Goal: Submit feedback/report problem: Submit feedback/report problem

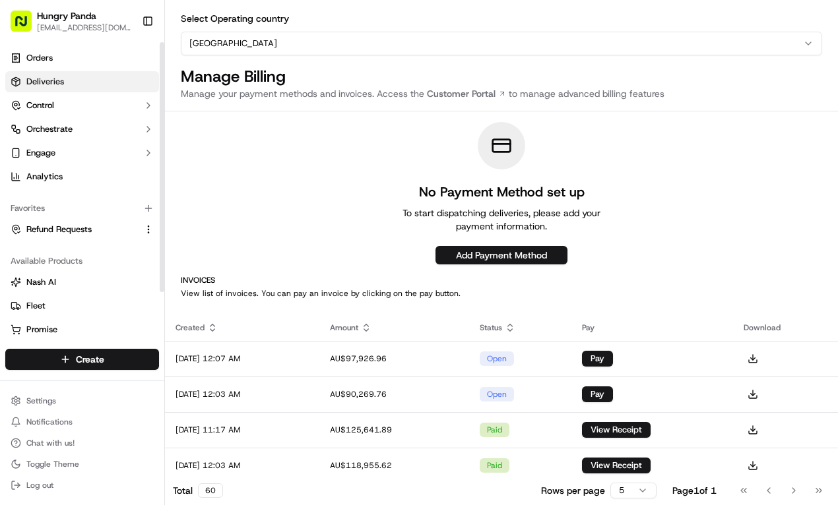
click at [94, 75] on link "Deliveries" at bounding box center [82, 81] width 154 height 21
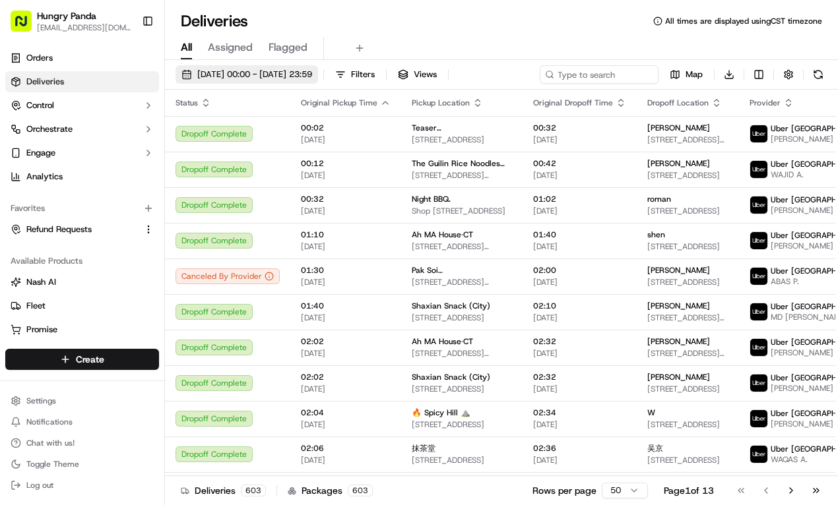
click at [318, 67] on button "[DATE] 00:00 - [DATE] 23:59" at bounding box center [247, 74] width 143 height 18
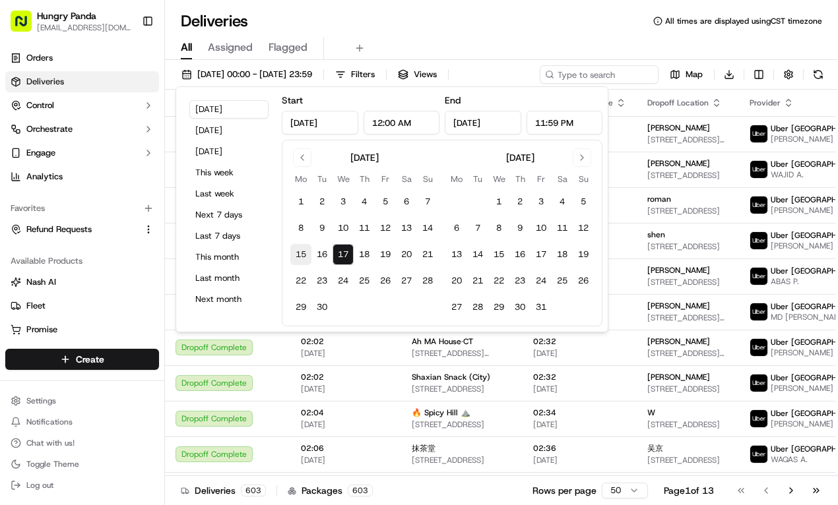
click at [306, 251] on button "15" at bounding box center [300, 254] width 21 height 21
type input "[DATE]"
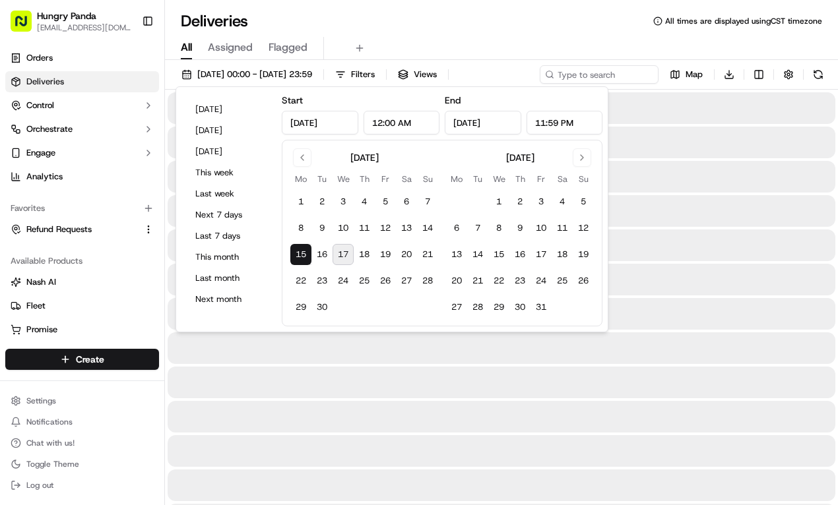
click at [344, 251] on button "17" at bounding box center [343, 254] width 21 height 21
type input "[DATE]"
click at [461, 51] on div "All Assigned Flagged" at bounding box center [501, 48] width 673 height 23
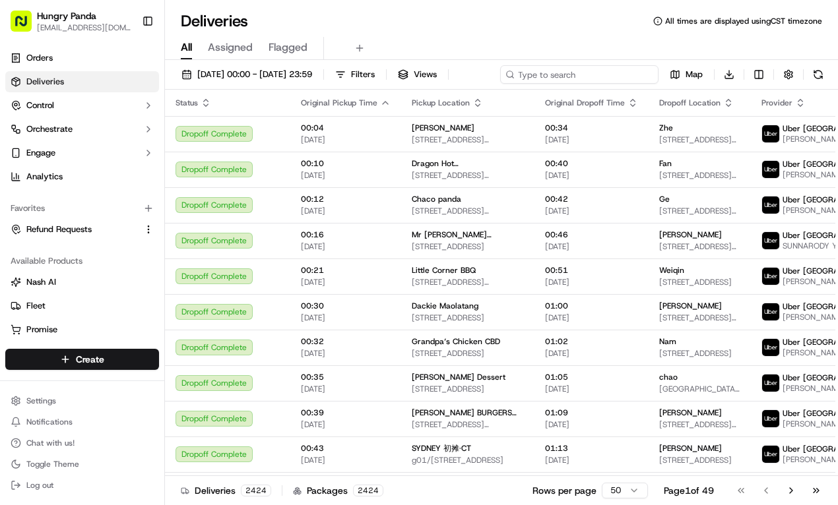
click at [591, 69] on input at bounding box center [579, 74] width 158 height 18
click at [591, 70] on div "[DATE] 00:00 - [DATE] 23:59 Filters Views Map Download" at bounding box center [501, 77] width 673 height 24
paste input "9419907017054750881789"
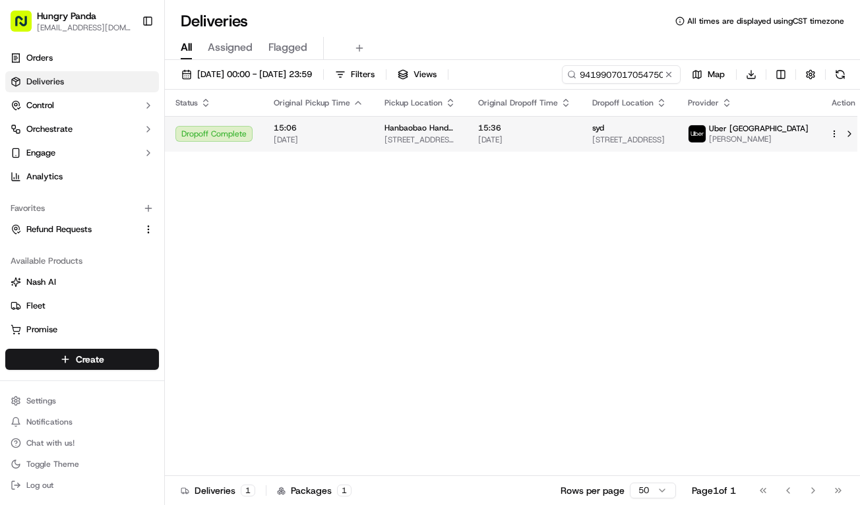
click at [629, 141] on span "348 Macaulay Road, Kensington VIC 3031, Australia" at bounding box center [630, 140] width 75 height 11
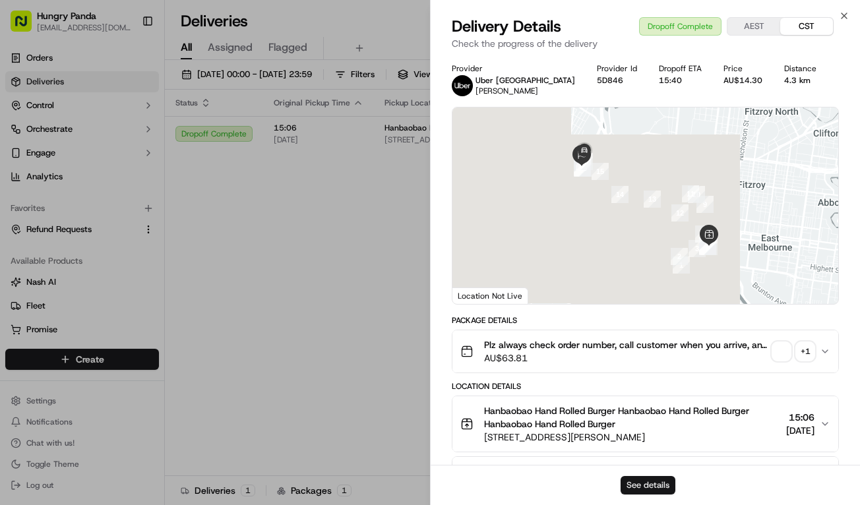
click at [655, 478] on button "See details" at bounding box center [648, 485] width 55 height 18
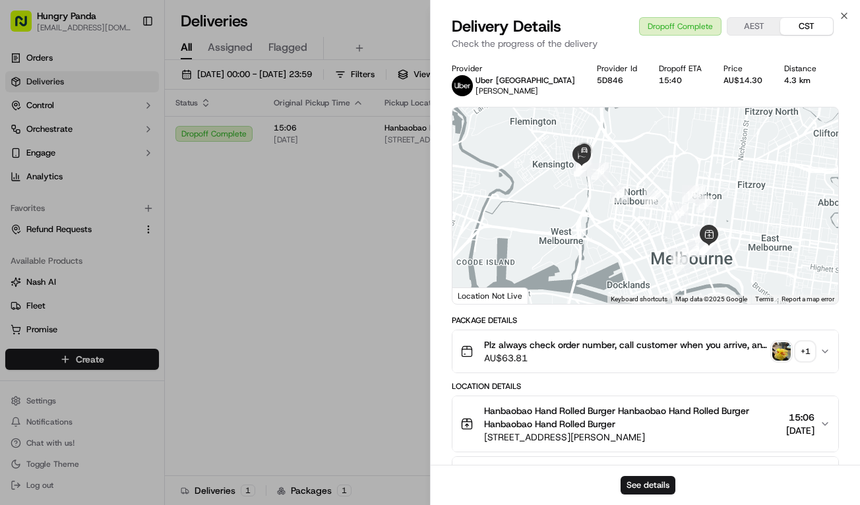
drag, startPoint x: 309, startPoint y: 247, endPoint x: 327, endPoint y: 240, distance: 19.5
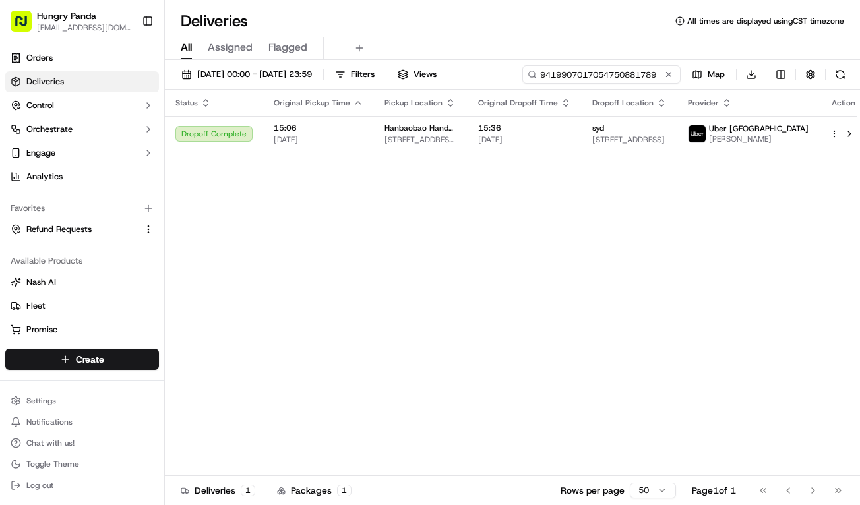
click at [636, 75] on input "9419907017054750881789" at bounding box center [602, 74] width 158 height 18
paste input "7469984307554725651500"
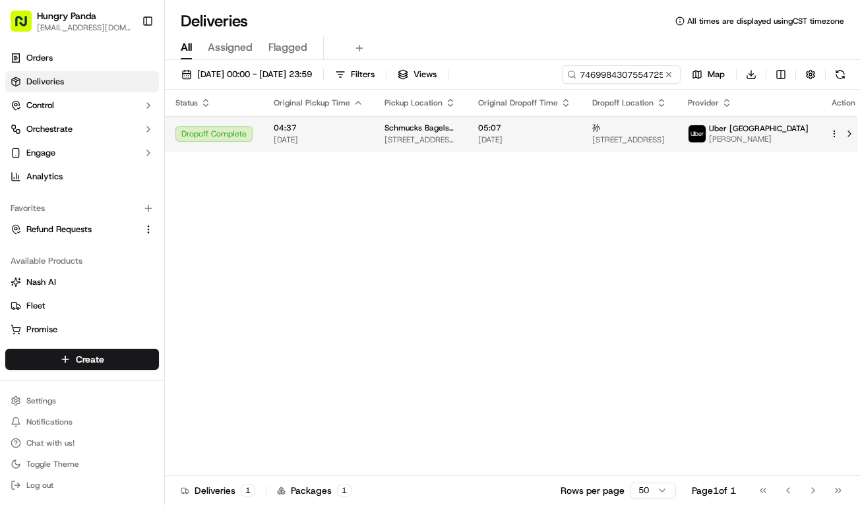
click at [571, 132] on span "05:07" at bounding box center [524, 128] width 93 height 11
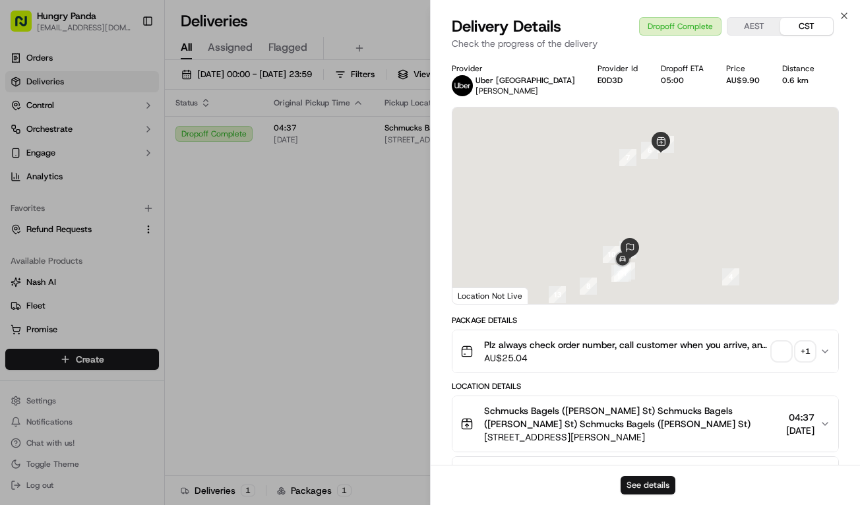
drag, startPoint x: 647, startPoint y: 485, endPoint x: 654, endPoint y: 478, distance: 9.3
click at [651, 480] on button "See details" at bounding box center [648, 485] width 55 height 18
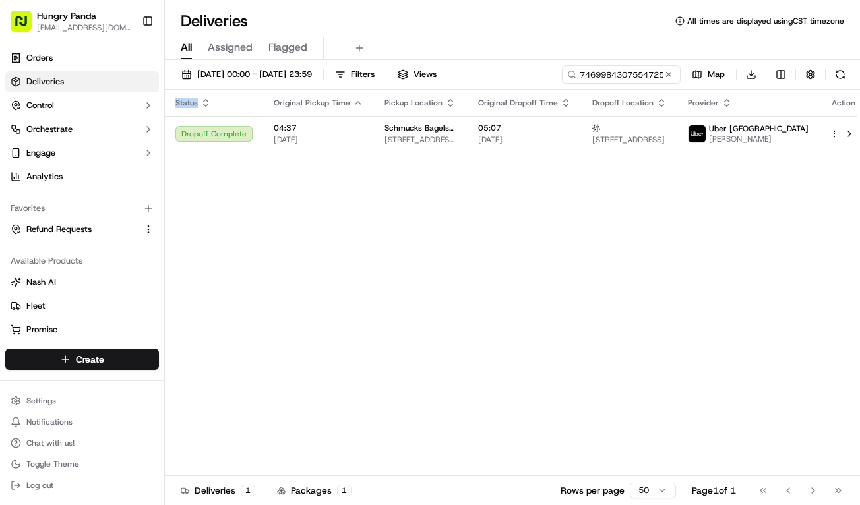
drag, startPoint x: 309, startPoint y: 212, endPoint x: 447, endPoint y: 184, distance: 140.7
click at [316, 208] on div "Status Original Pickup Time Pickup Location Original Dropoff Time Dropoff Locat…" at bounding box center [516, 283] width 703 height 387
click at [629, 70] on input "7469984307554725651500" at bounding box center [602, 74] width 158 height 18
paste input "4422996347855724101728"
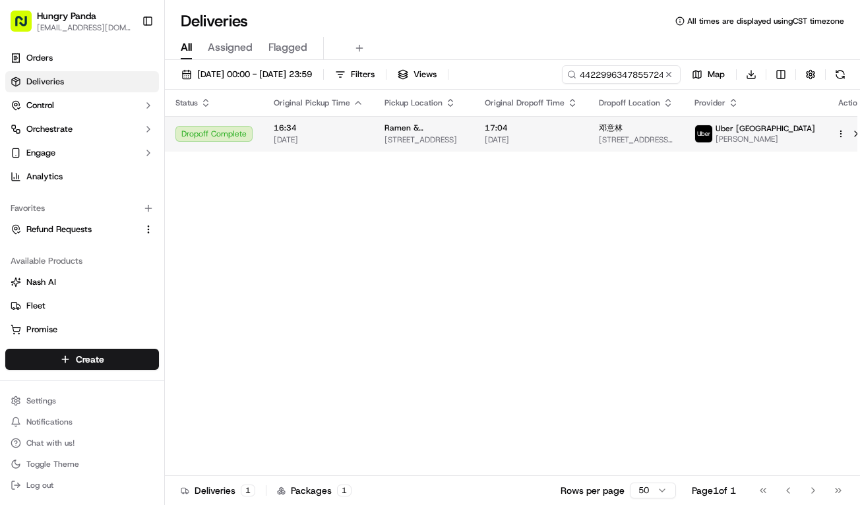
click at [578, 139] on span "15/09/2025" at bounding box center [531, 140] width 93 height 11
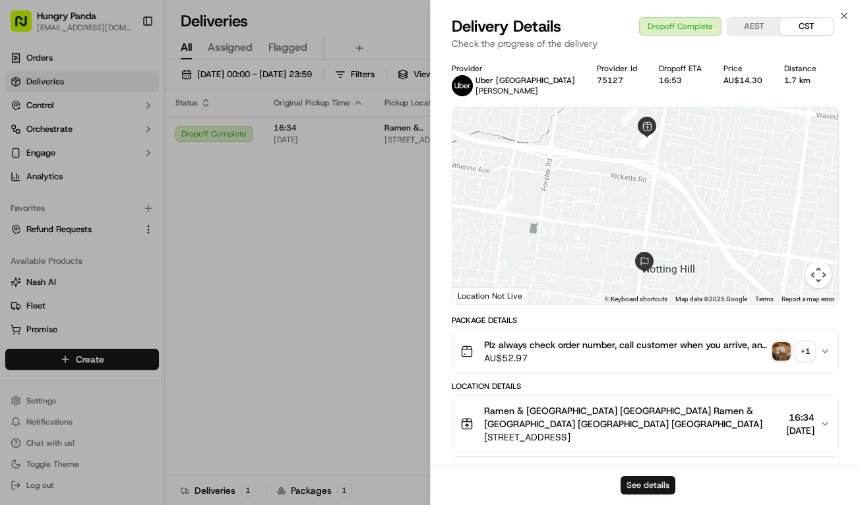
click at [632, 481] on button "See details" at bounding box center [648, 485] width 55 height 18
click at [298, 241] on div "Status Original Pickup Time Pickup Location Original Dropoff Time Dropoff Locat…" at bounding box center [520, 283] width 710 height 387
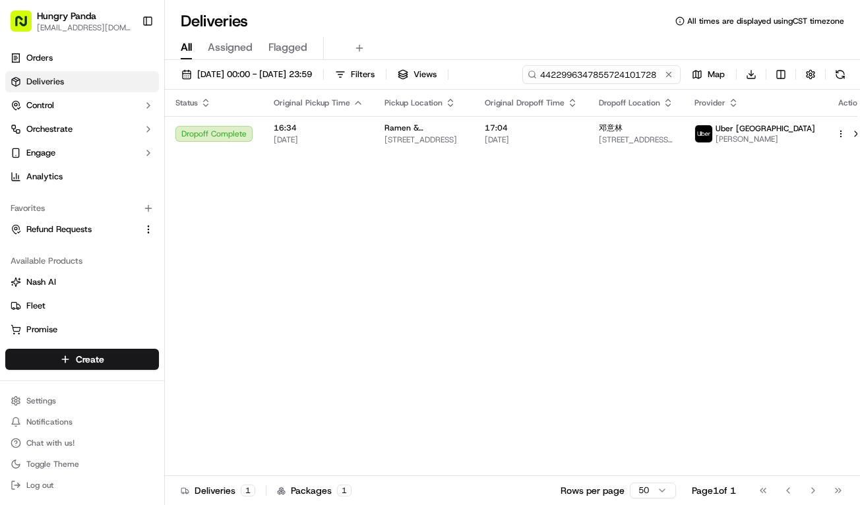
click at [637, 73] on input "4422996347855724101728" at bounding box center [602, 74] width 158 height 18
paste input "680908652865373960325"
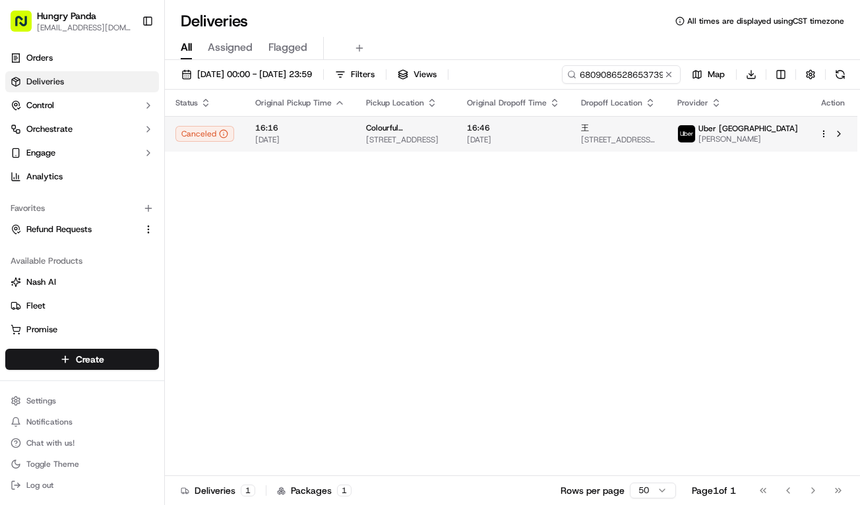
click at [560, 135] on span "[DATE]" at bounding box center [513, 140] width 93 height 11
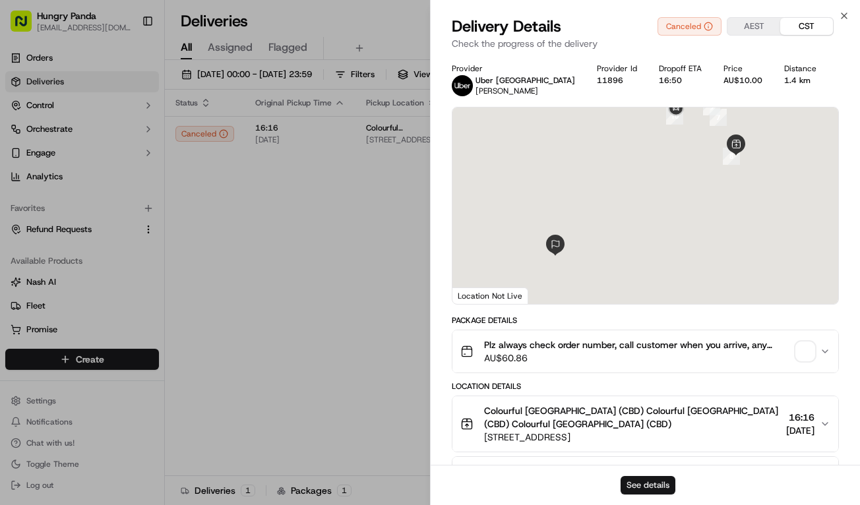
click at [644, 495] on div "See details" at bounding box center [646, 485] width 430 height 40
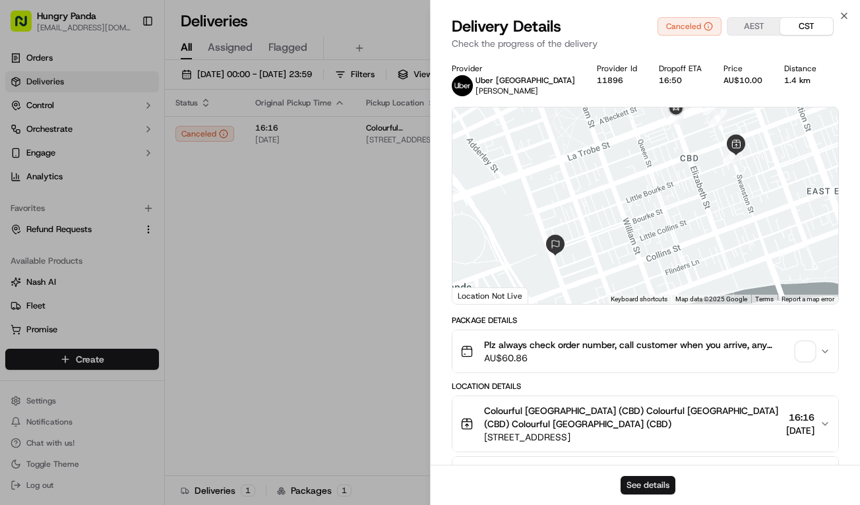
click at [649, 490] on button "See details" at bounding box center [648, 485] width 55 height 18
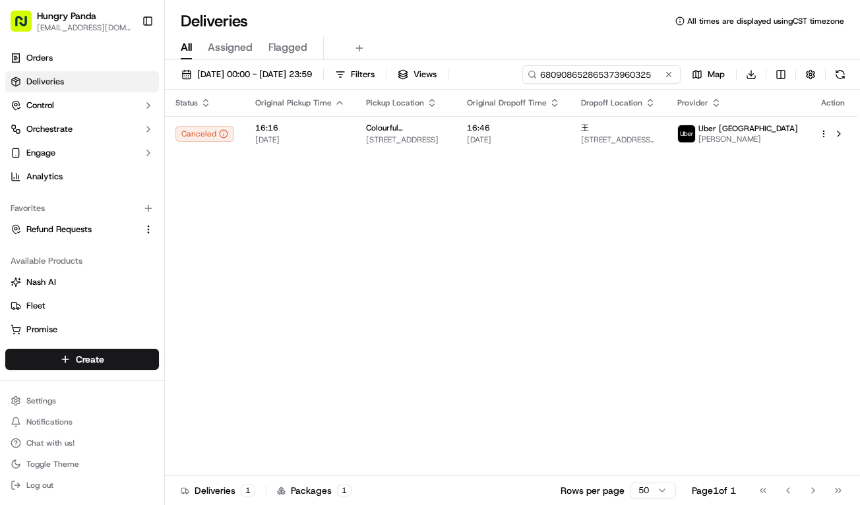
click at [615, 74] on input "680908652865373960325" at bounding box center [602, 74] width 158 height 18
paste input "160609934895678939565"
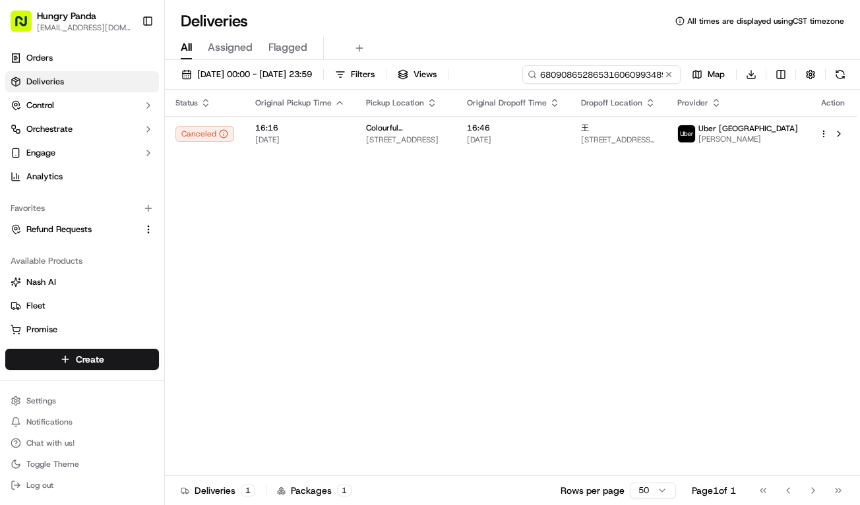
scroll to position [0, 67]
click at [615, 74] on input "680908652865316060993489567893956573960325" at bounding box center [602, 74] width 158 height 18
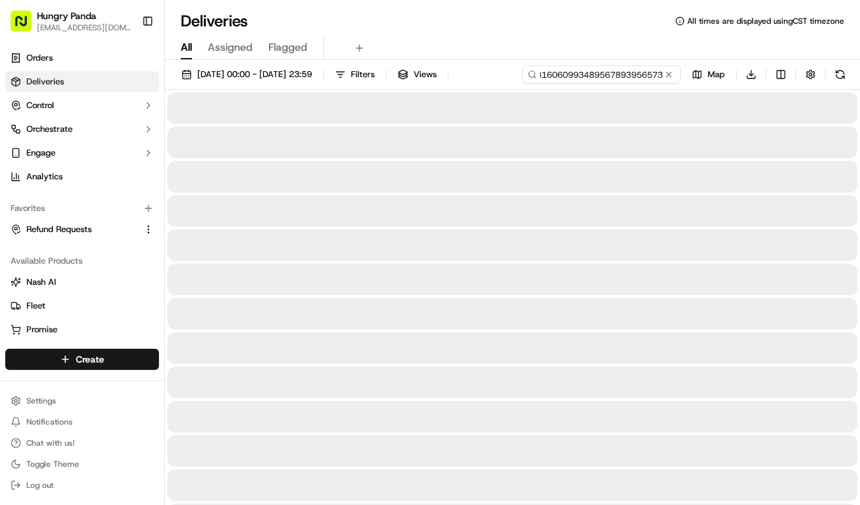
click at [615, 74] on input "680908652865316060993489567893956573960325" at bounding box center [602, 74] width 158 height 18
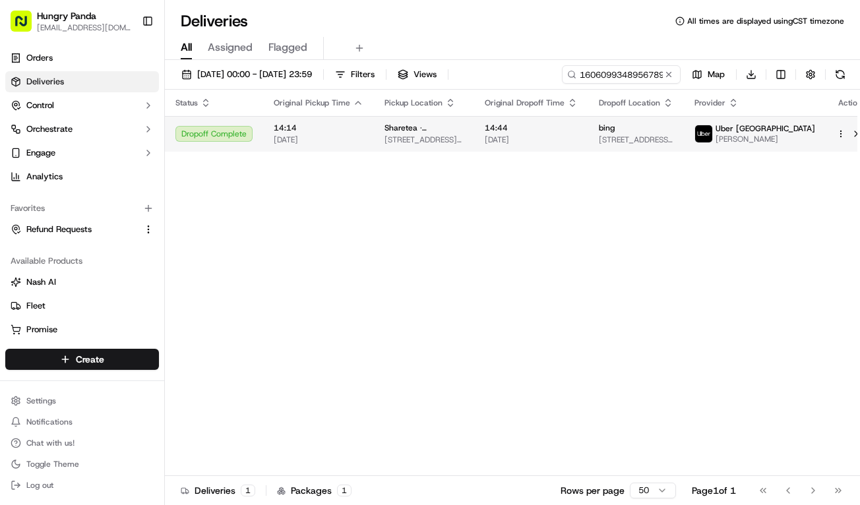
click at [558, 140] on span "[DATE]" at bounding box center [531, 140] width 93 height 11
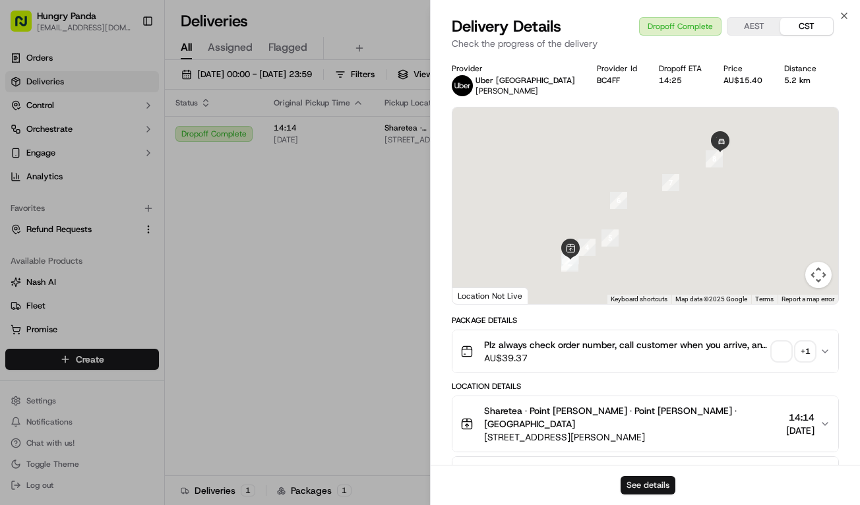
click at [655, 481] on button "See details" at bounding box center [648, 485] width 55 height 18
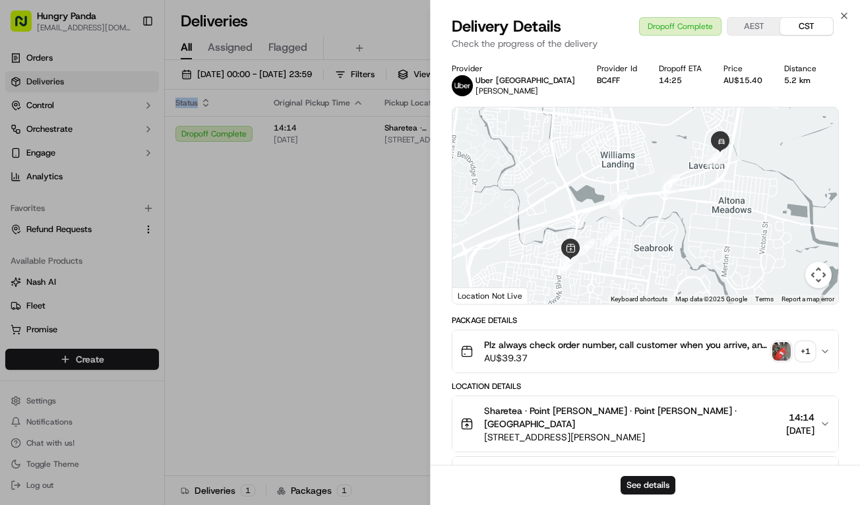
click at [388, 237] on div "Status Original Pickup Time Pickup Location Original Dropoff Time Dropoff Locat…" at bounding box center [520, 283] width 710 height 387
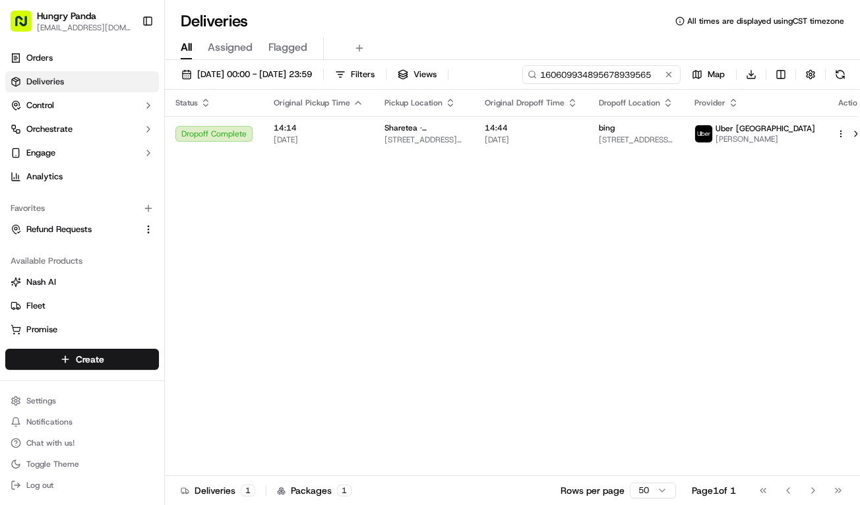
click at [596, 79] on input "160609934895678939565" at bounding box center [602, 74] width 158 height 18
paste input "890801290815973533207"
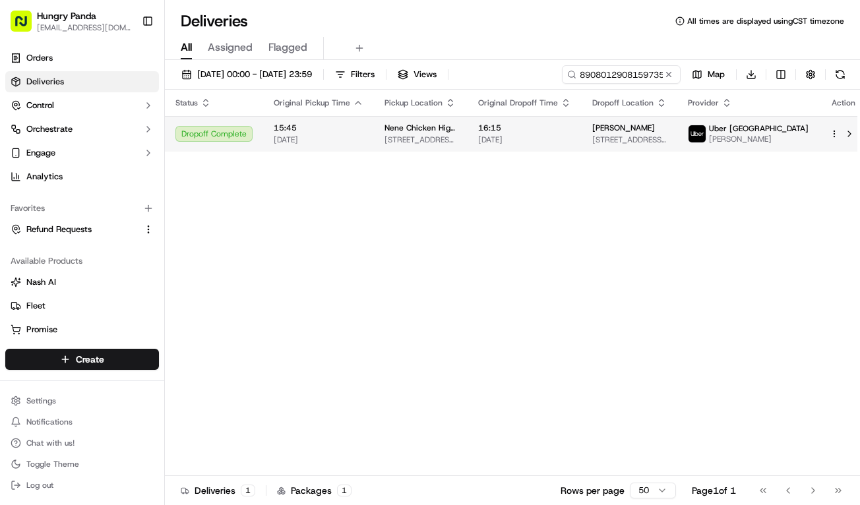
click at [571, 135] on span "[DATE]" at bounding box center [524, 140] width 93 height 11
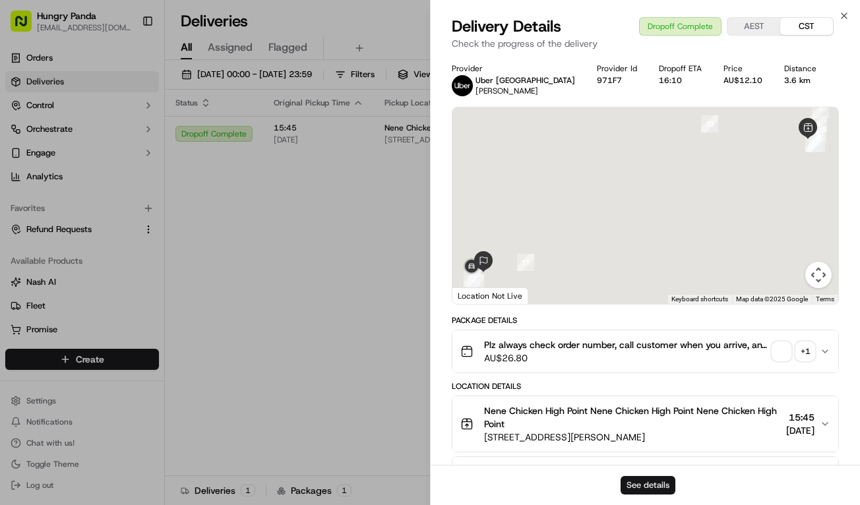
click at [658, 489] on button "See details" at bounding box center [648, 485] width 55 height 18
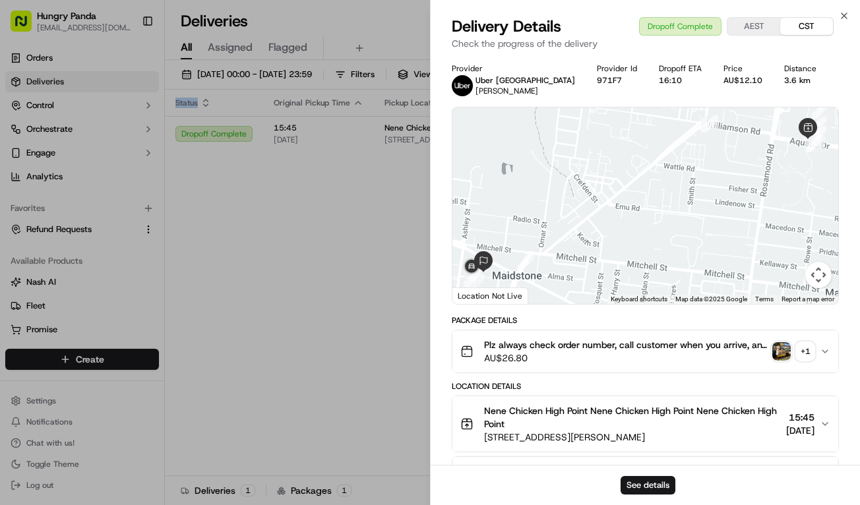
click at [321, 274] on div "Status Original Pickup Time Pickup Location Original Dropoff Time Dropoff Locat…" at bounding box center [516, 283] width 703 height 387
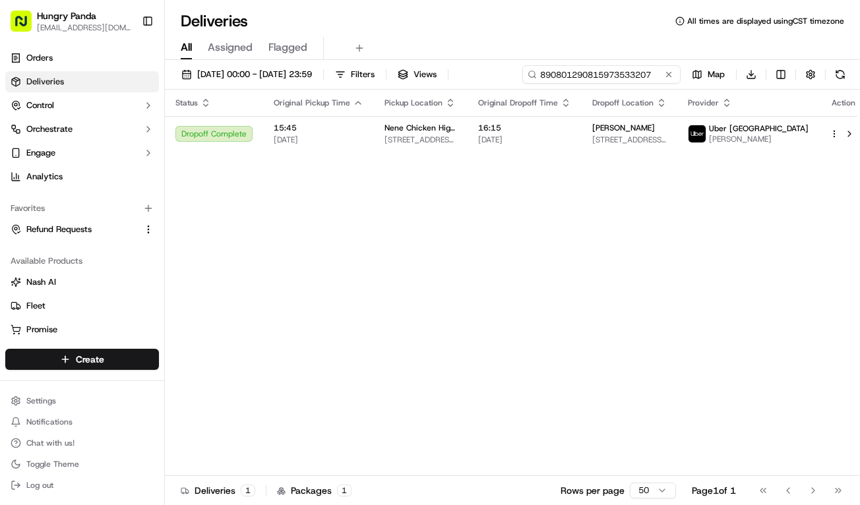
click at [622, 75] on input "890801290815973533207" at bounding box center [602, 74] width 158 height 18
paste input "570302786825270497486"
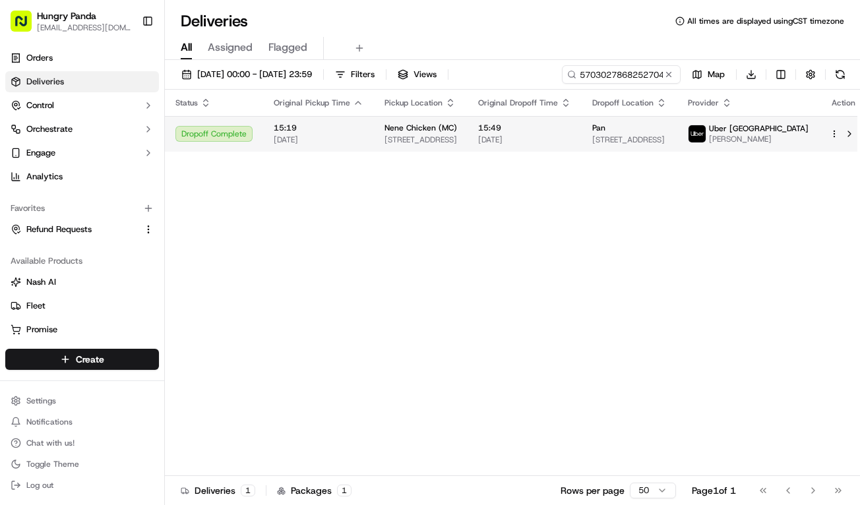
click at [571, 135] on span "[DATE]" at bounding box center [524, 140] width 93 height 11
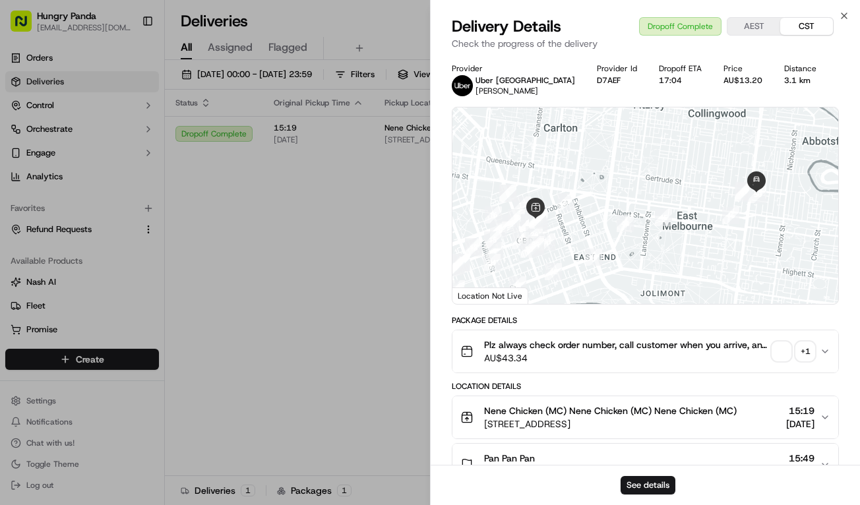
click at [654, 477] on button "See details" at bounding box center [648, 485] width 55 height 18
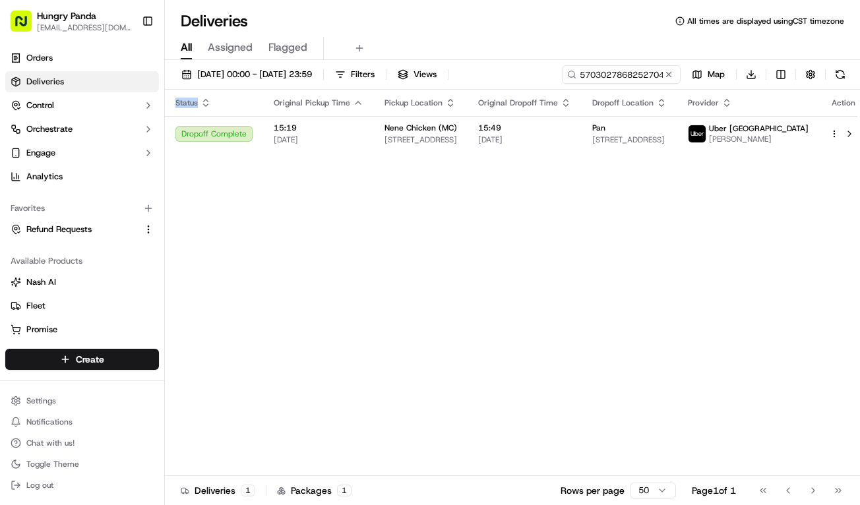
drag, startPoint x: 290, startPoint y: 305, endPoint x: 374, endPoint y: 222, distance: 118.0
click at [290, 303] on div "Status Original Pickup Time Pickup Location Original Dropoff Time Dropoff Locat…" at bounding box center [516, 283] width 703 height 387
click at [614, 69] on input "570302786825270497486" at bounding box center [602, 74] width 158 height 18
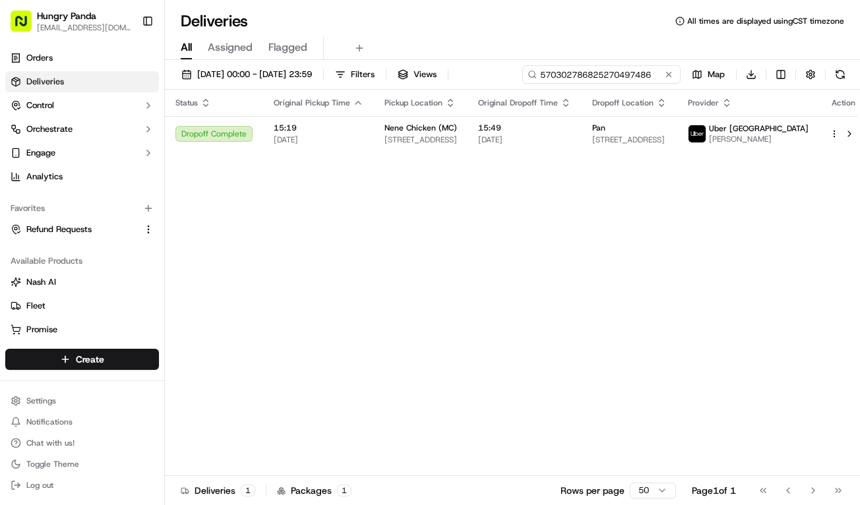
paste input "0310009828451702131155"
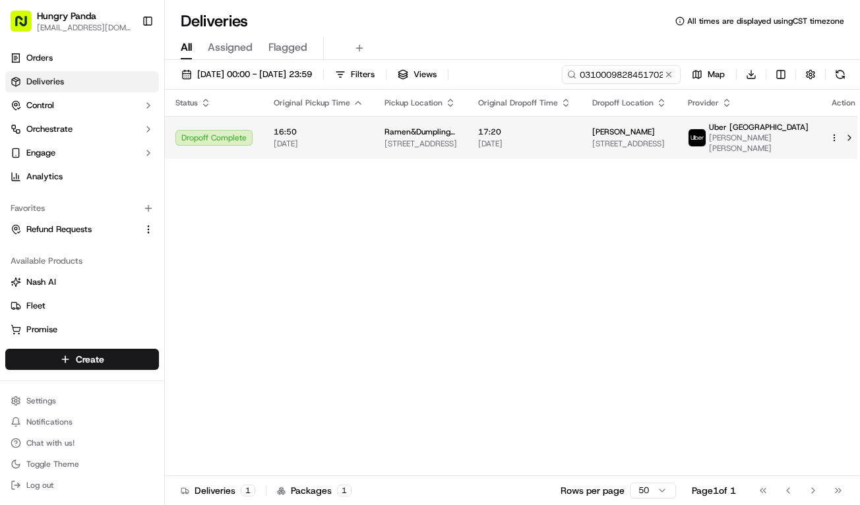
click at [582, 132] on td "17:20 16/09/2025" at bounding box center [525, 137] width 114 height 43
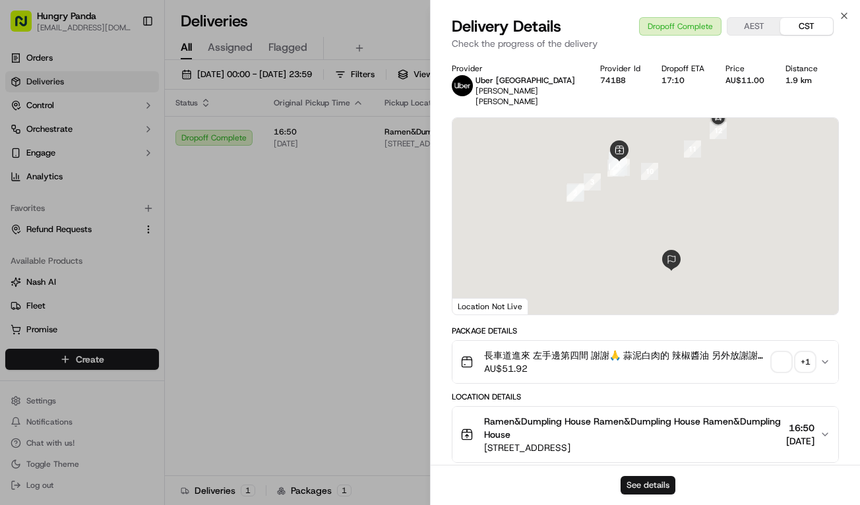
click at [658, 492] on button "See details" at bounding box center [648, 485] width 55 height 18
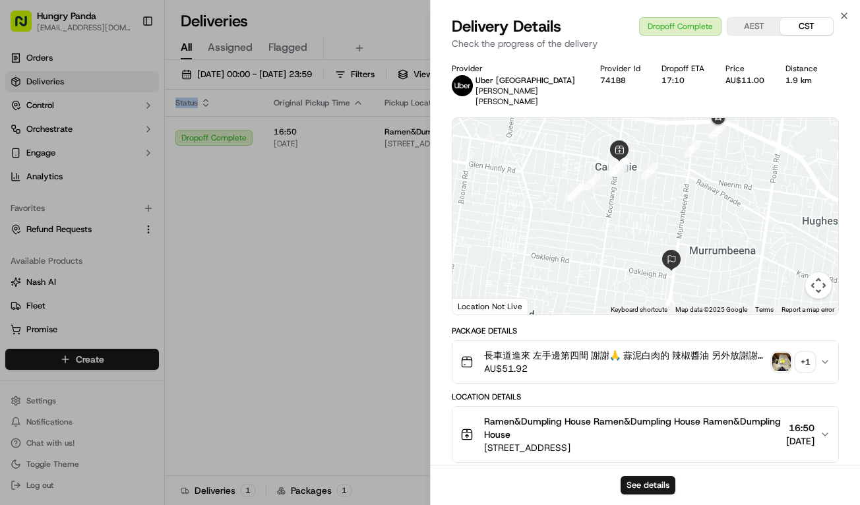
click at [412, 286] on div "Status Original Pickup Time Pickup Location Original Dropoff Time Dropoff Locat…" at bounding box center [516, 283] width 703 height 387
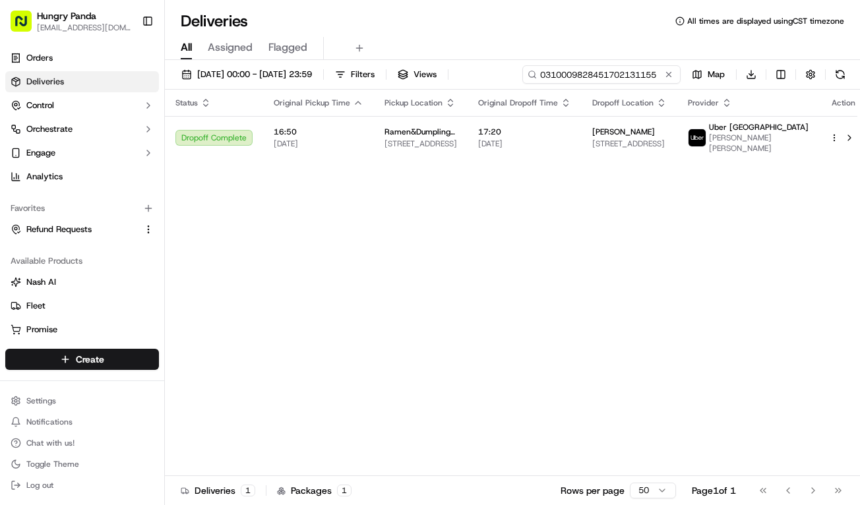
click at [631, 67] on input "0310009828451702131155" at bounding box center [602, 74] width 158 height 18
click at [631, 68] on input "0310009828451702131155" at bounding box center [602, 74] width 158 height 18
paste input "3511098758157797121756"
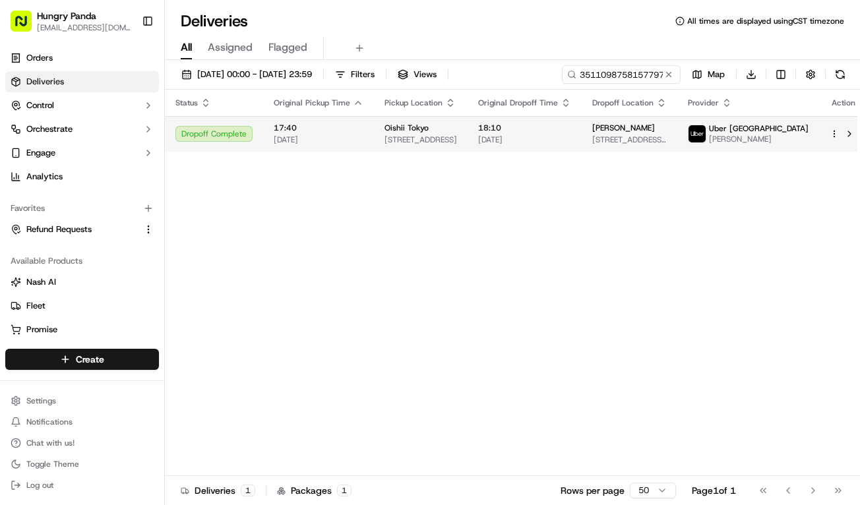
click at [571, 137] on span "16/09/2025" at bounding box center [524, 140] width 93 height 11
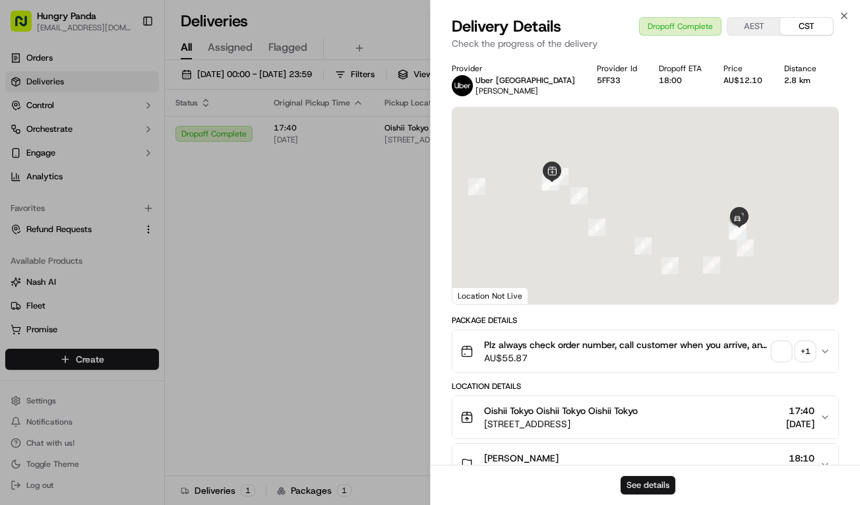
click at [643, 491] on button "See details" at bounding box center [648, 485] width 55 height 18
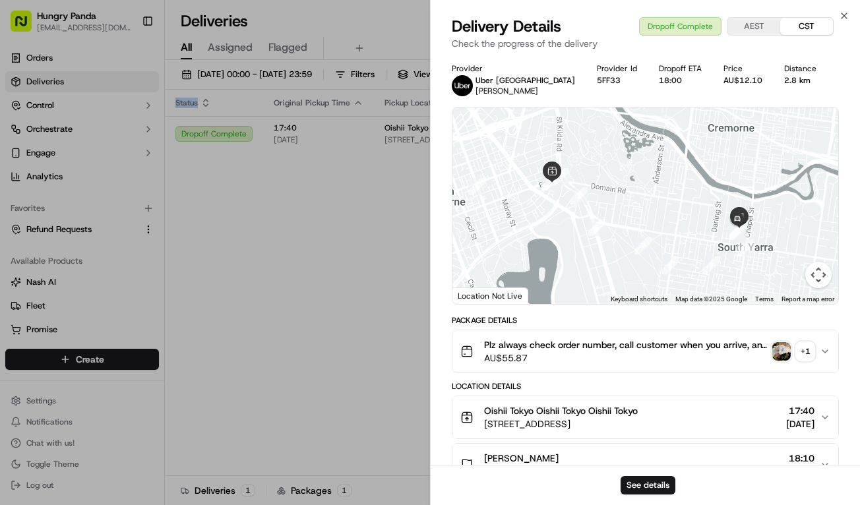
click at [298, 225] on div "Status Original Pickup Time Pickup Location Original Dropoff Time Dropoff Locat…" at bounding box center [516, 283] width 703 height 387
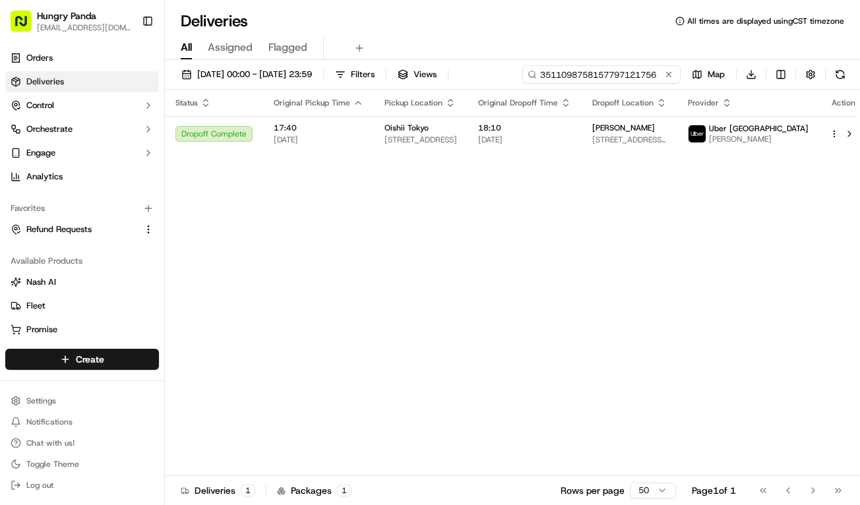
click at [641, 76] on input "3511098758157797121756" at bounding box center [602, 74] width 158 height 18
paste input "6604059188657723712271"
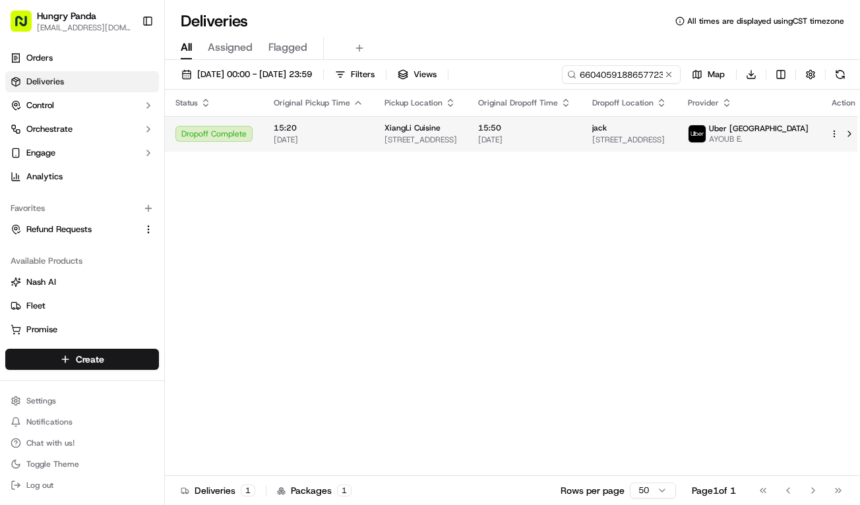
click at [564, 143] on span "16/09/2025" at bounding box center [524, 140] width 93 height 11
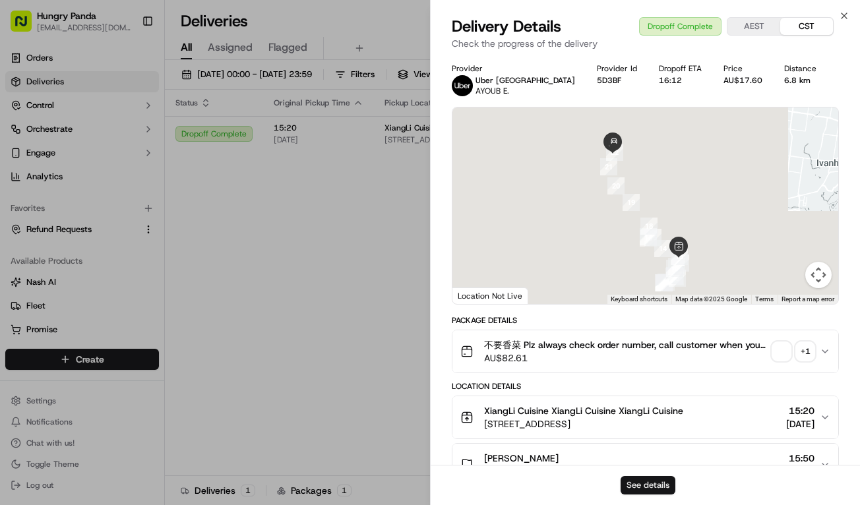
click at [639, 490] on button "See details" at bounding box center [648, 485] width 55 height 18
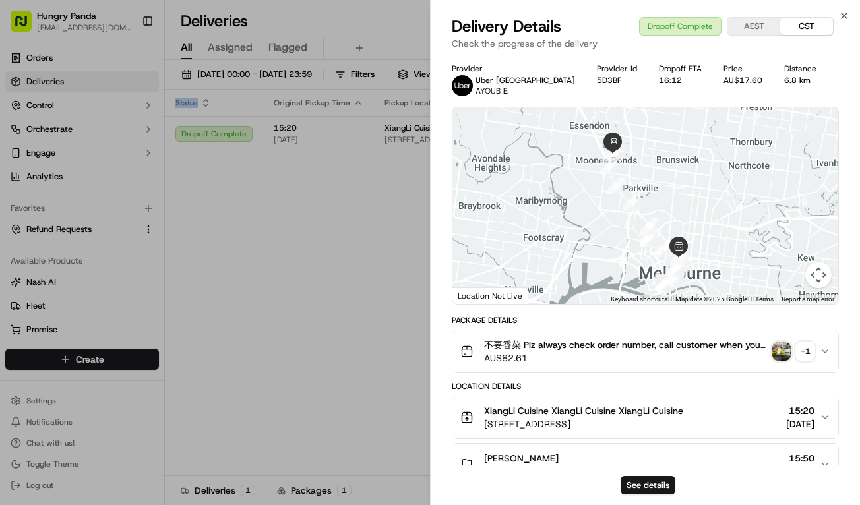
click at [315, 240] on div "Status Original Pickup Time Pickup Location Original Dropoff Time Dropoff Locat…" at bounding box center [516, 283] width 703 height 387
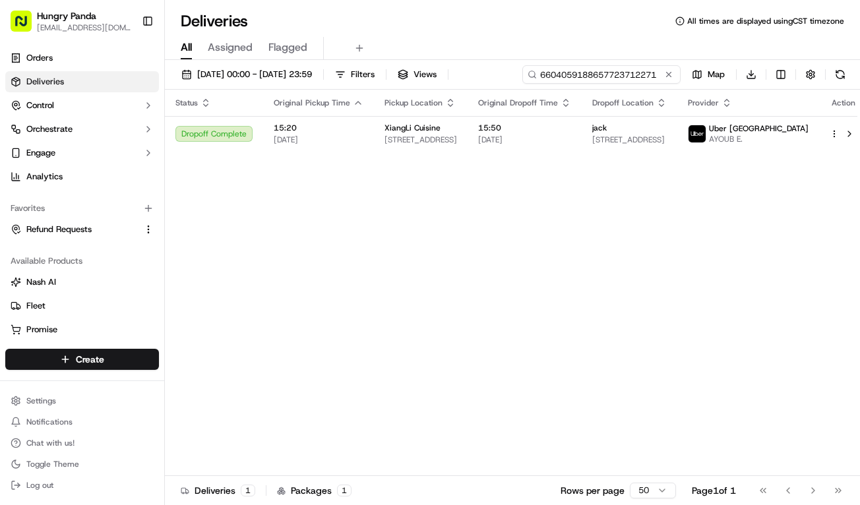
click at [629, 82] on input "6604059188657723712271" at bounding box center [602, 74] width 158 height 18
click at [628, 79] on input "6604059188657723712271" at bounding box center [602, 74] width 158 height 18
paste input "9458066278657722271348"
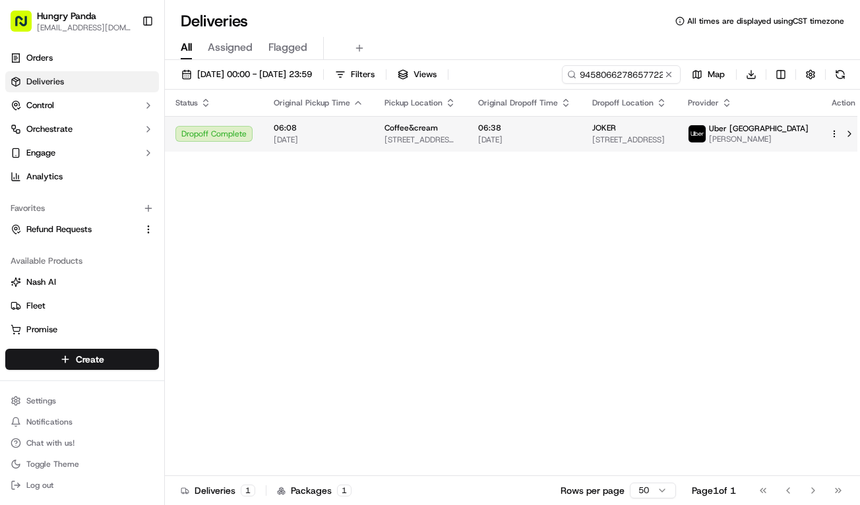
click at [571, 131] on span "06:38" at bounding box center [524, 128] width 93 height 11
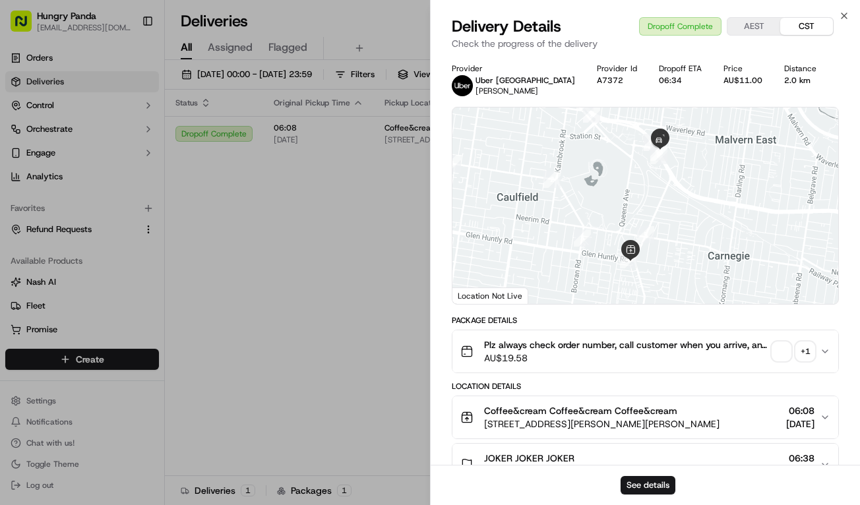
click at [657, 473] on div "See details" at bounding box center [646, 485] width 430 height 40
click at [655, 476] on button "See details" at bounding box center [648, 485] width 55 height 18
click at [325, 242] on div "Status Original Pickup Time Pickup Location Original Dropoff Time Dropoff Locat…" at bounding box center [516, 283] width 703 height 387
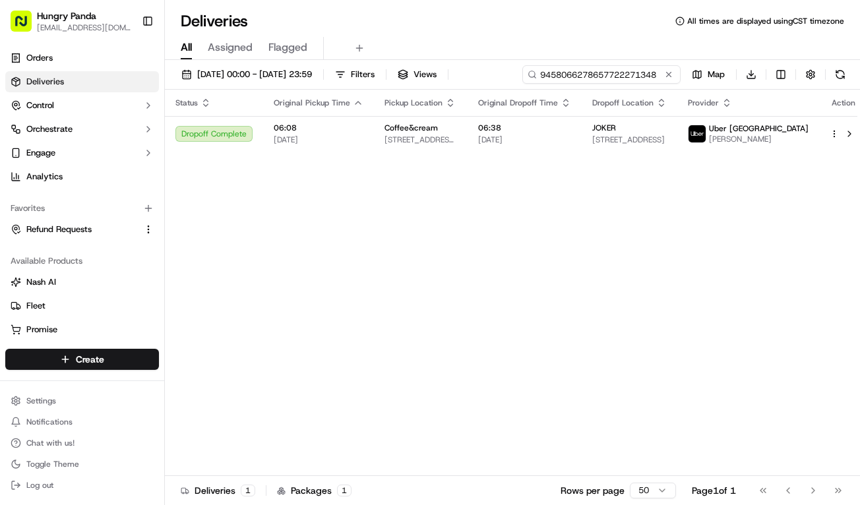
click at [614, 79] on input "9458066278657722271348" at bounding box center [602, 74] width 158 height 18
paste input "8065002448253778131390"
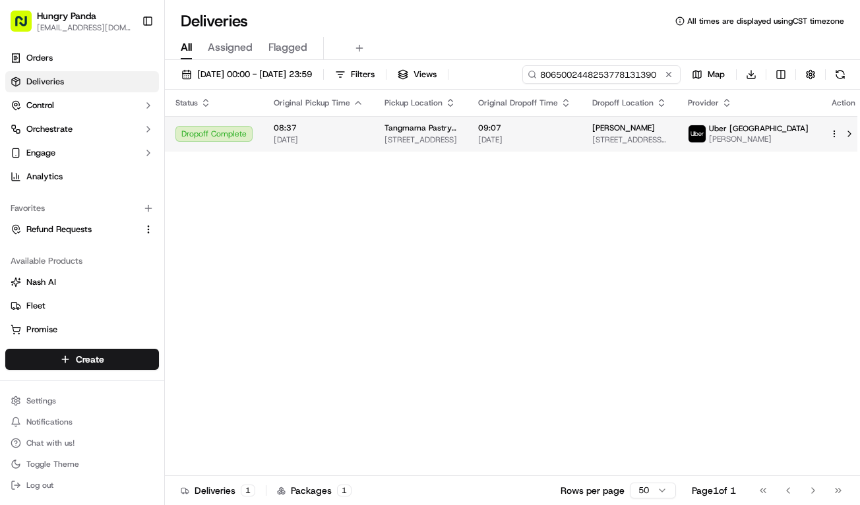
type input "8065002448253778131390"
click at [559, 130] on span "09:07" at bounding box center [524, 128] width 93 height 11
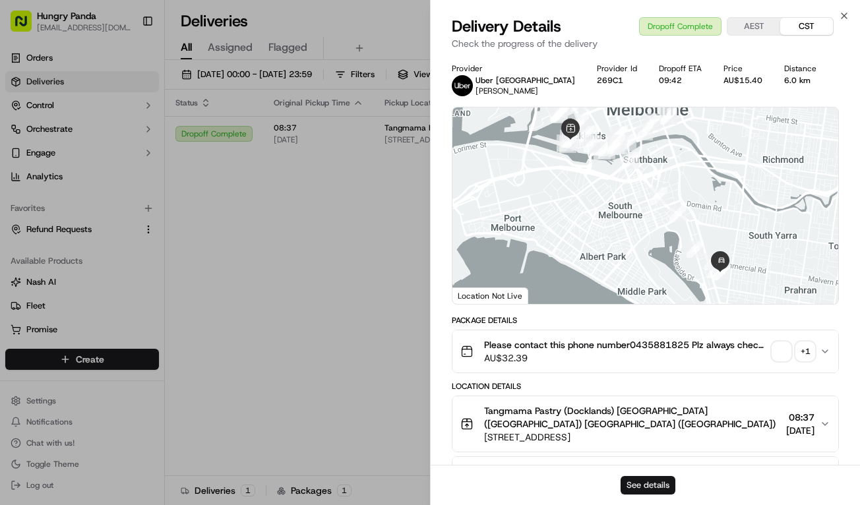
click at [667, 486] on button "See details" at bounding box center [648, 485] width 55 height 18
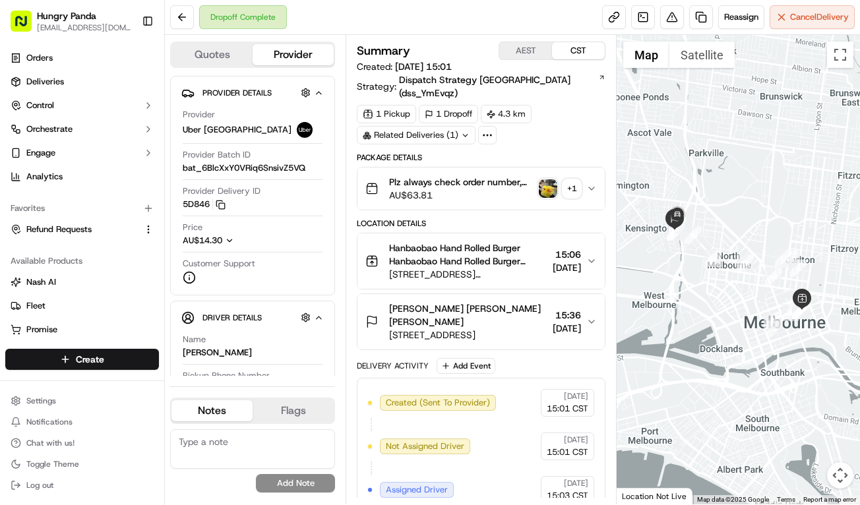
click at [594, 183] on icon "button" at bounding box center [592, 188] width 11 height 11
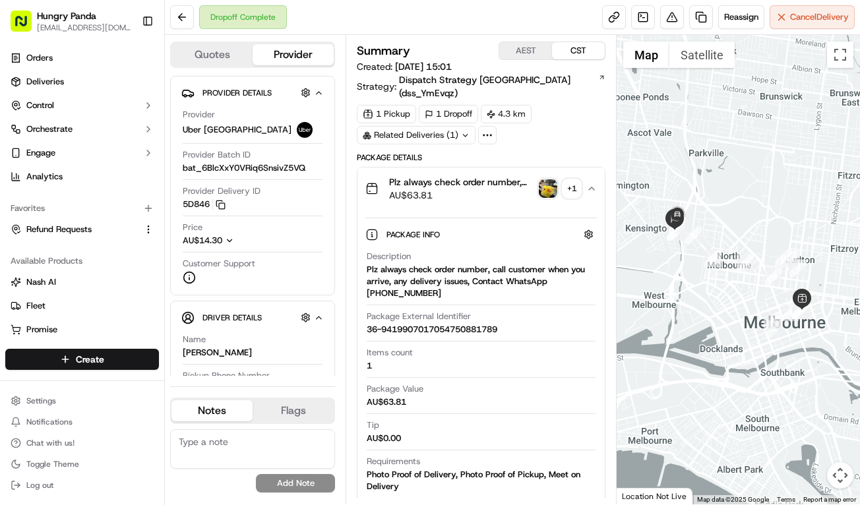
click at [554, 179] on img "button" at bounding box center [548, 188] width 18 height 18
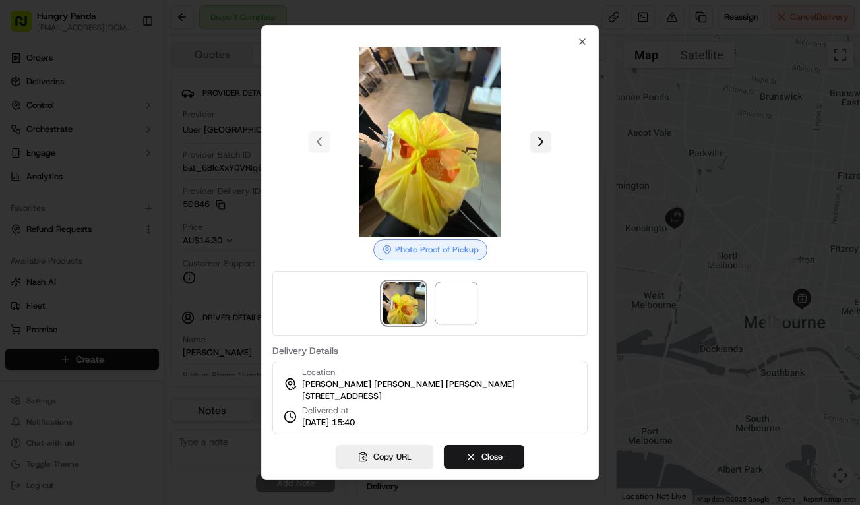
click at [548, 138] on button at bounding box center [540, 141] width 21 height 21
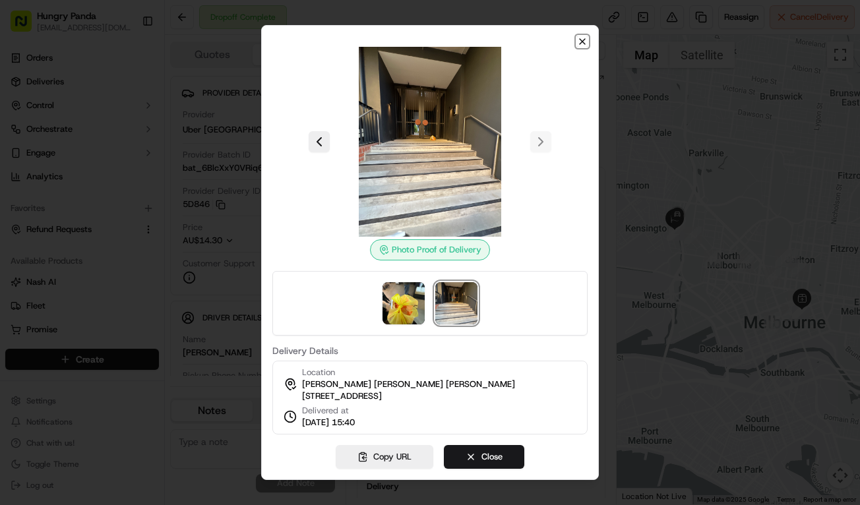
click at [587, 36] on icon "button" at bounding box center [582, 41] width 11 height 11
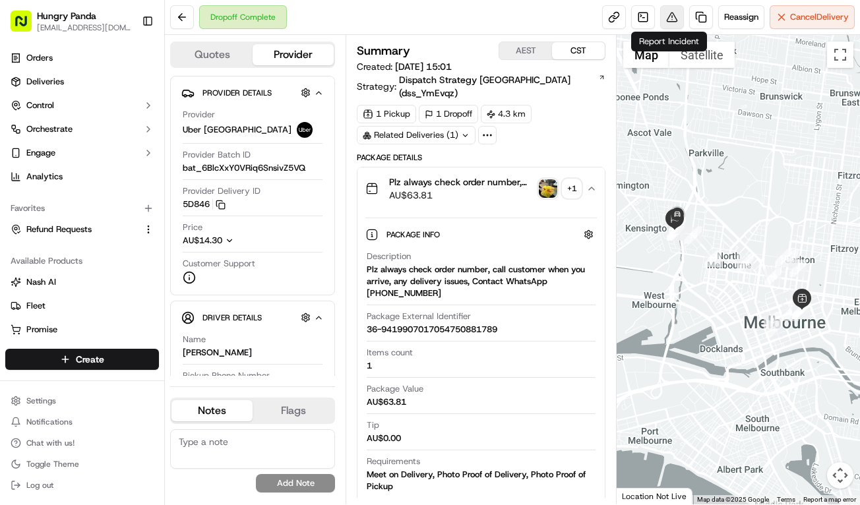
click at [666, 16] on button at bounding box center [672, 17] width 24 height 24
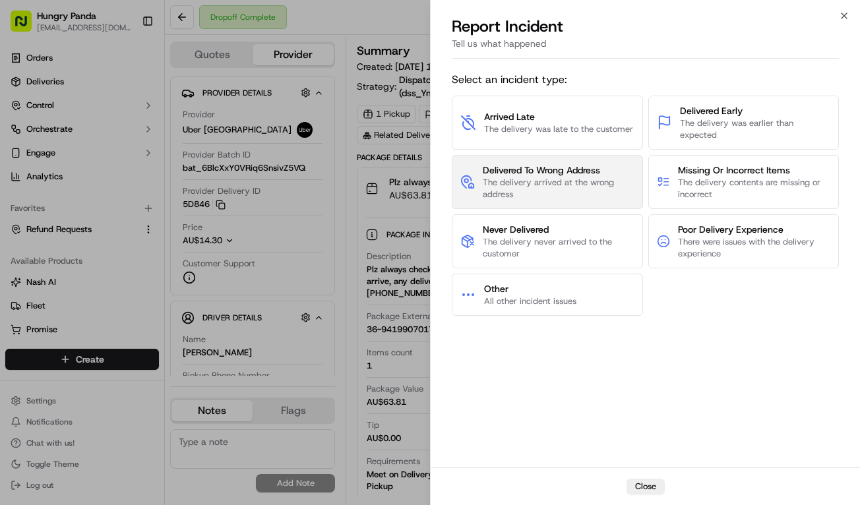
click at [594, 194] on span "The delivery arrived at the wrong address" at bounding box center [558, 189] width 151 height 24
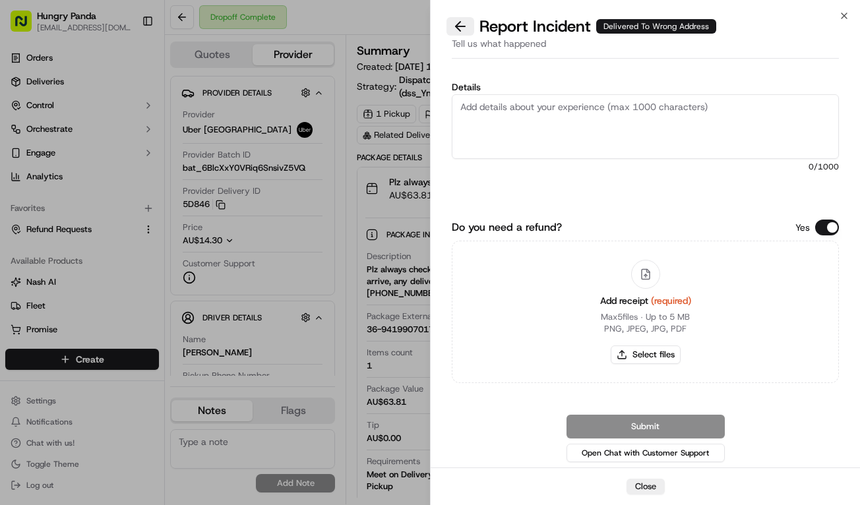
click at [461, 18] on button at bounding box center [461, 26] width 28 height 18
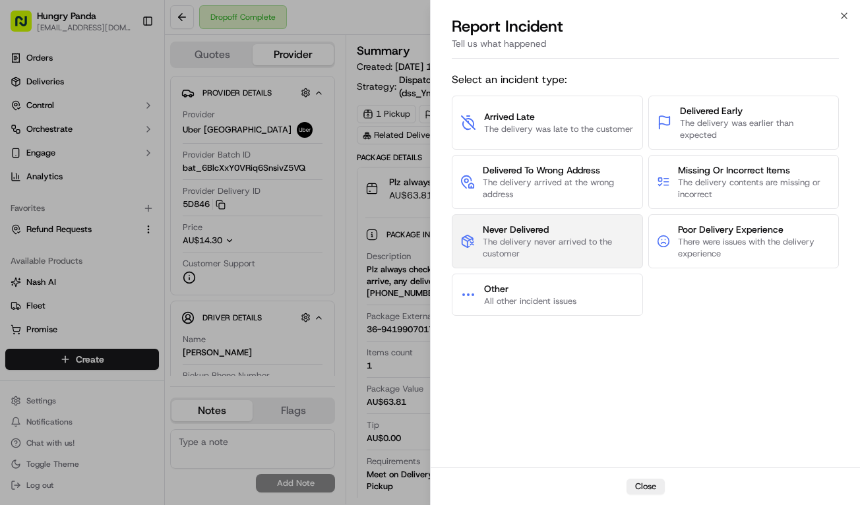
click at [610, 254] on span "The delivery never arrived to the customer" at bounding box center [559, 248] width 152 height 24
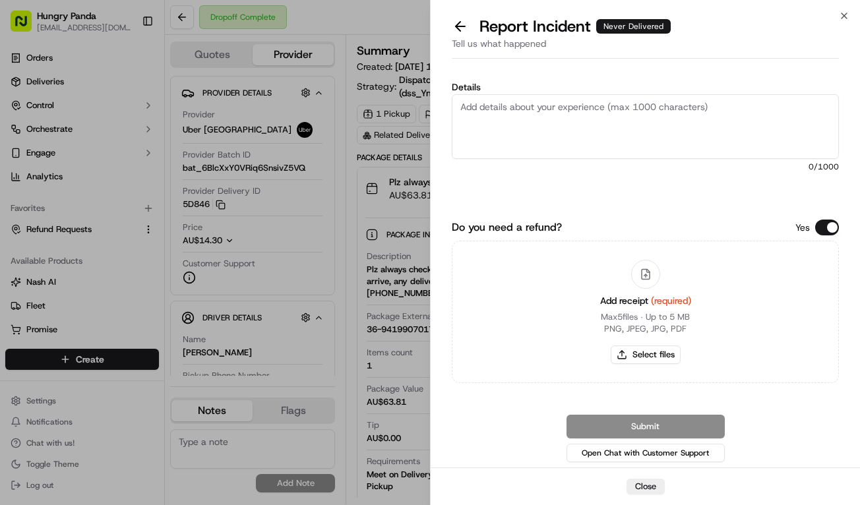
click at [639, 109] on textarea "Details" at bounding box center [645, 126] width 387 height 65
paste textarea "In this order, the customer reported that they did not receive the food. The dr…"
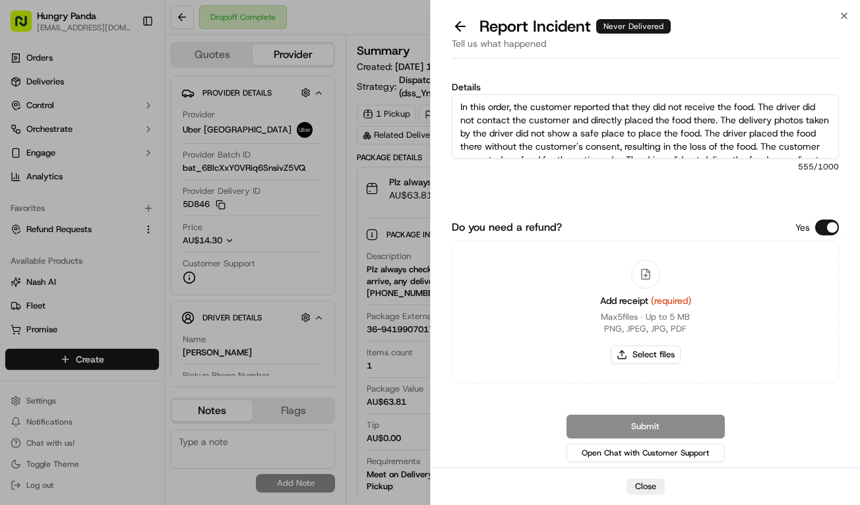
scroll to position [34, 0]
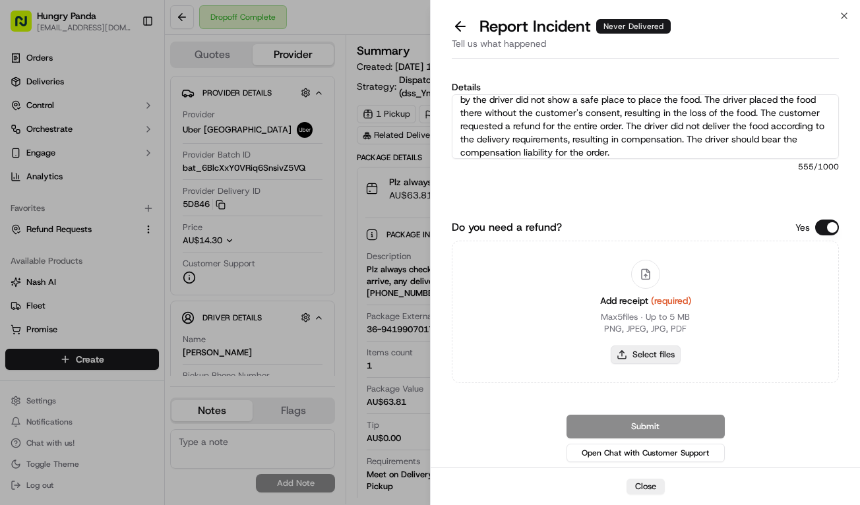
type textarea "In this order, the customer reported that they did not receive the food. The dr…"
click at [668, 352] on button "Select files" at bounding box center [646, 355] width 70 height 18
type input "C:\fakepath\1.jpg"
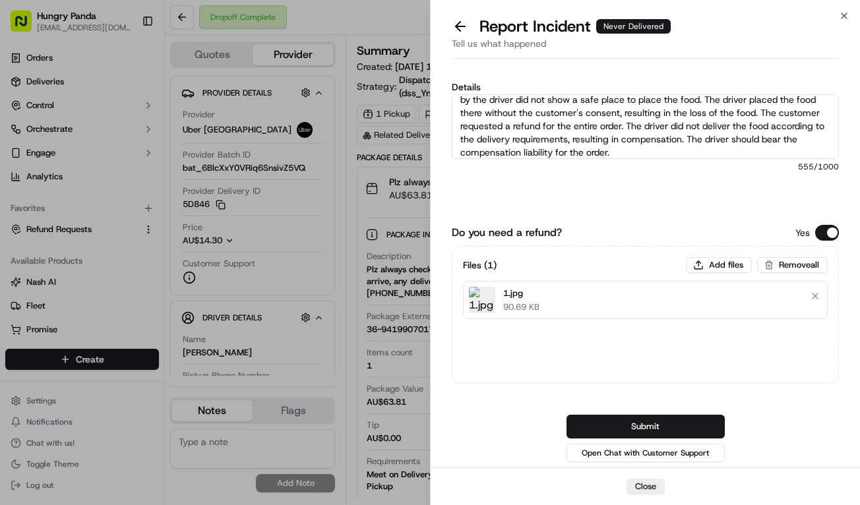
click at [692, 424] on button "Submit" at bounding box center [646, 427] width 158 height 24
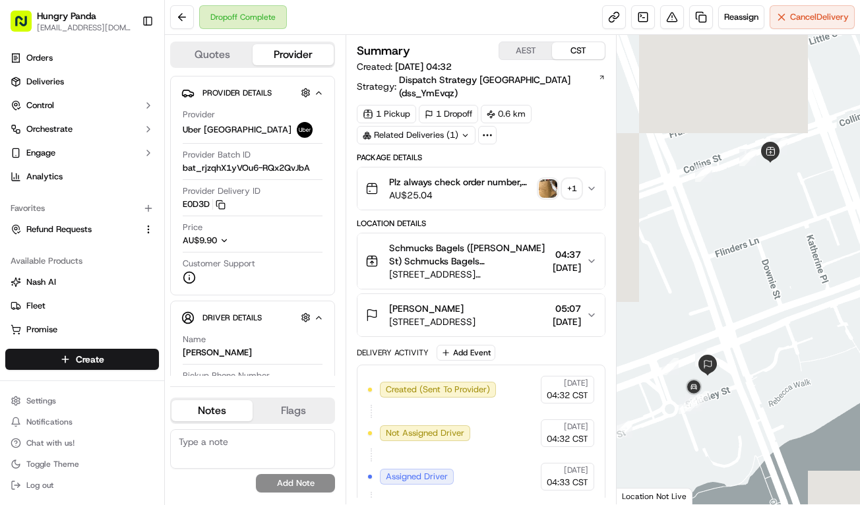
click at [588, 183] on icon "button" at bounding box center [592, 188] width 11 height 11
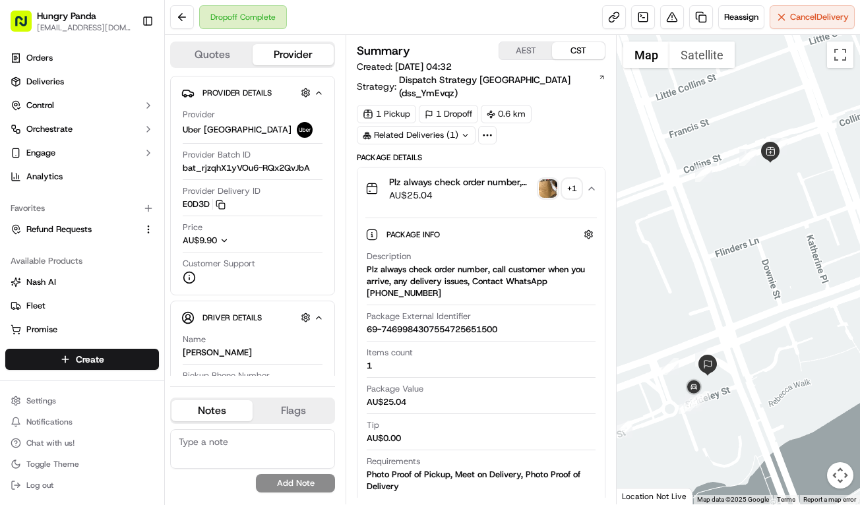
click at [546, 179] on img "button" at bounding box center [548, 188] width 18 height 18
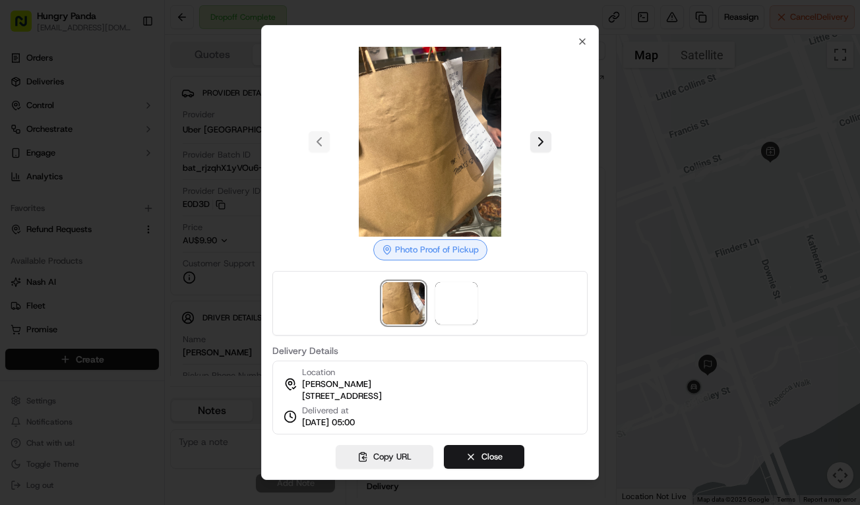
click at [655, 115] on div at bounding box center [430, 252] width 860 height 505
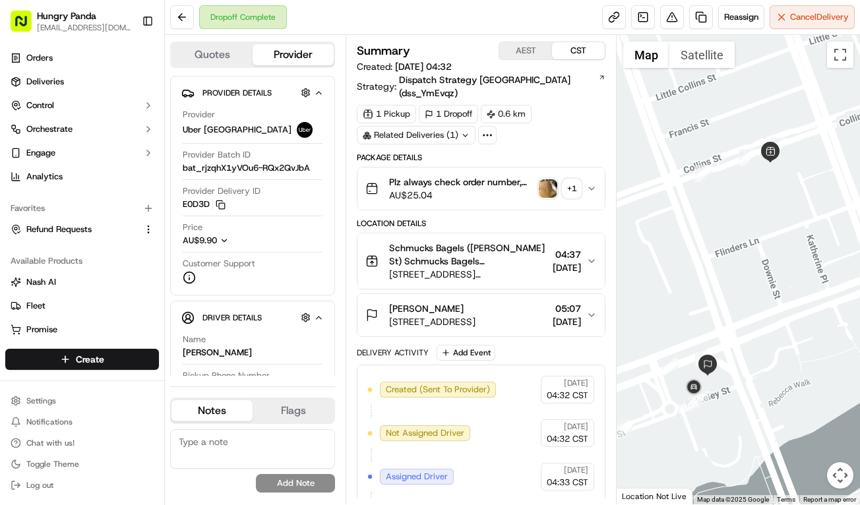
click at [589, 183] on icon "button" at bounding box center [592, 188] width 11 height 11
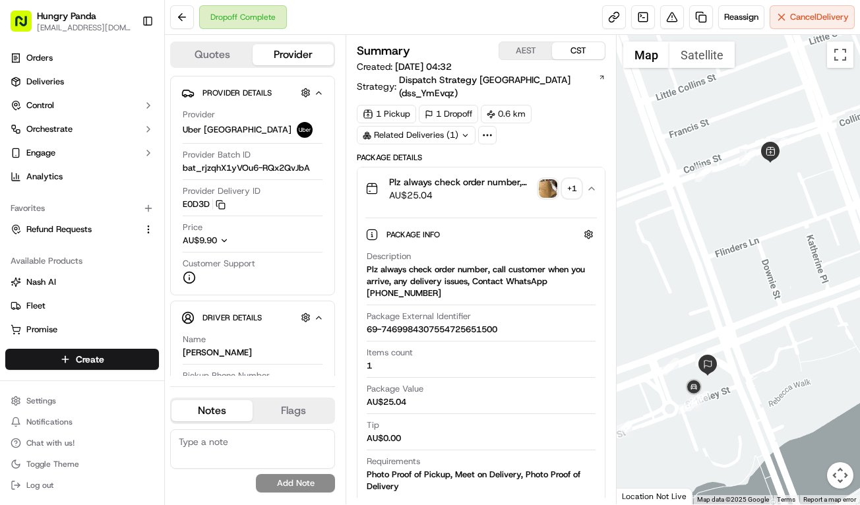
click at [541, 179] on img "button" at bounding box center [548, 188] width 18 height 18
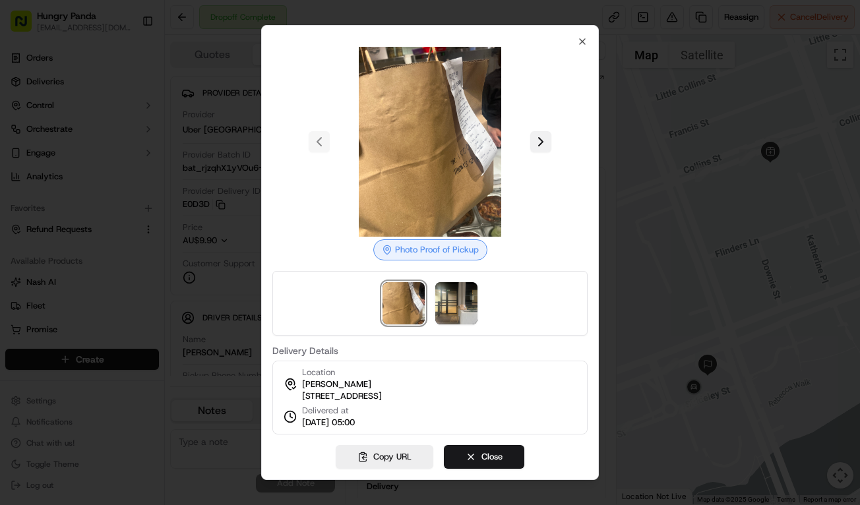
click at [548, 131] on button at bounding box center [540, 141] width 21 height 21
click at [658, 156] on div at bounding box center [430, 252] width 860 height 505
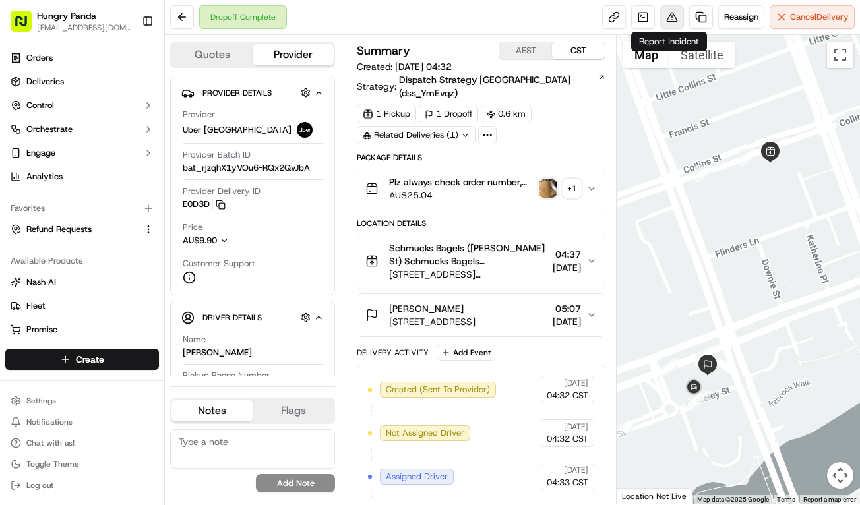
click at [674, 8] on button at bounding box center [672, 17] width 24 height 24
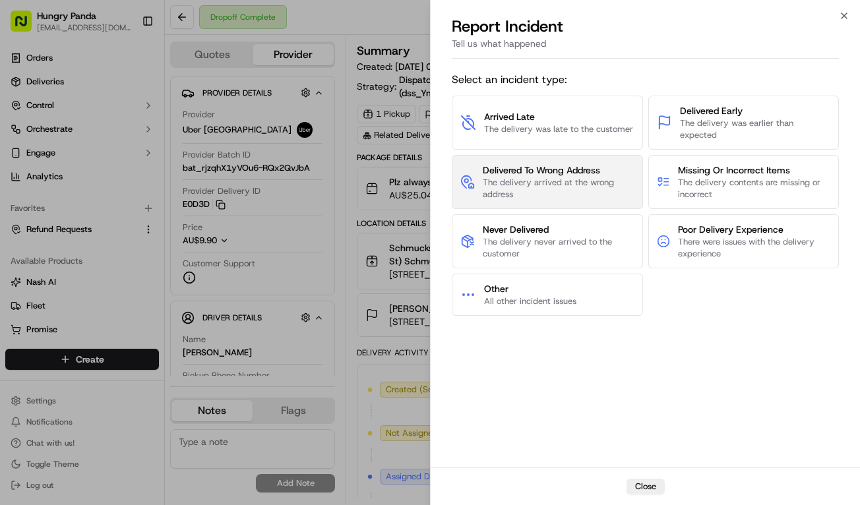
click at [579, 184] on span "The delivery arrived at the wrong address" at bounding box center [558, 189] width 151 height 24
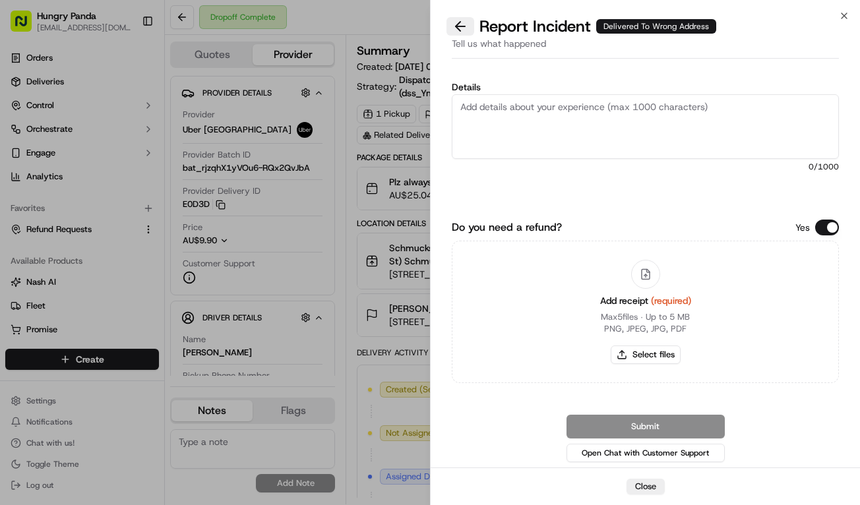
click at [465, 23] on button at bounding box center [461, 26] width 28 height 18
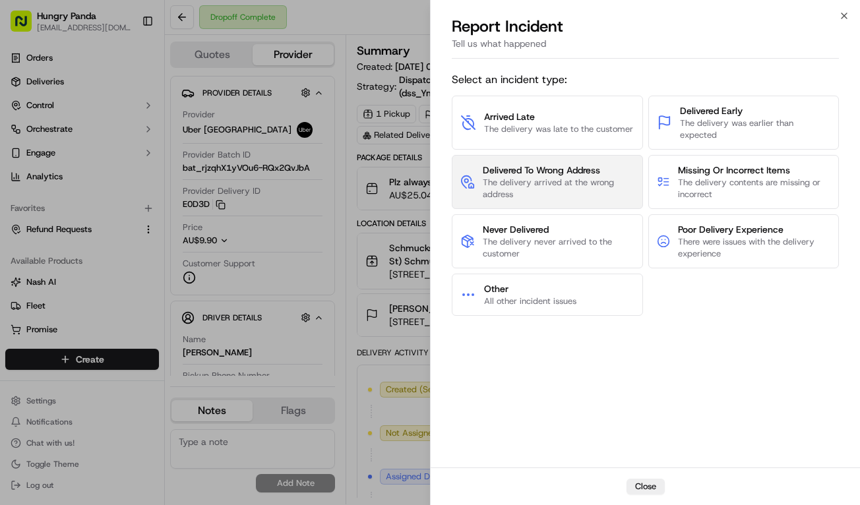
click at [572, 175] on span "Delivered To Wrong Address" at bounding box center [558, 170] width 151 height 13
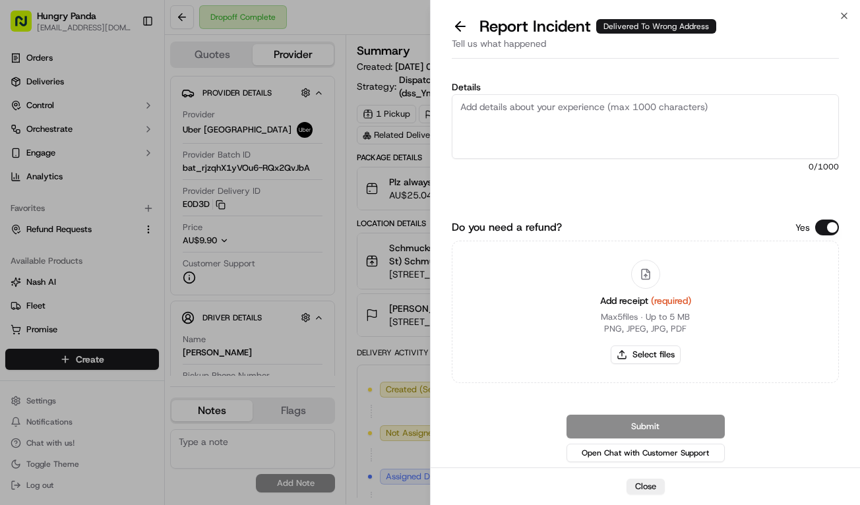
click at [668, 127] on textarea "Details" at bounding box center [645, 126] width 387 height 65
paste textarea "For this order, the customer reported that they did not receive the food. The d…"
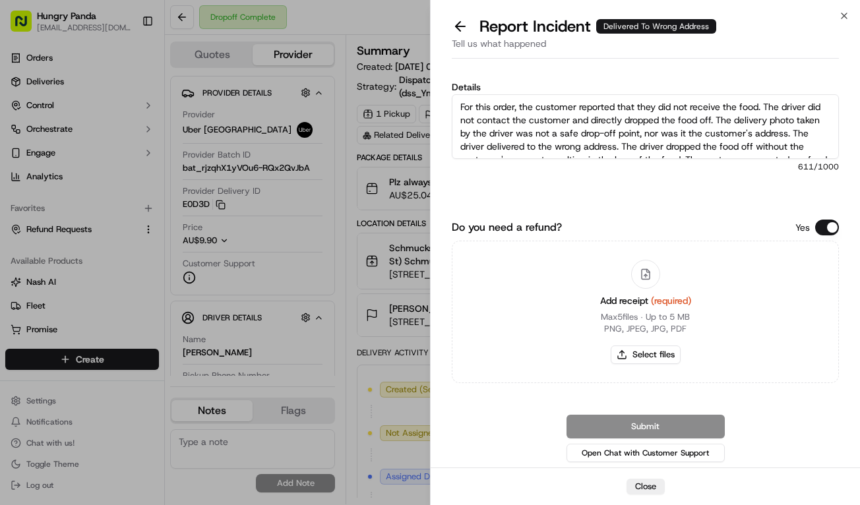
scroll to position [47, 0]
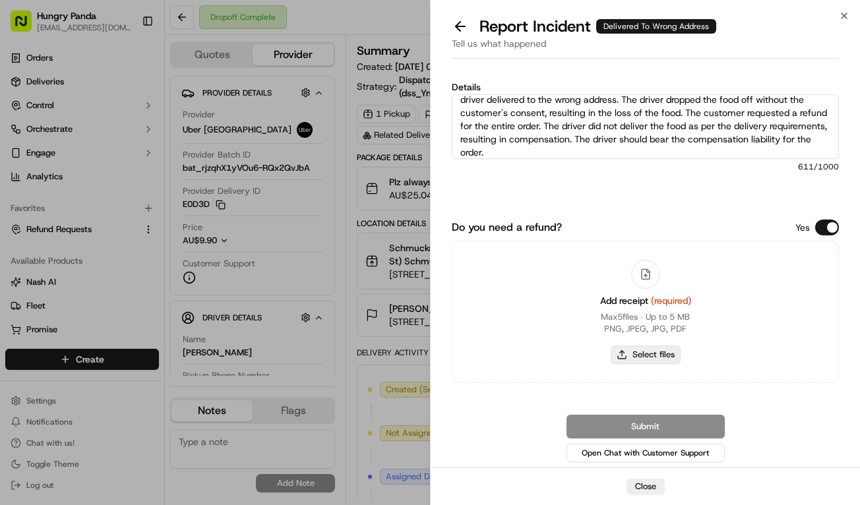
type textarea "For this order, the customer reported that they did not receive the food. The d…"
click at [657, 350] on button "Select files" at bounding box center [646, 355] width 70 height 18
type input "C:\fakepath\2.jpg"
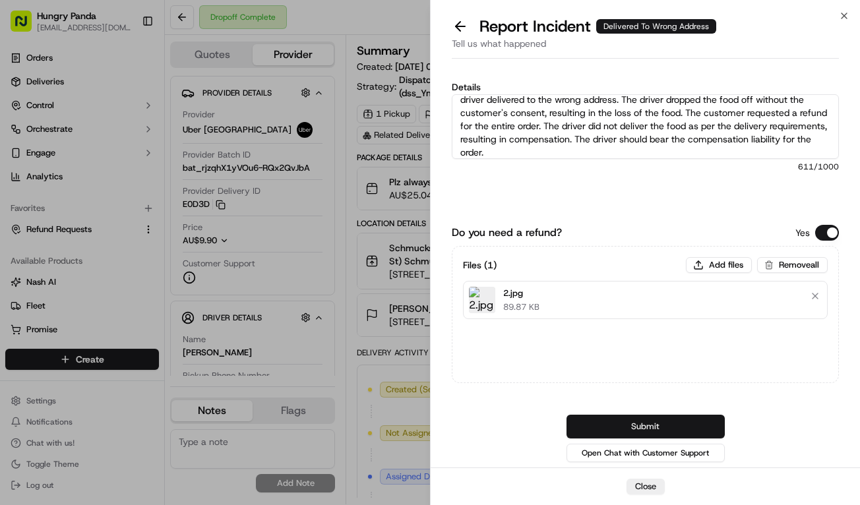
click at [672, 420] on button "Submit" at bounding box center [646, 427] width 158 height 24
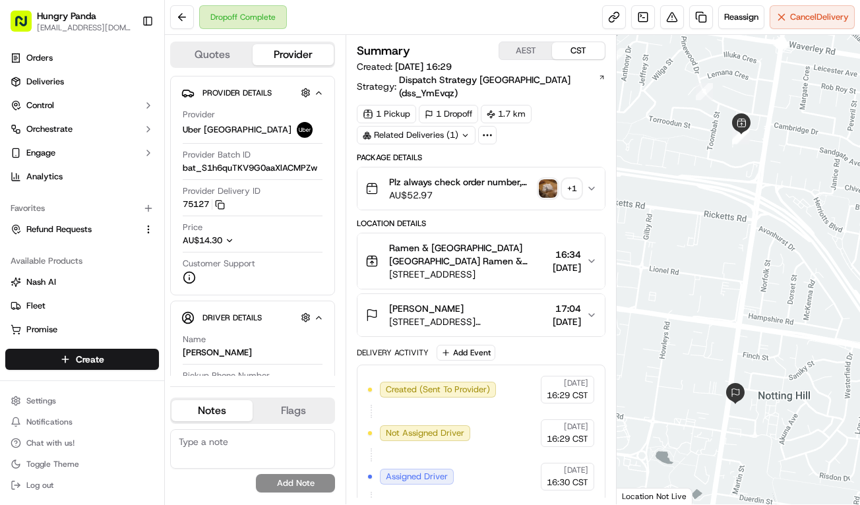
click at [591, 183] on icon "button" at bounding box center [592, 188] width 11 height 11
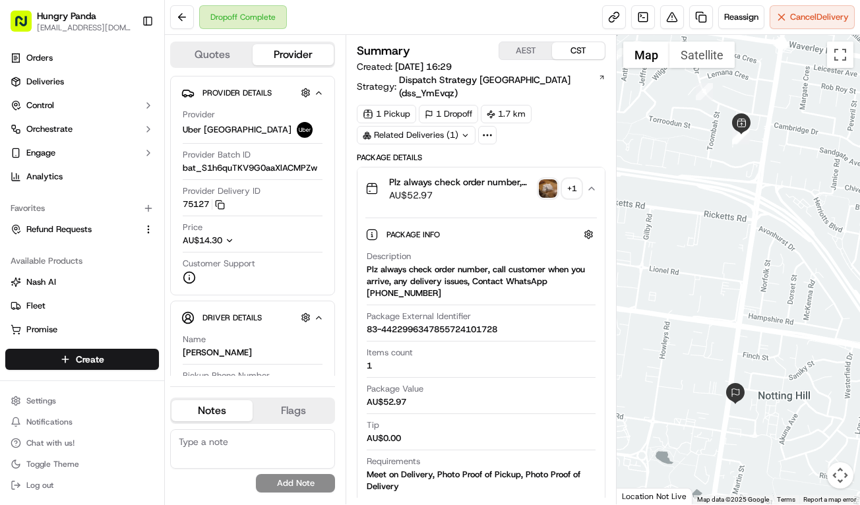
click at [553, 179] on img "button" at bounding box center [548, 188] width 18 height 18
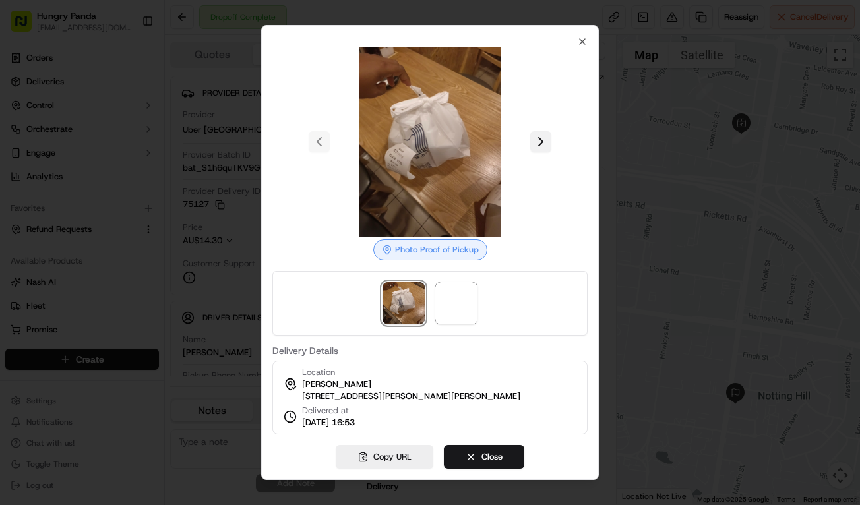
click at [539, 135] on button at bounding box center [540, 141] width 21 height 21
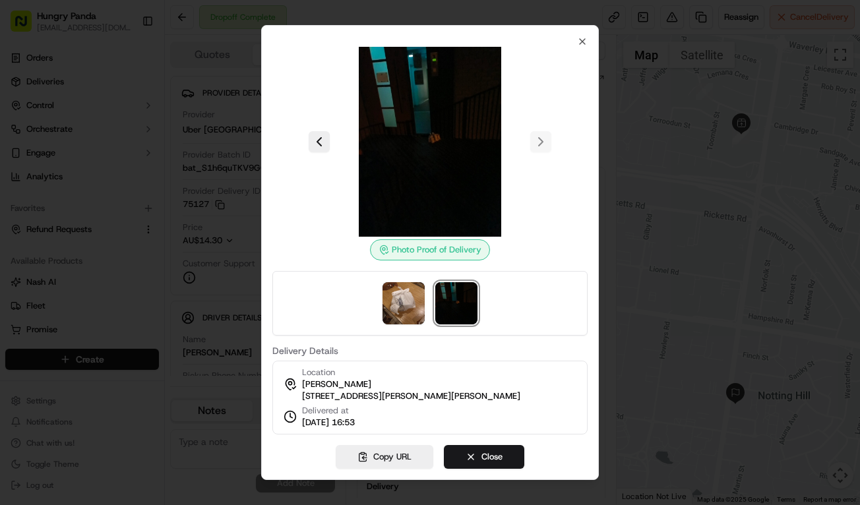
click at [582, 179] on div at bounding box center [429, 142] width 315 height 190
click at [669, 165] on div at bounding box center [430, 252] width 860 height 505
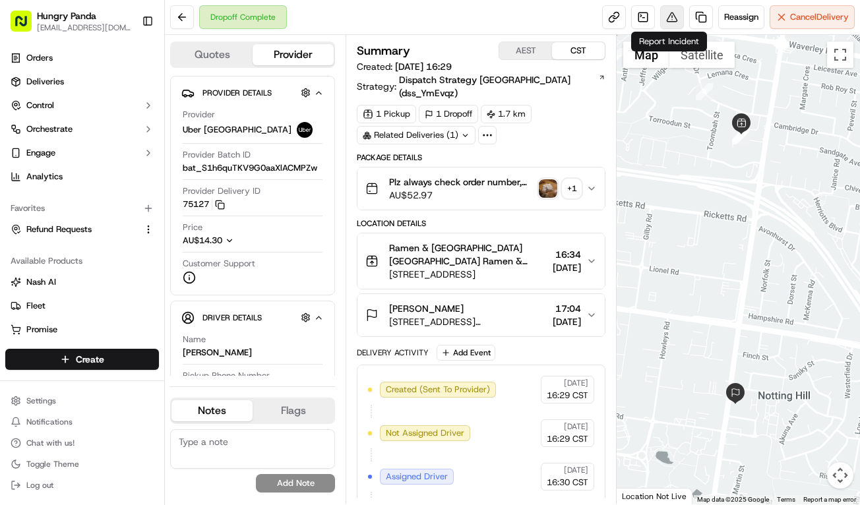
click at [662, 19] on button at bounding box center [672, 17] width 24 height 24
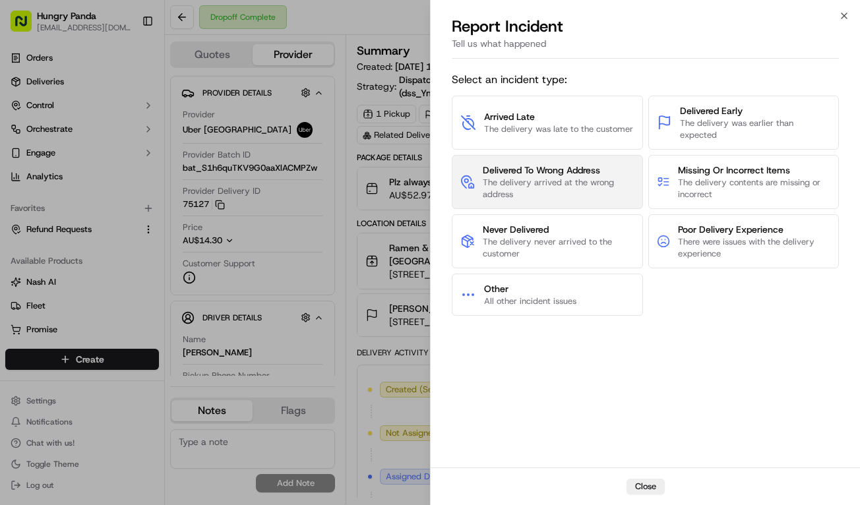
click at [587, 179] on span "The delivery arrived at the wrong address" at bounding box center [558, 189] width 151 height 24
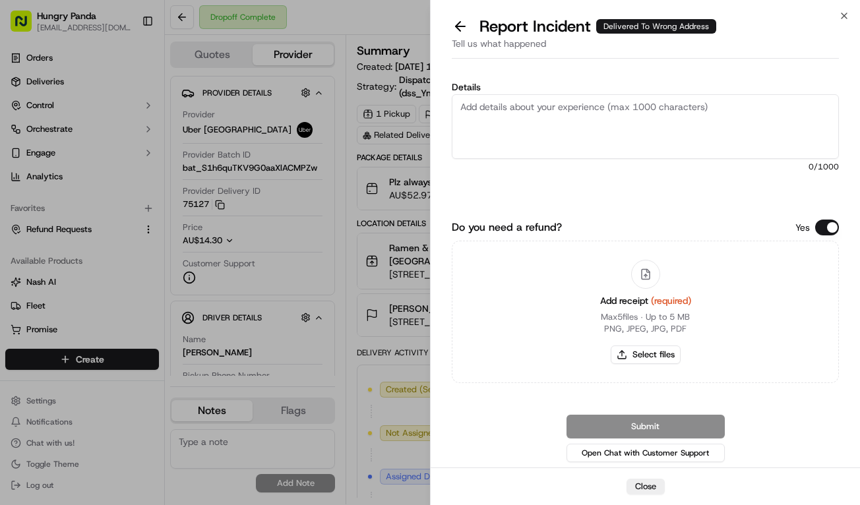
click at [633, 128] on textarea "Details" at bounding box center [645, 126] width 387 height 65
paste textarea "The customer reported that he did not receive the meal. The photos taken by the…"
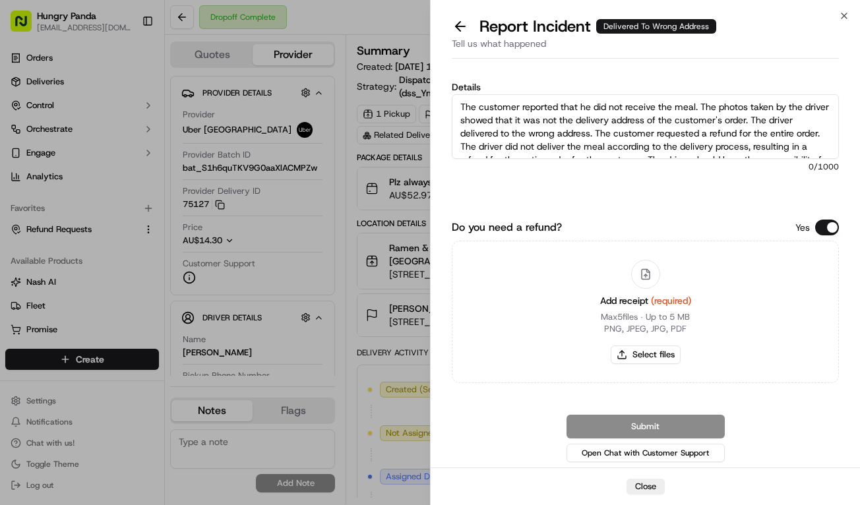
scroll to position [20, 0]
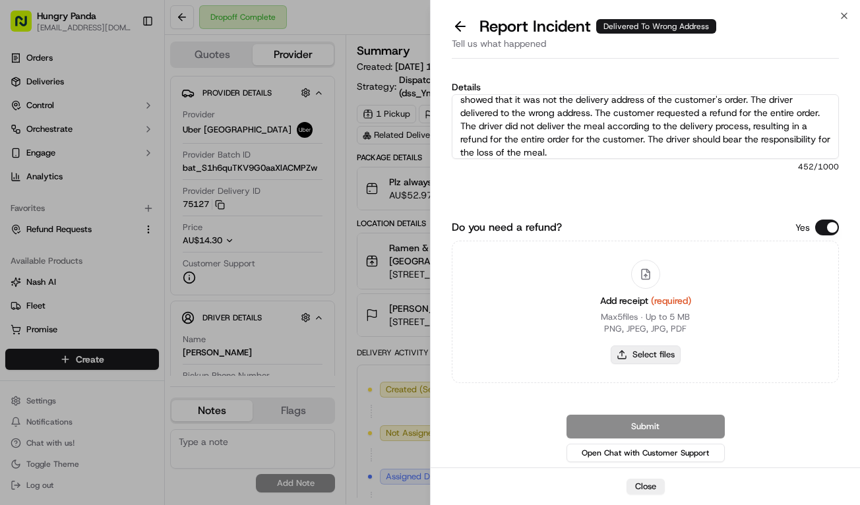
type textarea "The customer reported that he did not receive the meal. The photos taken by the…"
click at [664, 358] on button "Select files" at bounding box center [646, 355] width 70 height 18
type input "C:\fakepath\3.jpg"
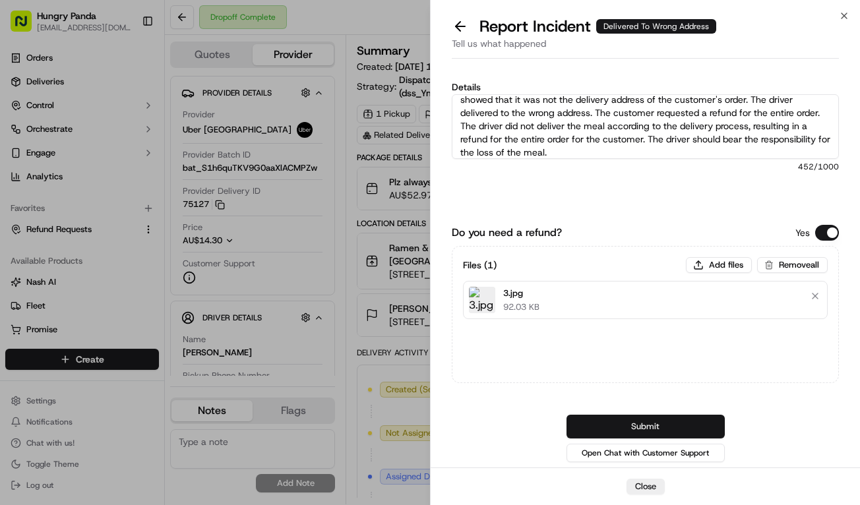
click at [711, 422] on button "Submit" at bounding box center [646, 427] width 158 height 24
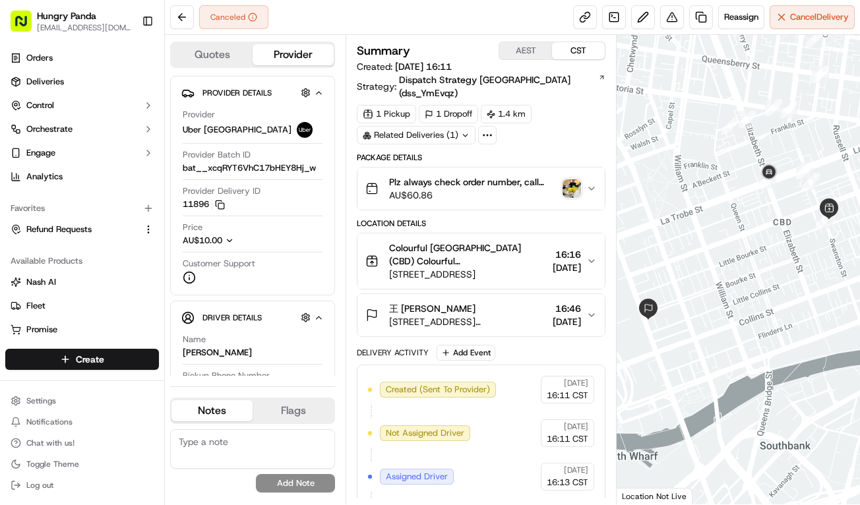
drag, startPoint x: 590, startPoint y: 179, endPoint x: 631, endPoint y: 164, distance: 43.6
click at [591, 183] on icon "button" at bounding box center [592, 188] width 11 height 11
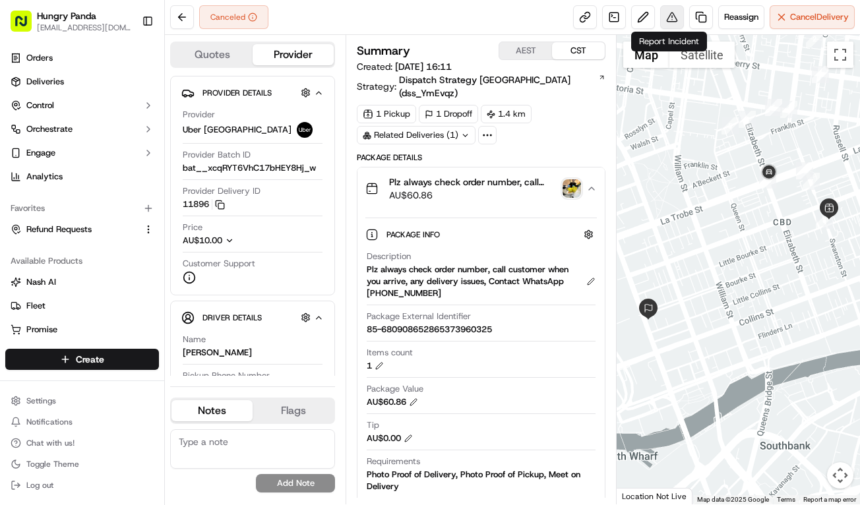
click at [662, 19] on button at bounding box center [672, 17] width 24 height 24
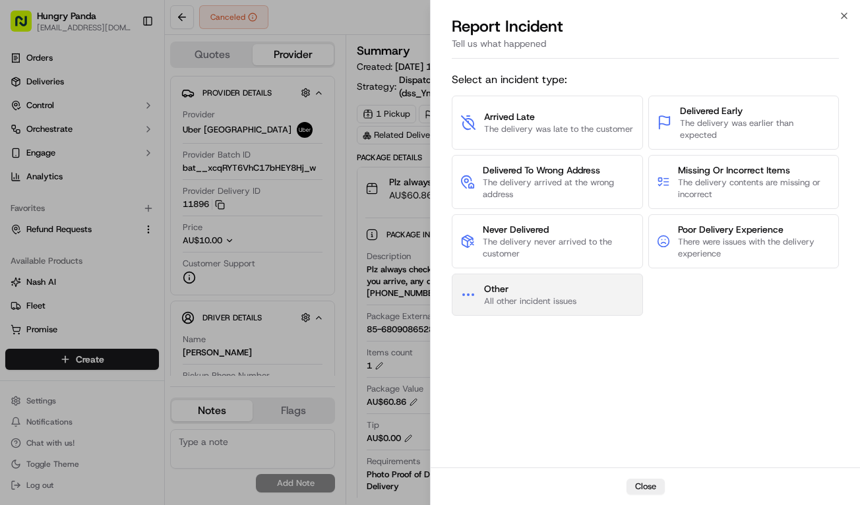
click at [561, 298] on span "All other incident issues" at bounding box center [530, 302] width 92 height 12
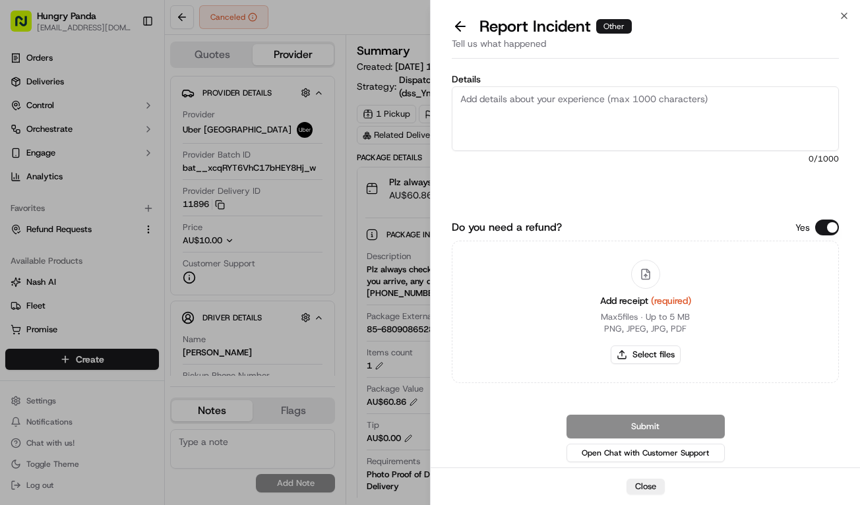
click at [640, 131] on textarea "Details" at bounding box center [645, 118] width 387 height 65
paste textarea "The order delivery was seriously overdue. The order log showed that the driver …"
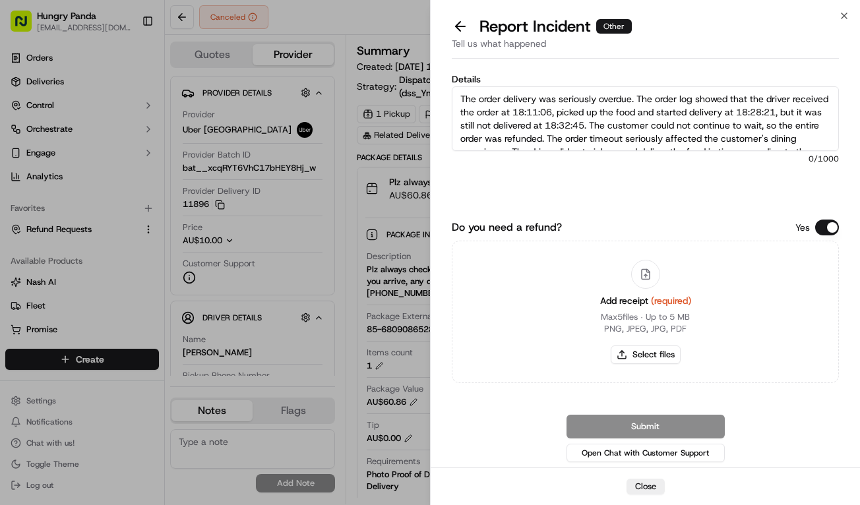
scroll to position [34, 0]
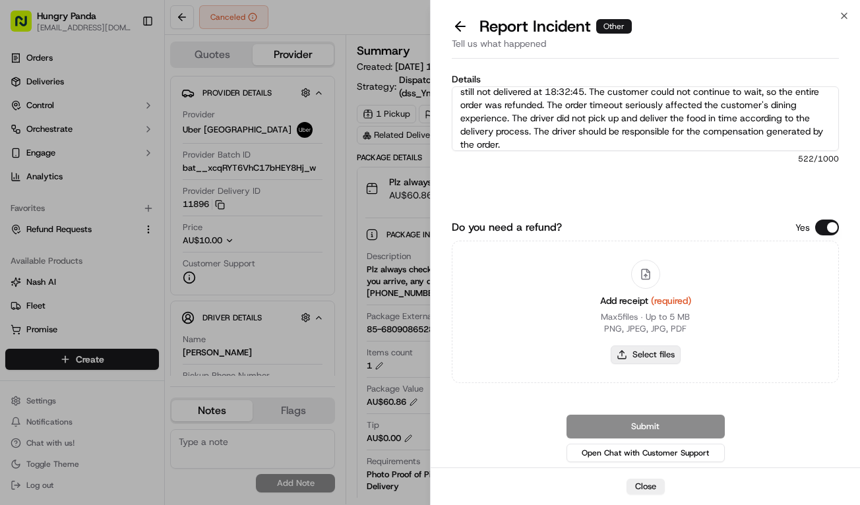
type textarea "The order delivery was seriously overdue. The order log showed that the driver …"
click at [668, 348] on button "Select files" at bounding box center [646, 355] width 70 height 18
type input "C:\fakepath\4.jpg"
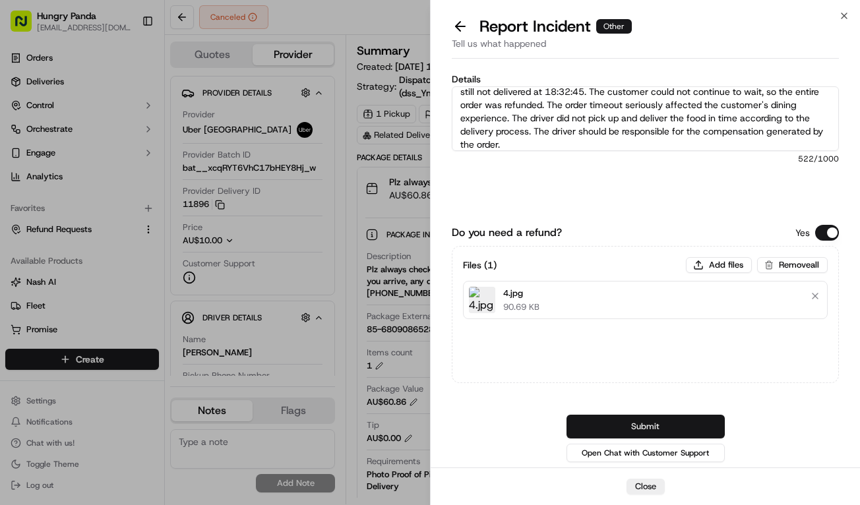
click at [691, 427] on button "Submit" at bounding box center [646, 427] width 158 height 24
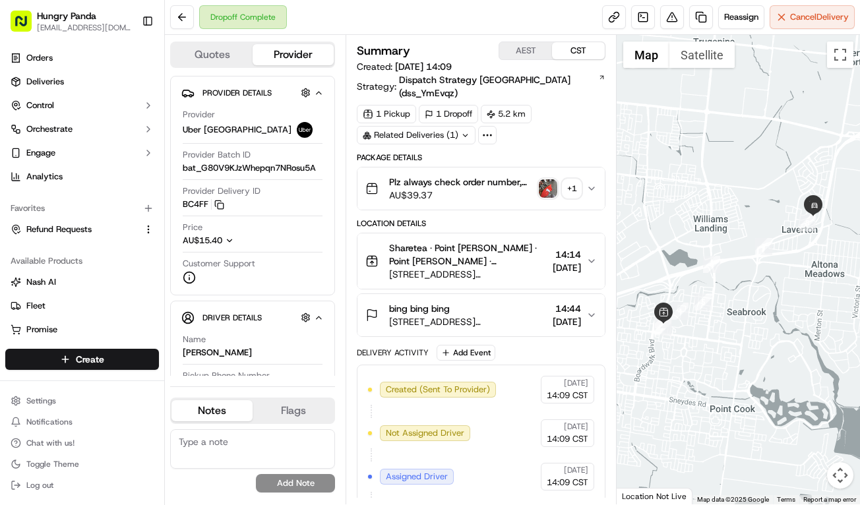
click at [591, 183] on icon "button" at bounding box center [592, 188] width 11 height 11
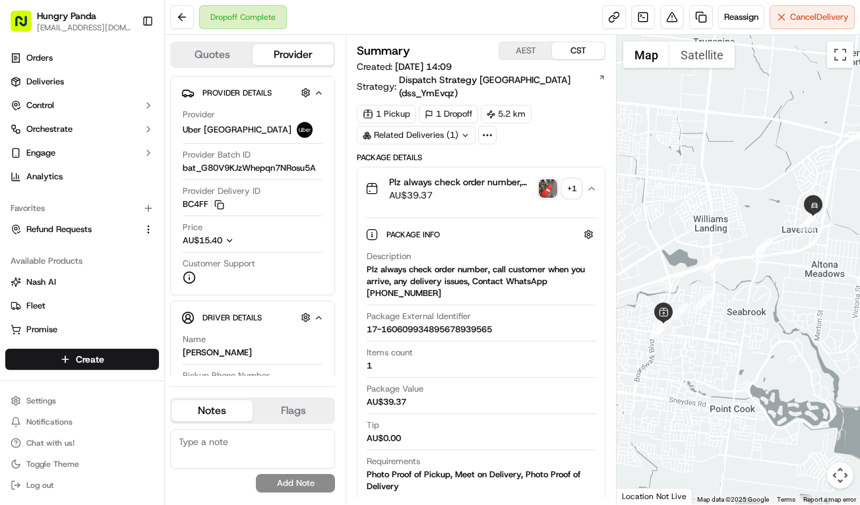
click at [540, 179] on img "button" at bounding box center [548, 188] width 18 height 18
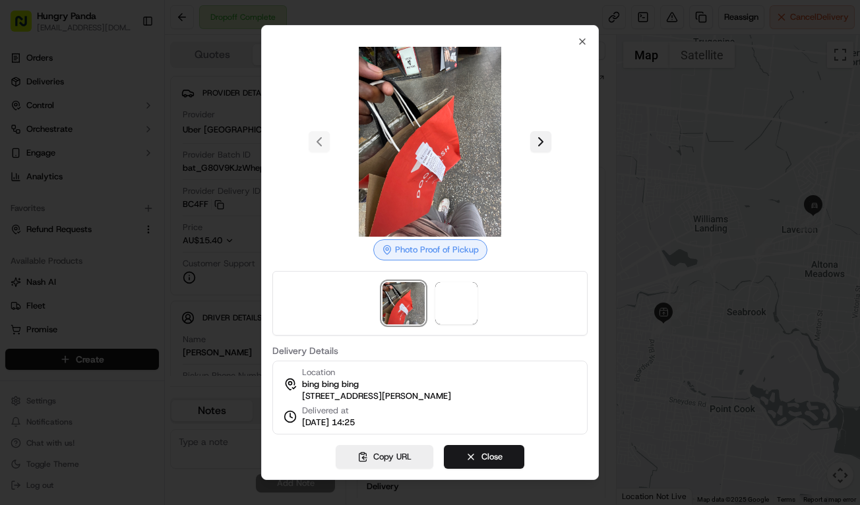
click at [544, 137] on button at bounding box center [540, 141] width 21 height 21
click at [613, 140] on div at bounding box center [430, 252] width 860 height 505
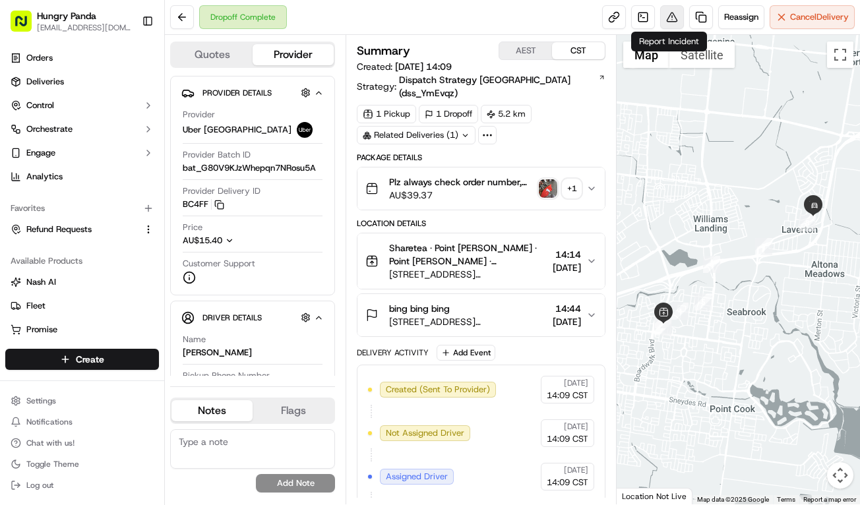
click at [677, 22] on button at bounding box center [672, 17] width 24 height 24
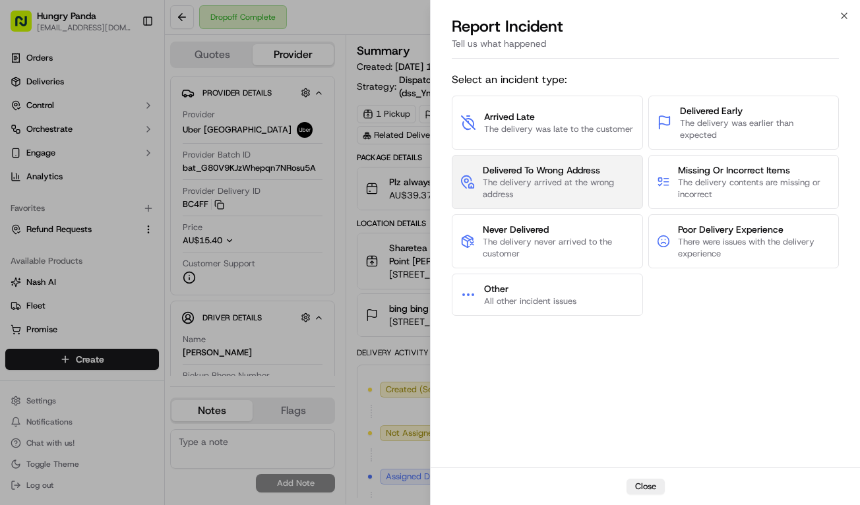
click at [577, 175] on span "Delivered To Wrong Address" at bounding box center [558, 170] width 151 height 13
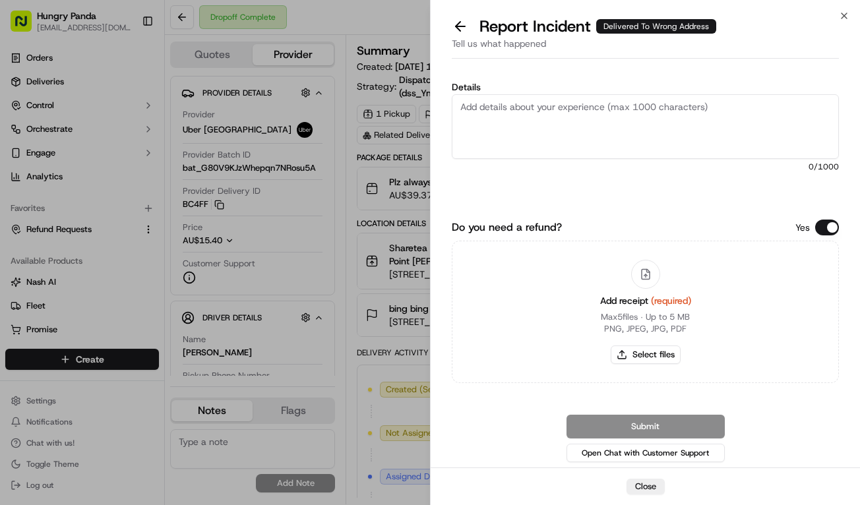
click at [633, 115] on textarea "Details" at bounding box center [645, 126] width 387 height 65
paste textarea "The customer reported that he did not receive the meal. The photos taken by the…"
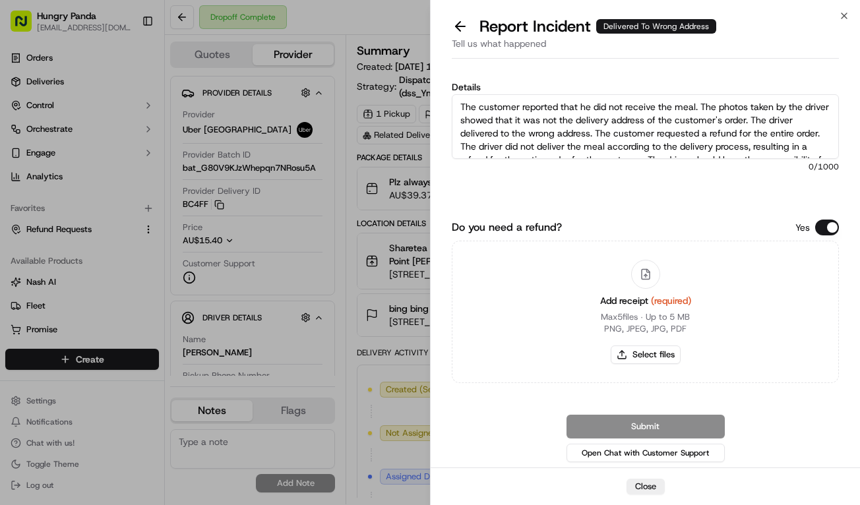
scroll to position [20, 0]
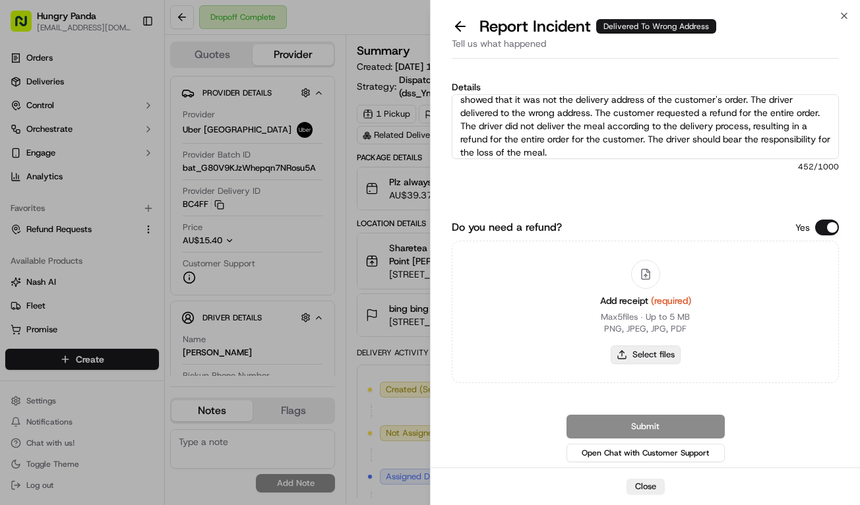
type textarea "The customer reported that he did not receive the meal. The photos taken by the…"
click at [655, 364] on button "Select files" at bounding box center [646, 355] width 70 height 18
type input "C:\fakepath\5.jpg"
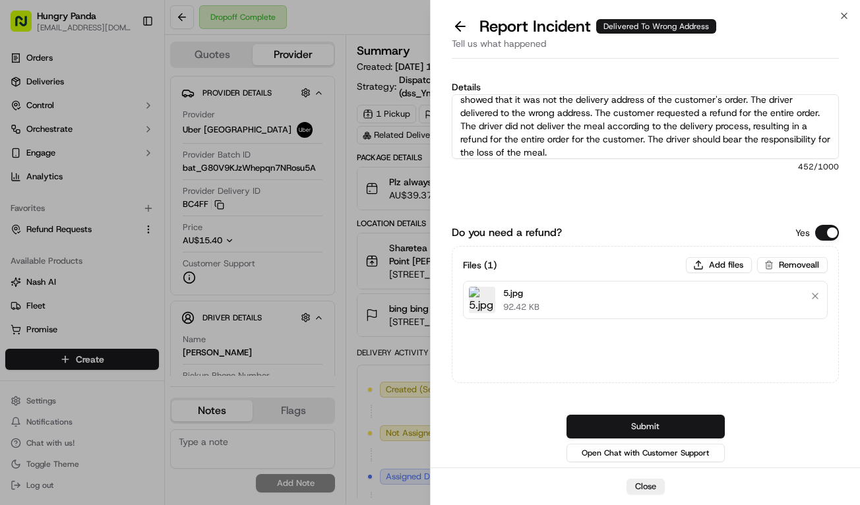
click at [703, 424] on button "Submit" at bounding box center [646, 427] width 158 height 24
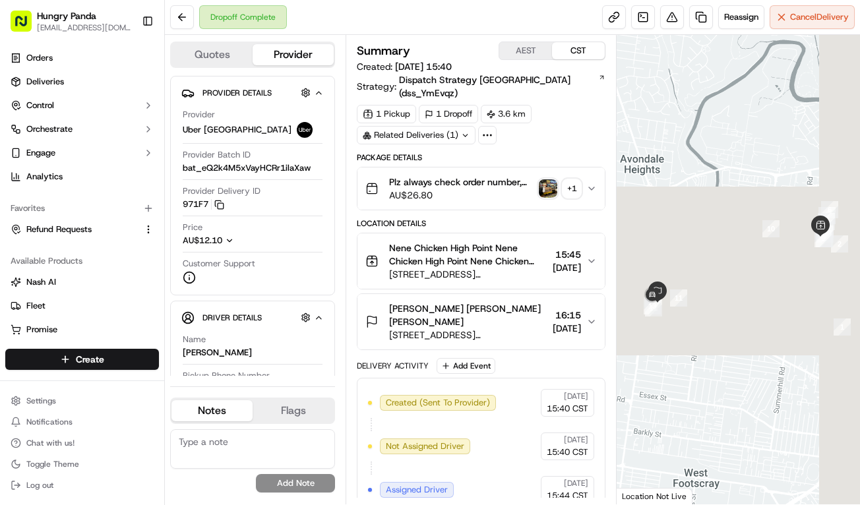
click at [576, 176] on div "Plz always check order number, call customer when you arrive, any delivery issu…" at bounding box center [476, 189] width 221 height 26
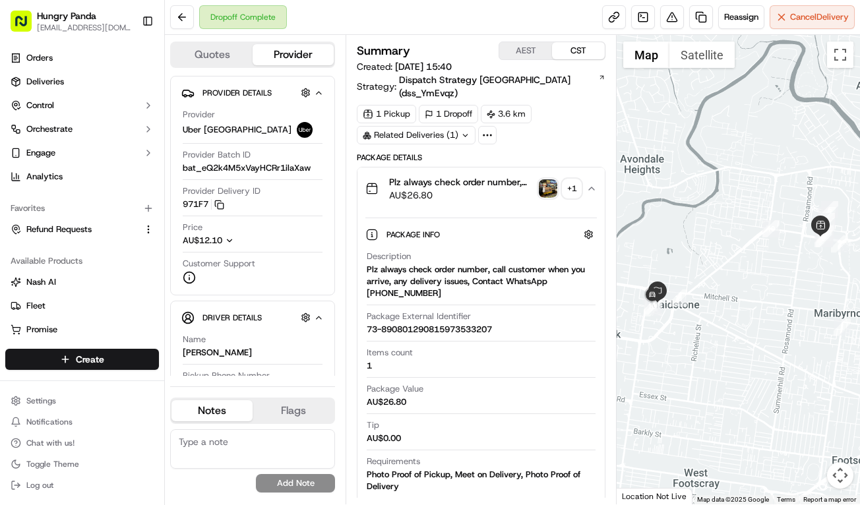
click at [542, 180] on img "button" at bounding box center [548, 188] width 18 height 18
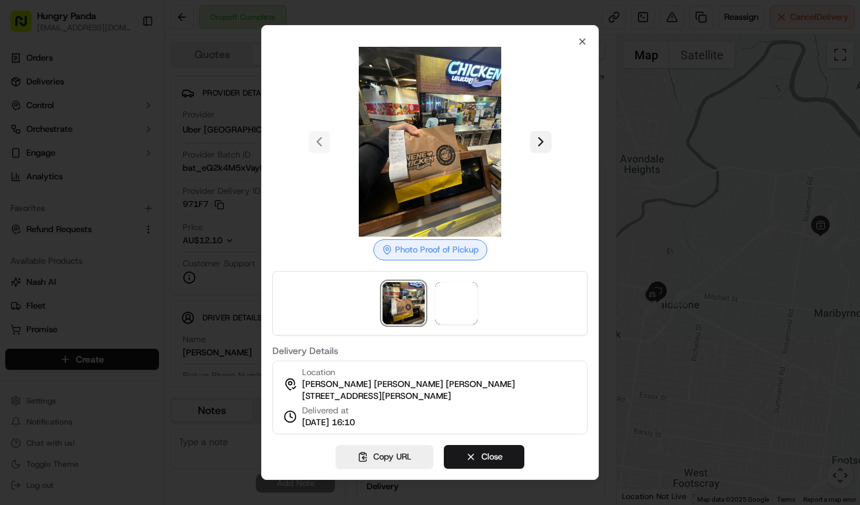
click at [546, 134] on button at bounding box center [540, 141] width 21 height 21
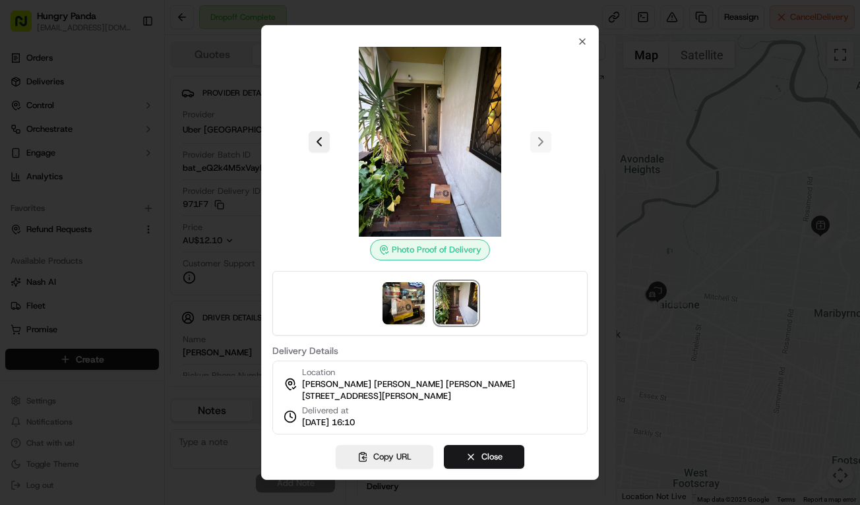
click at [765, 143] on div at bounding box center [430, 252] width 860 height 505
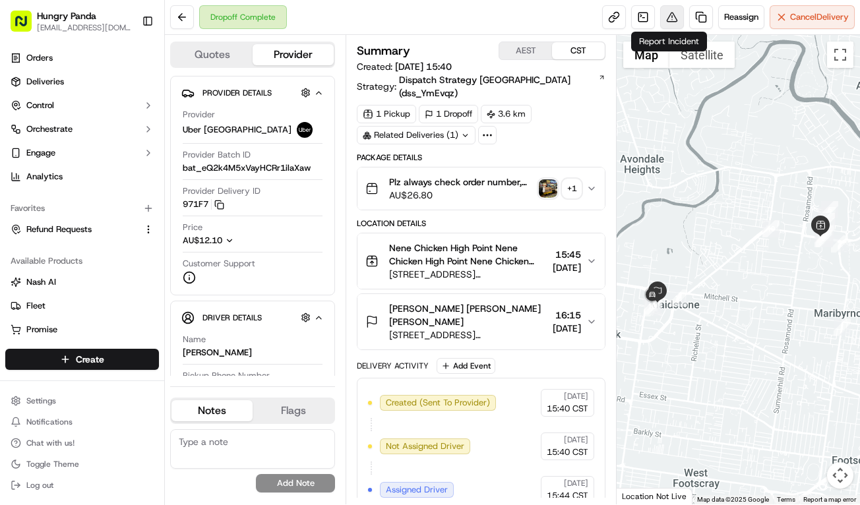
click at [664, 12] on button at bounding box center [672, 17] width 24 height 24
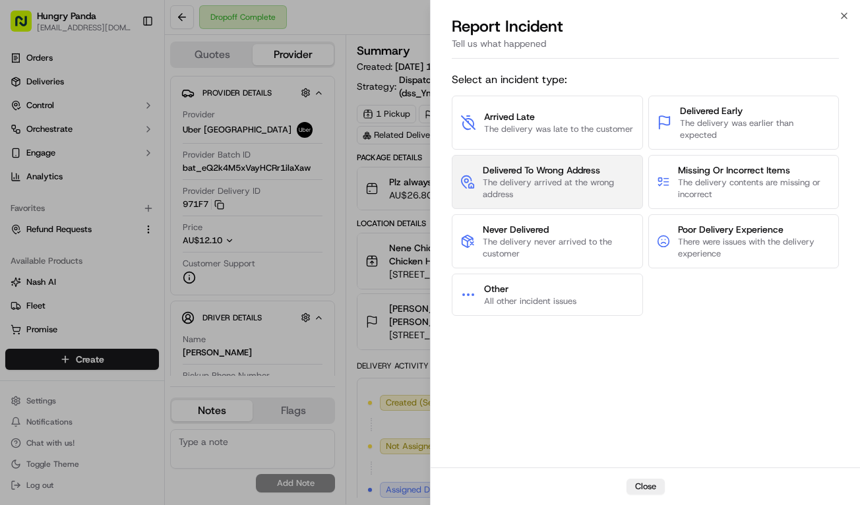
click at [646, 175] on div "Arrived Late The delivery was late to the customer Delivered Early The delivery…" at bounding box center [645, 206] width 387 height 220
click at [620, 193] on span "The delivery arrived at the wrong address" at bounding box center [558, 189] width 151 height 24
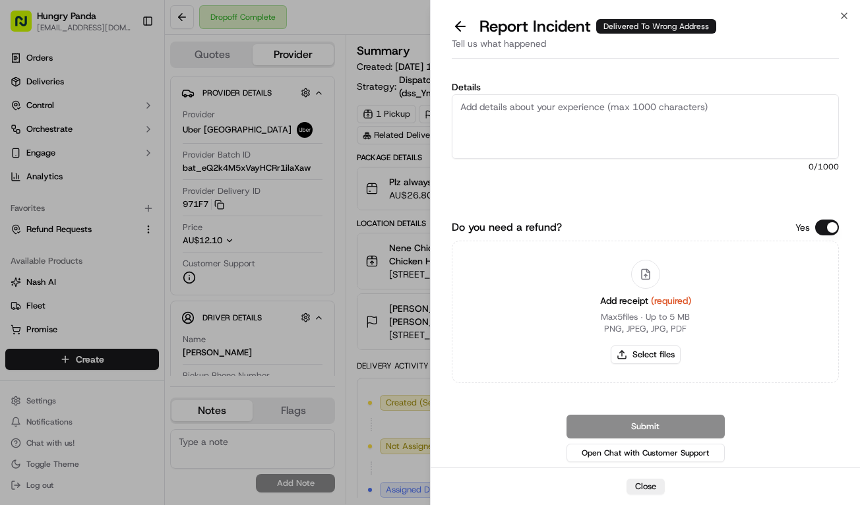
click at [618, 138] on textarea "Details" at bounding box center [645, 126] width 387 height 65
paste textarea "The customer reported that he did not receive the meal. The photos taken by the…"
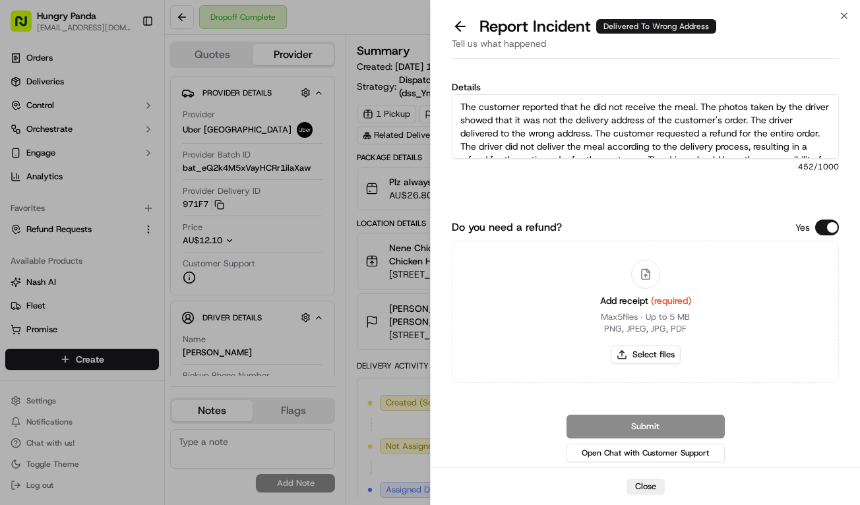
scroll to position [20, 0]
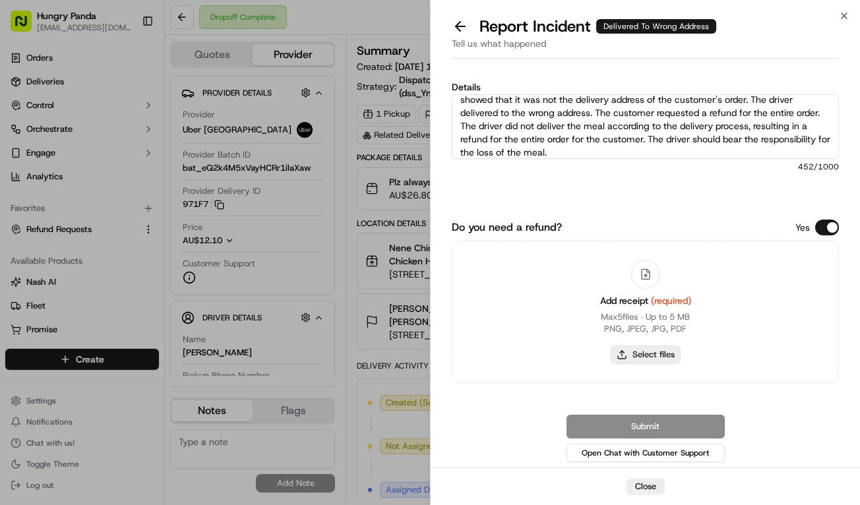
type textarea "The customer reported that he did not receive the meal. The photos taken by the…"
click at [652, 354] on button "Select files" at bounding box center [646, 355] width 70 height 18
type input "C:\fakepath\6.jpg"
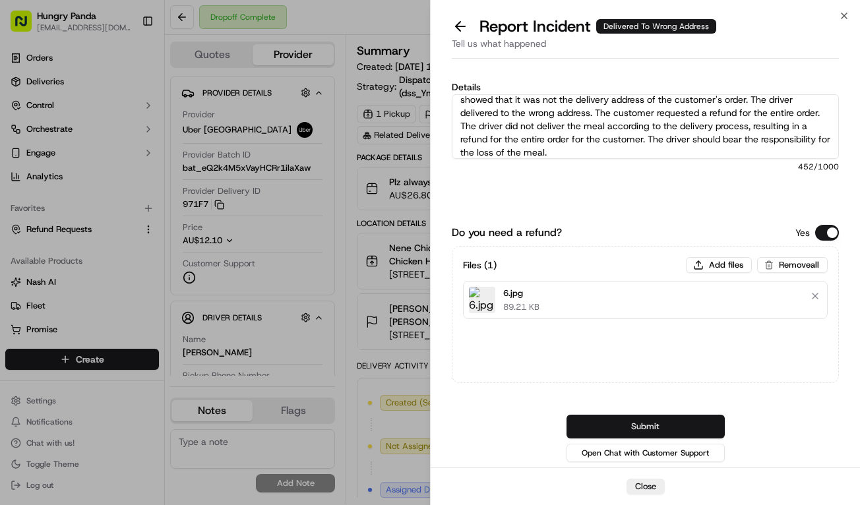
click at [686, 433] on button "Submit" at bounding box center [646, 427] width 158 height 24
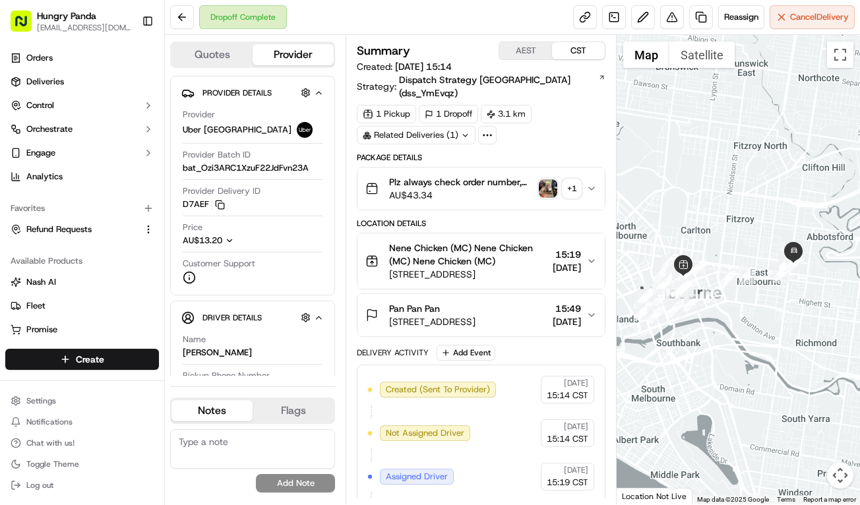
click at [591, 183] on icon "button" at bounding box center [592, 188] width 11 height 11
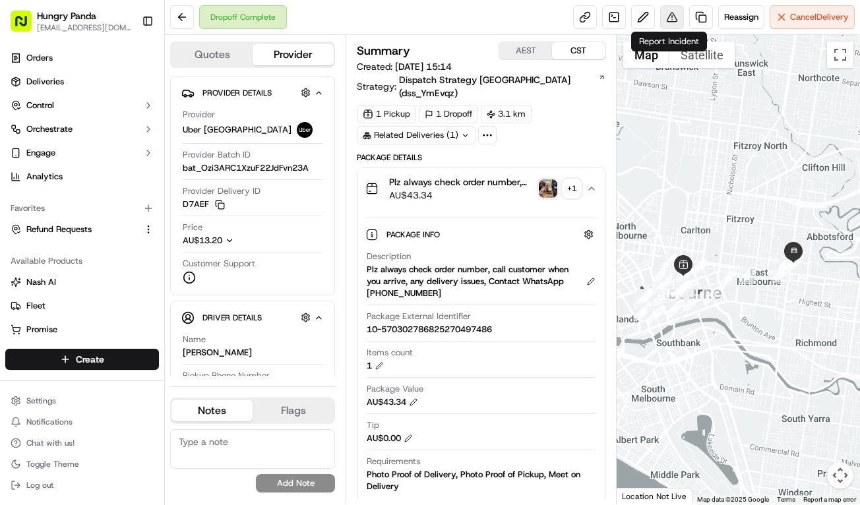
click at [670, 16] on button at bounding box center [672, 17] width 24 height 24
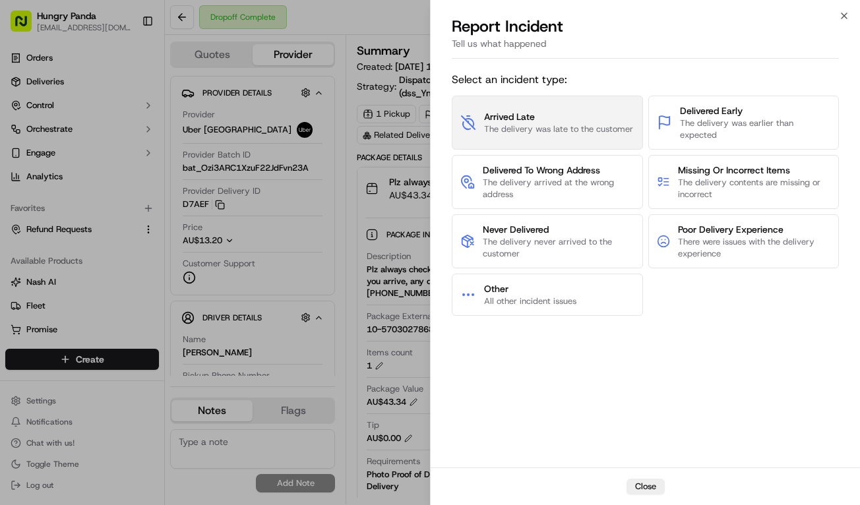
click at [583, 125] on span "The delivery was late to the customer" at bounding box center [558, 129] width 149 height 12
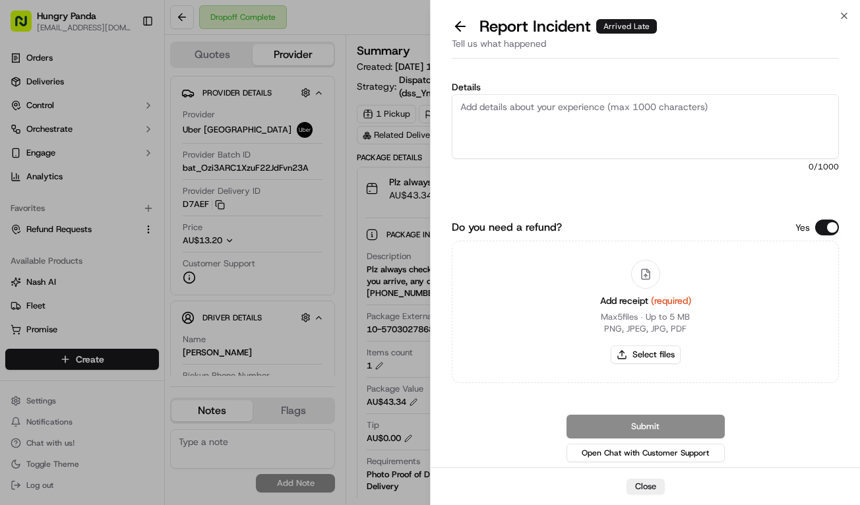
click at [587, 119] on textarea "Details" at bounding box center [645, 126] width 387 height 65
paste textarea "The order delivery was seriously overdue. The order log shows that the driver r…"
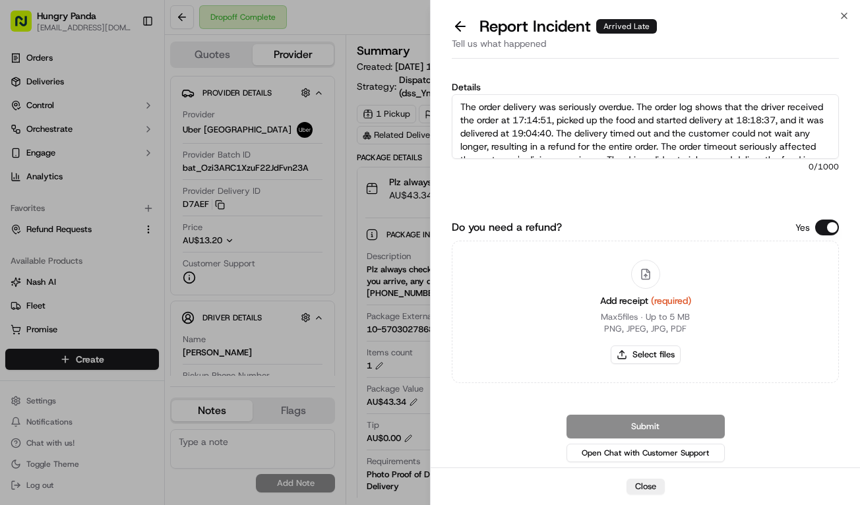
scroll to position [34, 0]
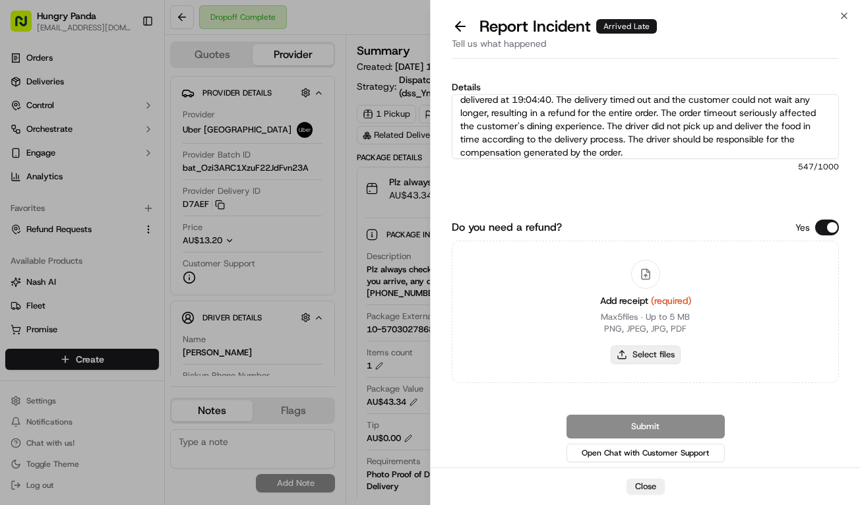
type textarea "The order delivery was seriously overdue. The order log shows that the driver r…"
click at [674, 358] on button "Select files" at bounding box center [646, 355] width 70 height 18
type input "C:\fakepath\7.jpg"
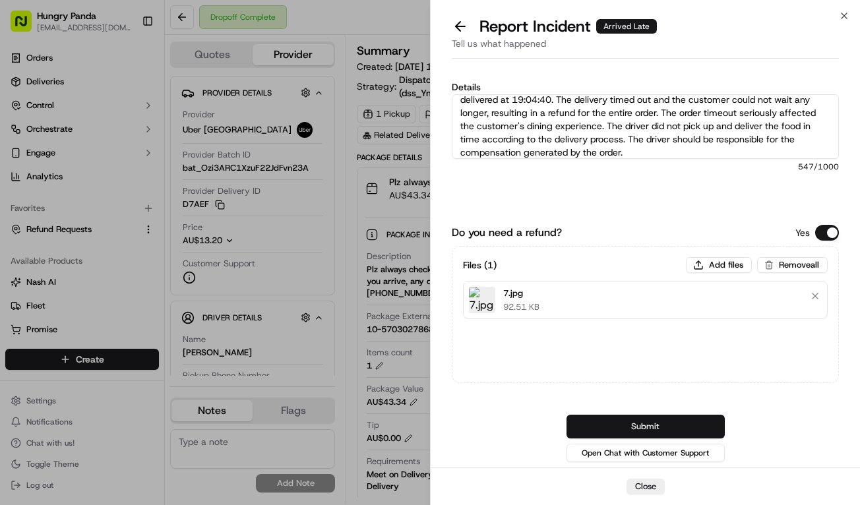
click at [618, 435] on button "Submit" at bounding box center [646, 427] width 158 height 24
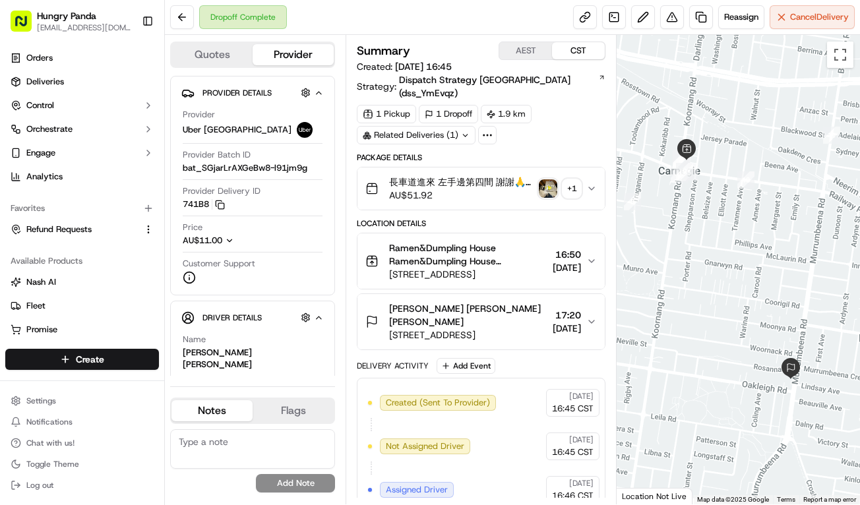
drag, startPoint x: 588, startPoint y: 169, endPoint x: 817, endPoint y: 162, distance: 229.7
click at [588, 169] on button "長車道進來 左手邊第四間 謝謝🙏 蒜泥白肉的 辣椒醬油 另外放謝謝你 Plz always check order number, call customer…" at bounding box center [481, 189] width 247 height 42
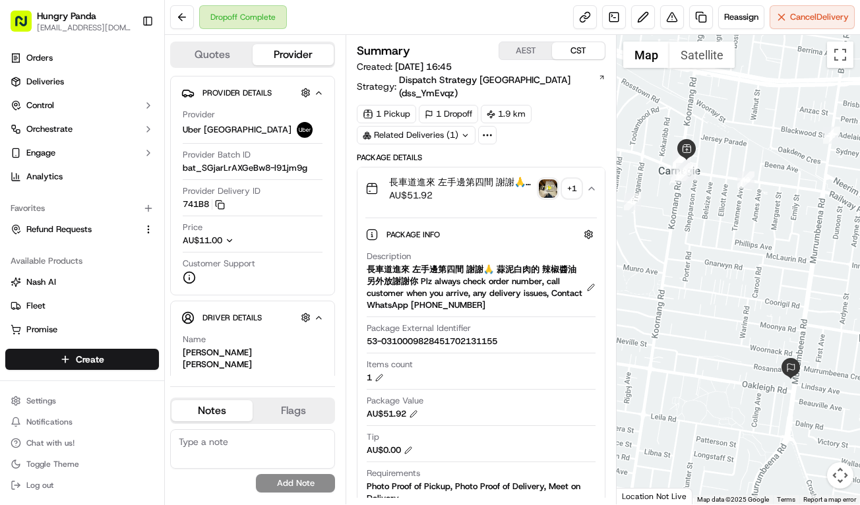
click at [555, 179] on img "button" at bounding box center [548, 188] width 18 height 18
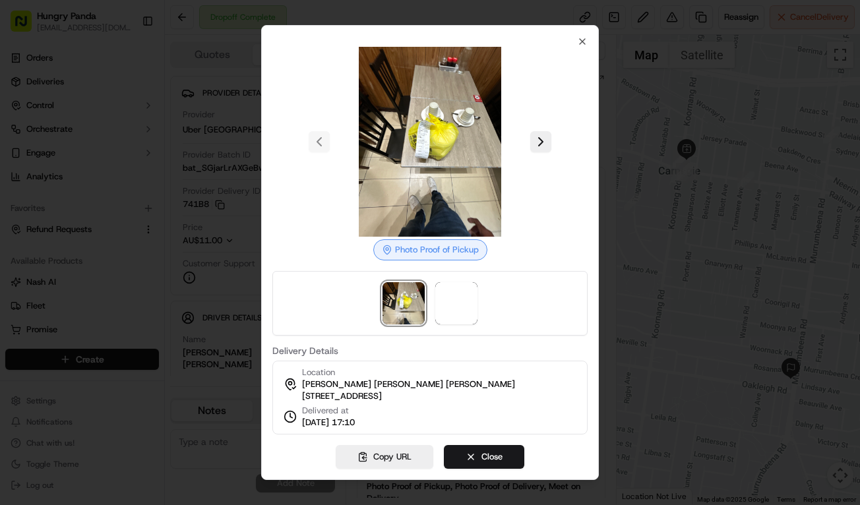
click at [555, 173] on div at bounding box center [429, 142] width 315 height 190
click at [546, 136] on button at bounding box center [540, 141] width 21 height 21
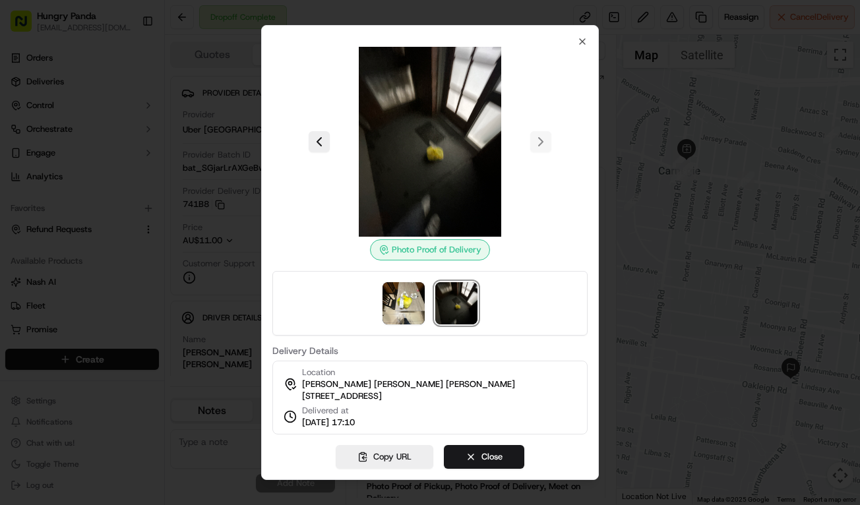
click at [654, 156] on div at bounding box center [430, 252] width 860 height 505
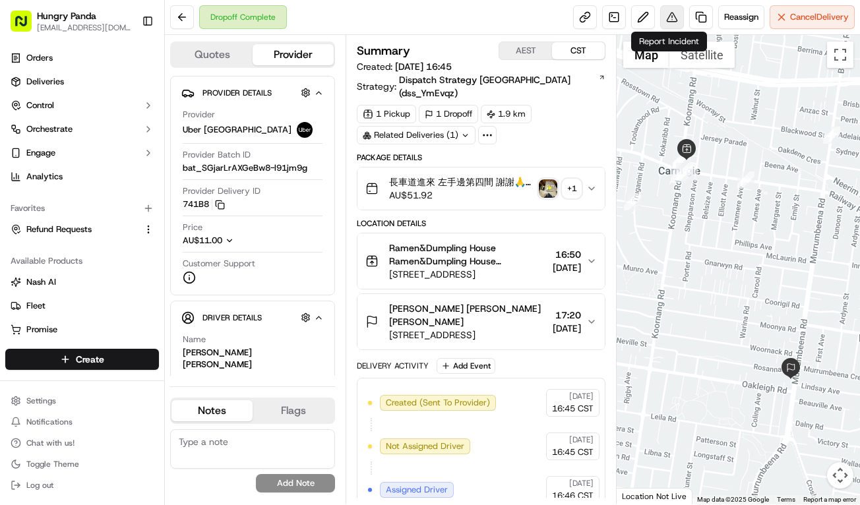
click at [678, 17] on button at bounding box center [672, 17] width 24 height 24
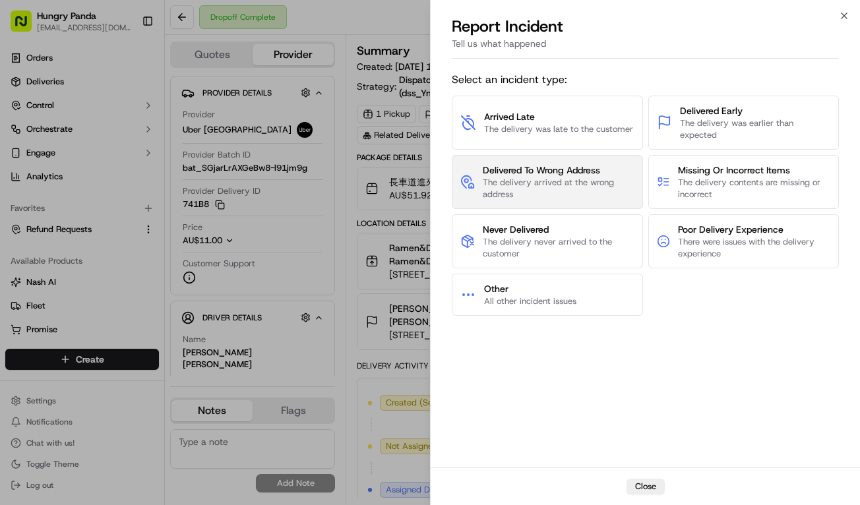
click at [562, 176] on span "Delivered To Wrong Address" at bounding box center [558, 170] width 151 height 13
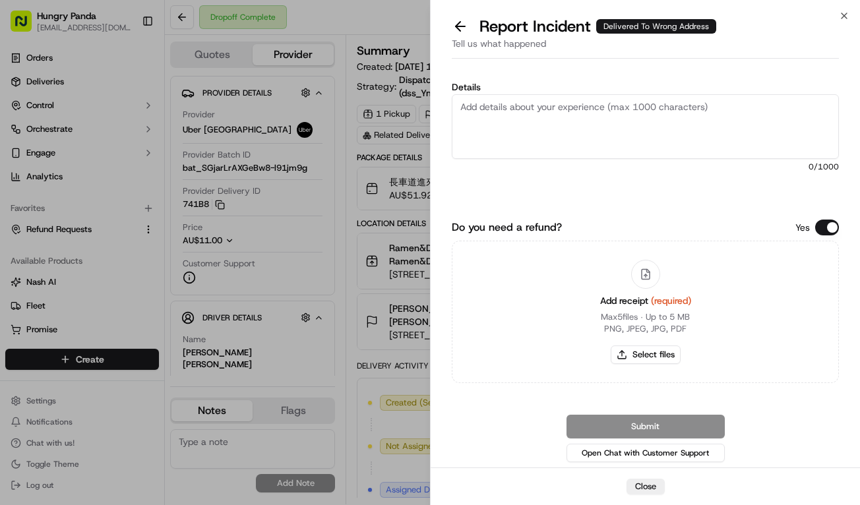
click at [643, 134] on textarea "Details" at bounding box center [645, 126] width 387 height 65
paste textarea "The customer reported that they did not receive the food, the driver lost conta…"
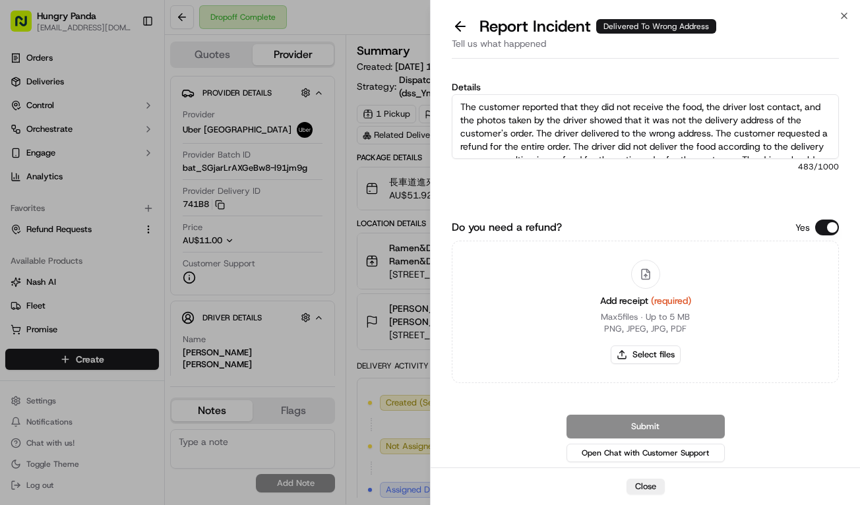
scroll to position [20, 0]
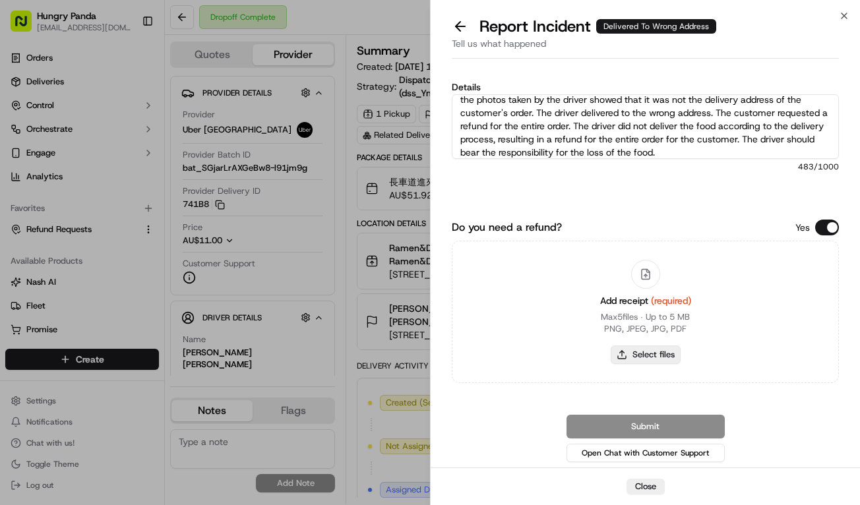
type textarea "The customer reported that they did not receive the food, the driver lost conta…"
click at [674, 362] on button "Select files" at bounding box center [646, 355] width 70 height 18
type input "C:\fakepath\8.jpg"
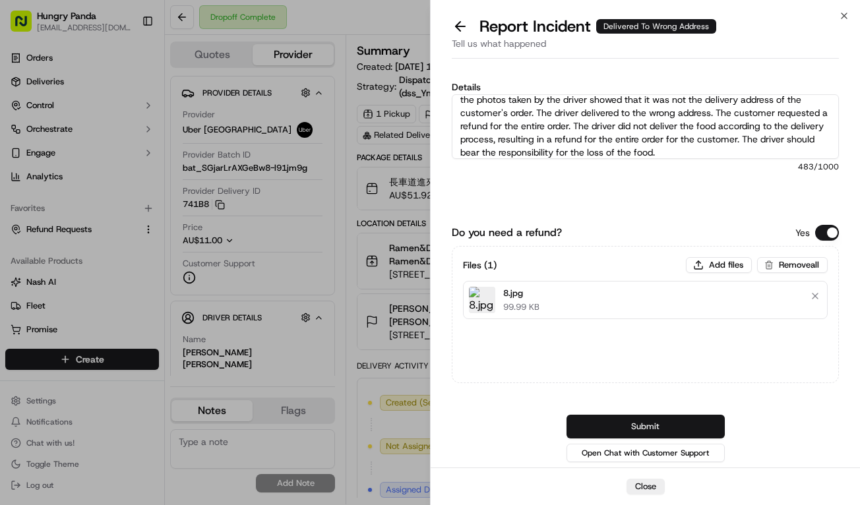
click at [699, 428] on button "Submit" at bounding box center [646, 427] width 158 height 24
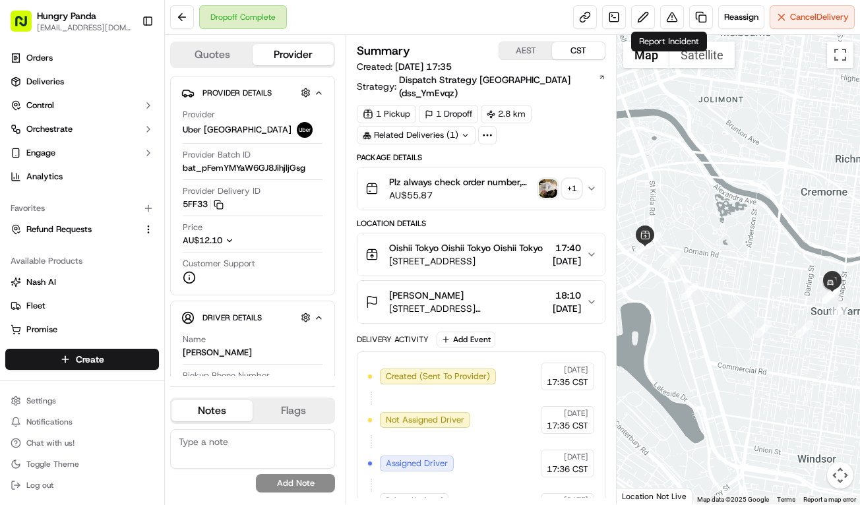
click at [602, 174] on button "Plz always check order number, call customer when you arrive, any delivery issu…" at bounding box center [481, 189] width 247 height 42
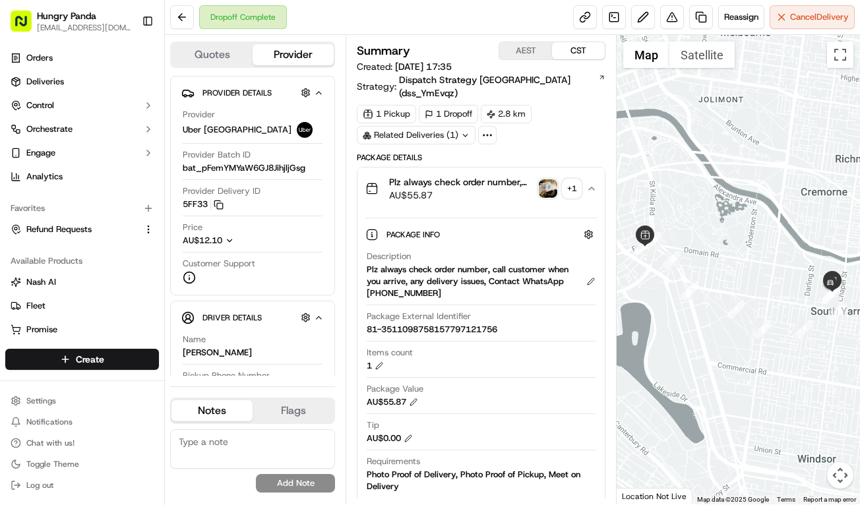
click at [668, 32] on div "Dropoff Complete Reassign Cancel Delivery" at bounding box center [512, 17] width 695 height 35
click at [670, 23] on button at bounding box center [672, 17] width 24 height 24
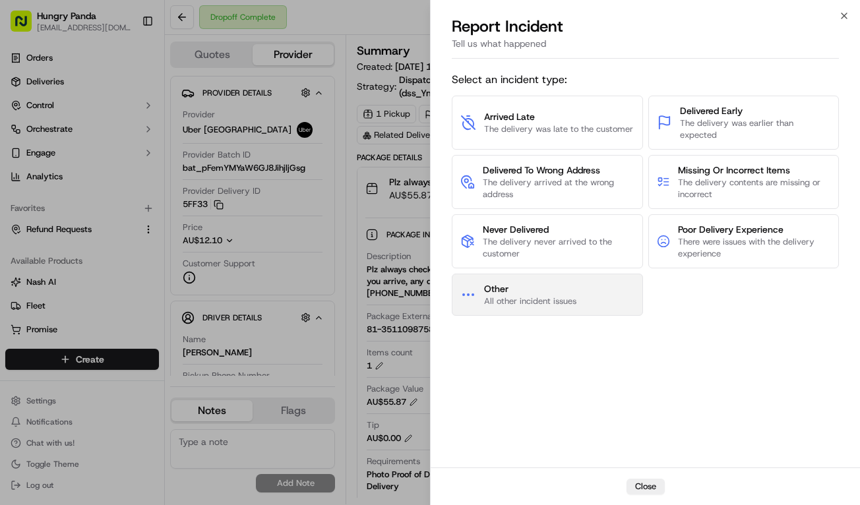
click at [556, 284] on span "Other" at bounding box center [530, 288] width 92 height 13
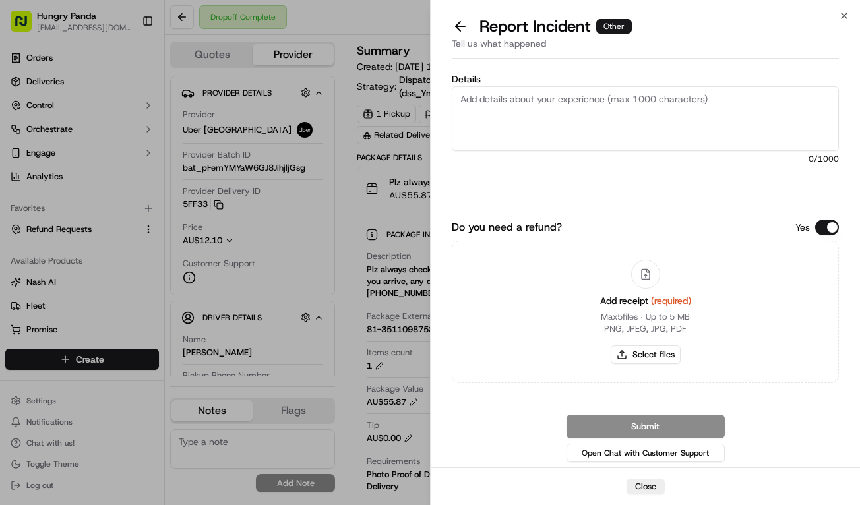
click at [634, 125] on textarea "Details" at bounding box center [645, 118] width 387 height 65
paste textarea "The customer reported that the food and soup in their order were spilled, all o…"
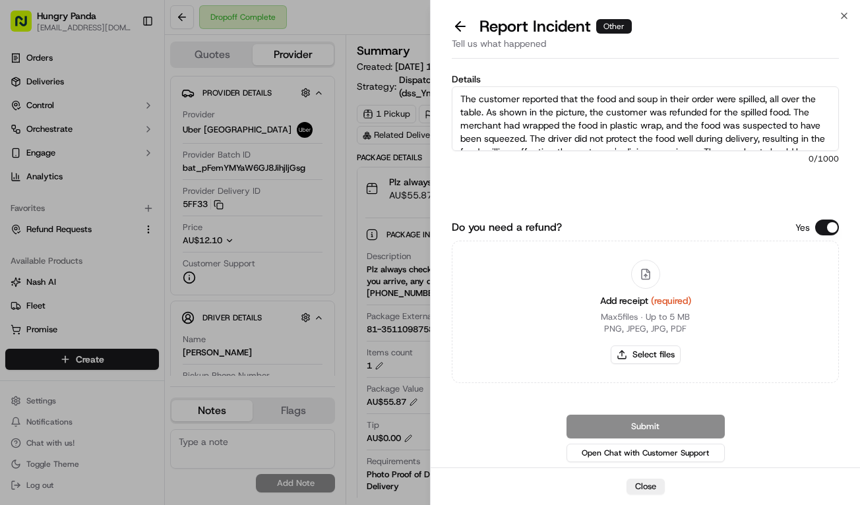
scroll to position [20, 0]
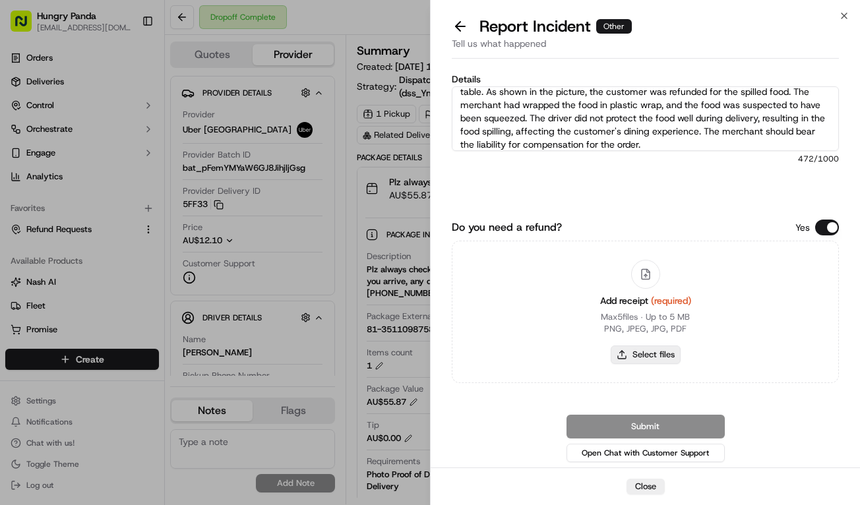
type textarea "The customer reported that the food and soup in their order were spilled, all o…"
click at [662, 355] on button "Select files" at bounding box center [646, 355] width 70 height 18
type input "C:\fakepath\撒餐.jpg"
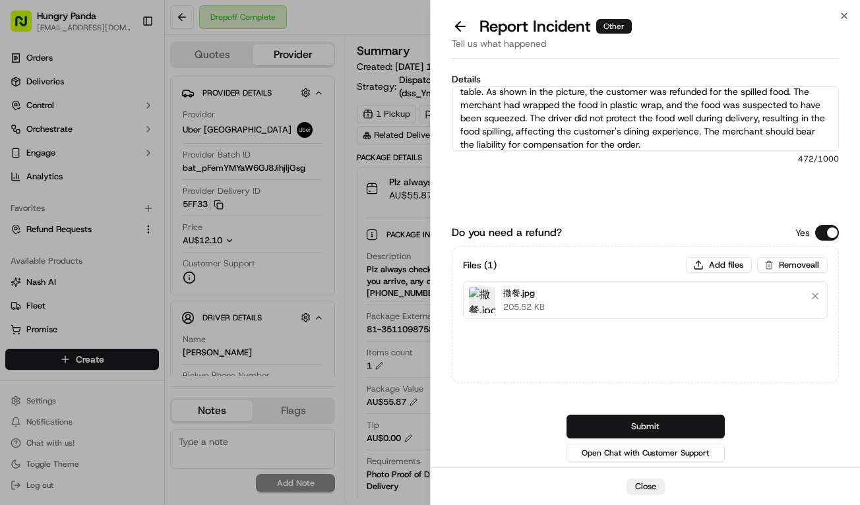
click at [666, 423] on button "Submit" at bounding box center [646, 427] width 158 height 24
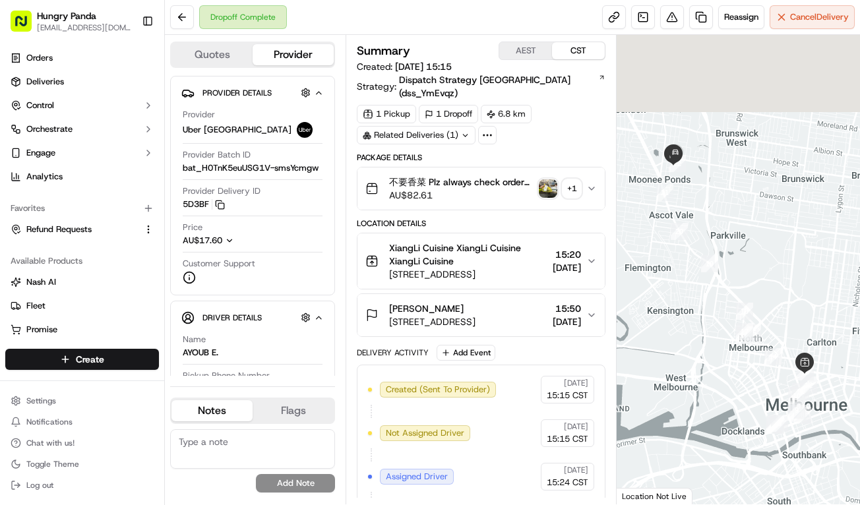
click at [597, 174] on button "不要香菜 Plz always check order number, call customer when you arrive, any delivery…" at bounding box center [481, 189] width 247 height 42
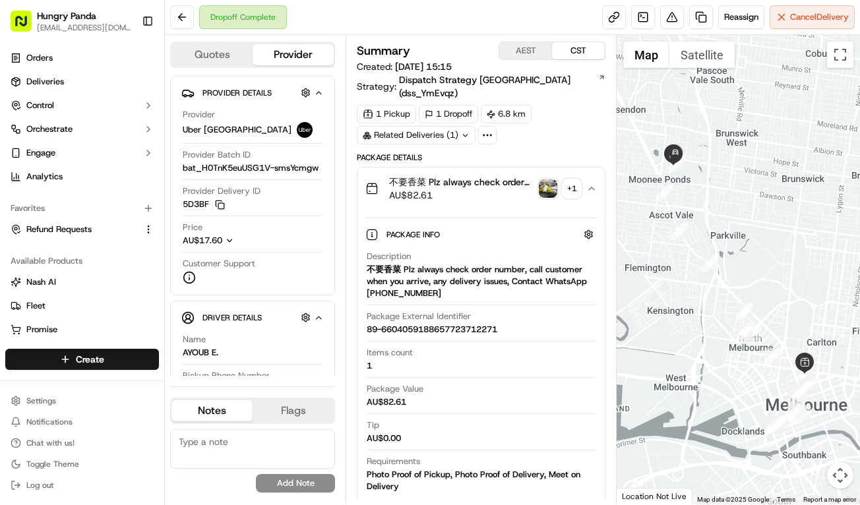
click at [547, 179] on img "button" at bounding box center [548, 188] width 18 height 18
click at [547, 179] on body "Hungry Panda [EMAIL_ADDRESS][DOMAIN_NAME] Toggle Sidebar Orders Deliveries Cont…" at bounding box center [430, 252] width 860 height 505
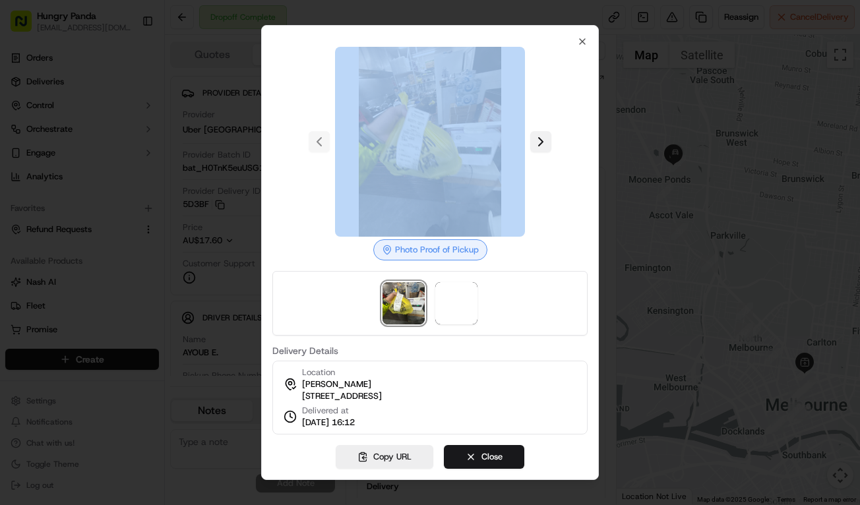
click at [536, 131] on button at bounding box center [540, 141] width 21 height 21
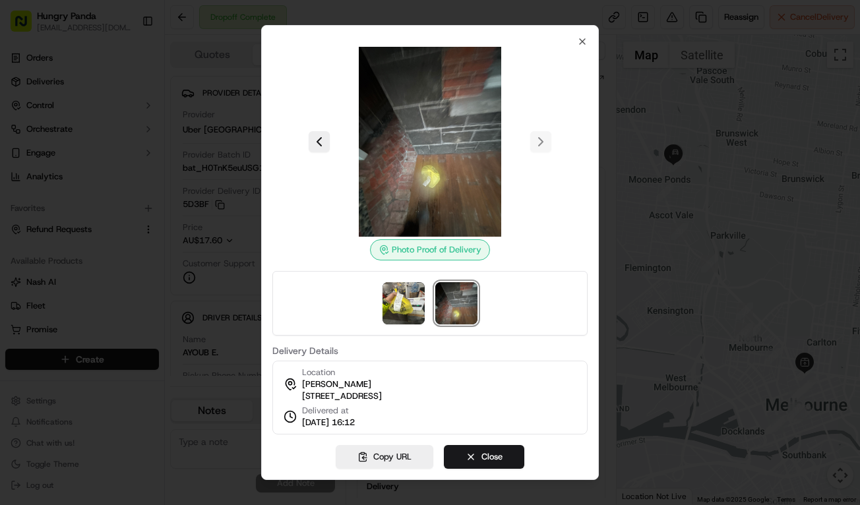
click at [625, 141] on div at bounding box center [430, 252] width 860 height 505
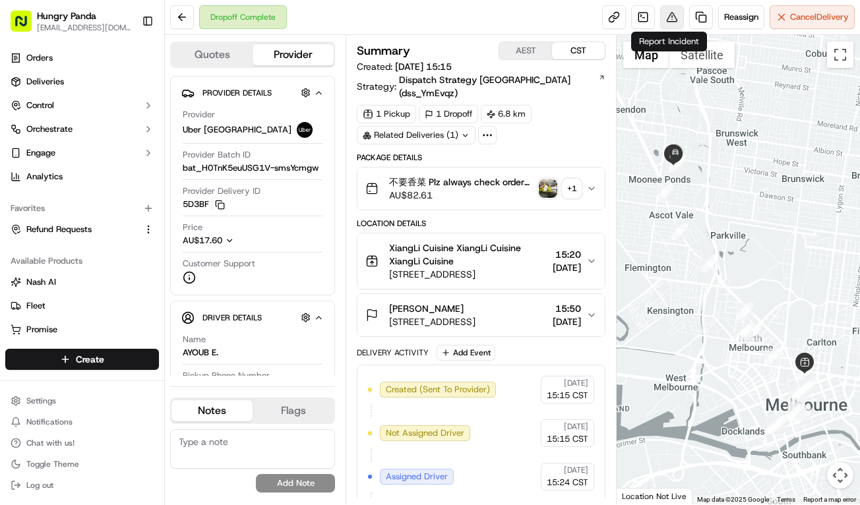
click at [666, 15] on button at bounding box center [672, 17] width 24 height 24
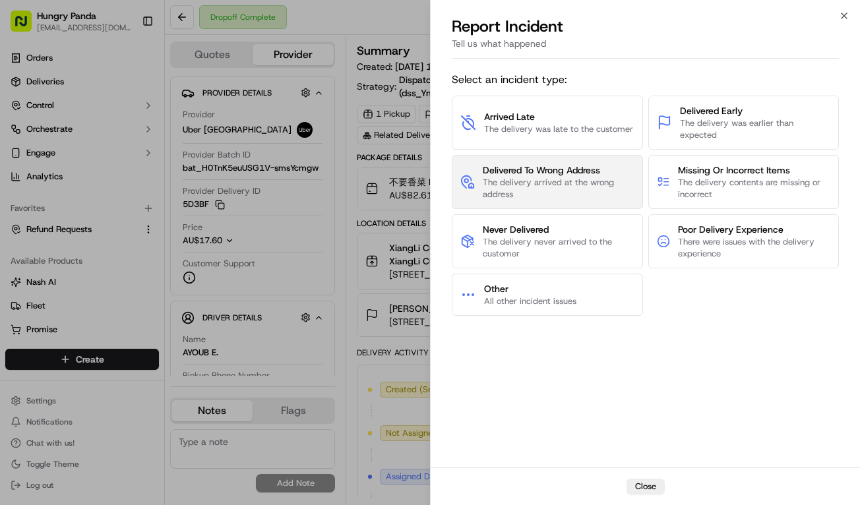
click at [596, 184] on span "The delivery arrived at the wrong address" at bounding box center [558, 189] width 151 height 24
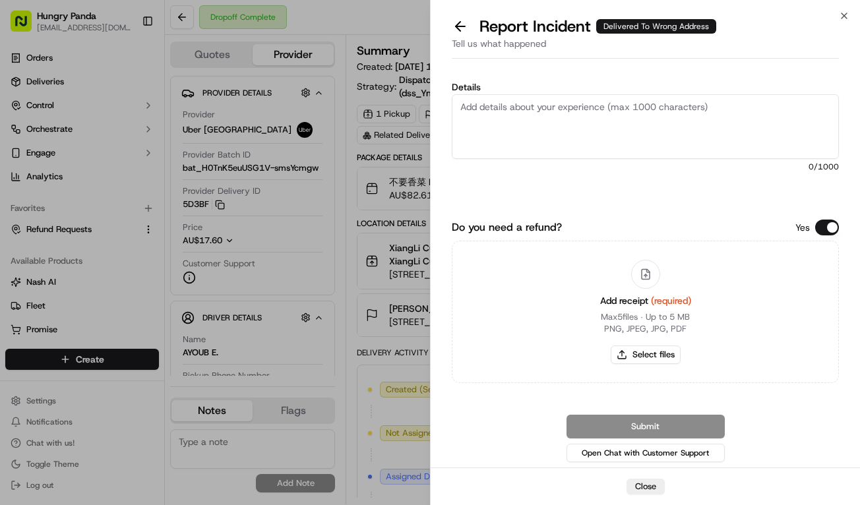
click at [626, 116] on textarea "Details" at bounding box center [645, 126] width 387 height 65
paste textarea "The customer reported that they did not receive the food and it was never deliv…"
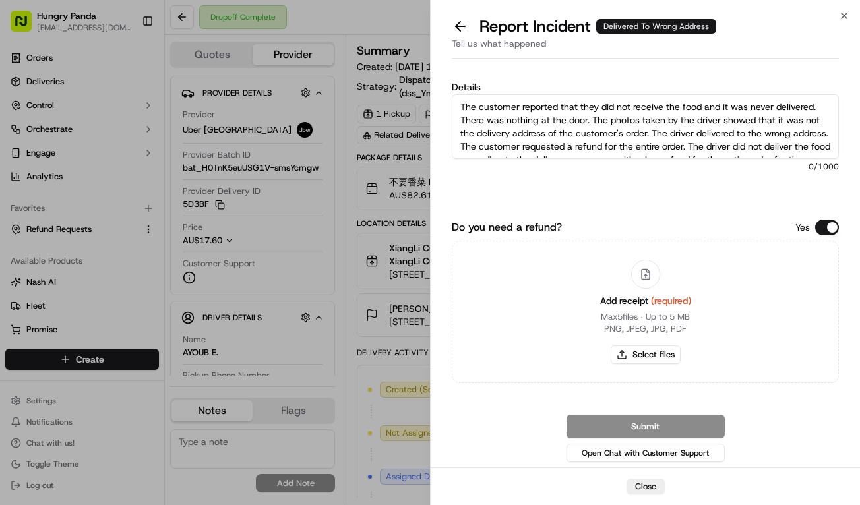
scroll to position [34, 0]
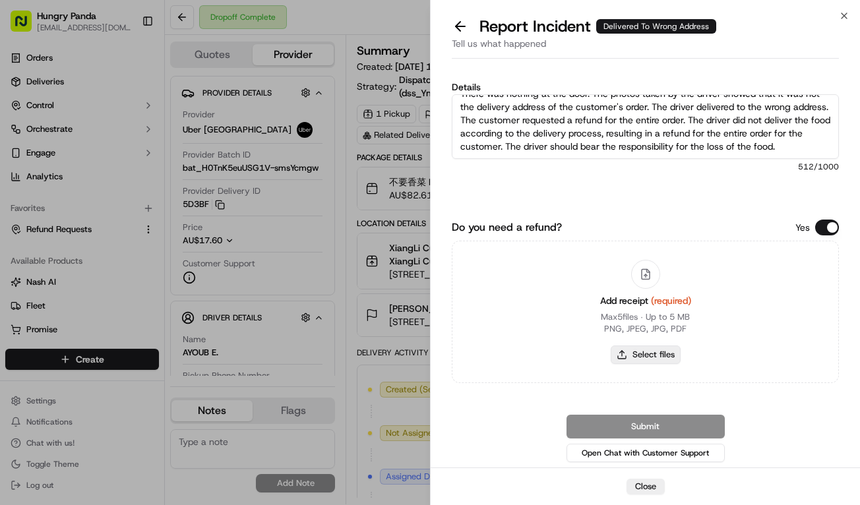
type textarea "The customer reported that they did not receive the food and it was never deliv…"
click at [646, 349] on button "Select files" at bounding box center [646, 355] width 70 height 18
type input "C:\fakepath\10.jpg"
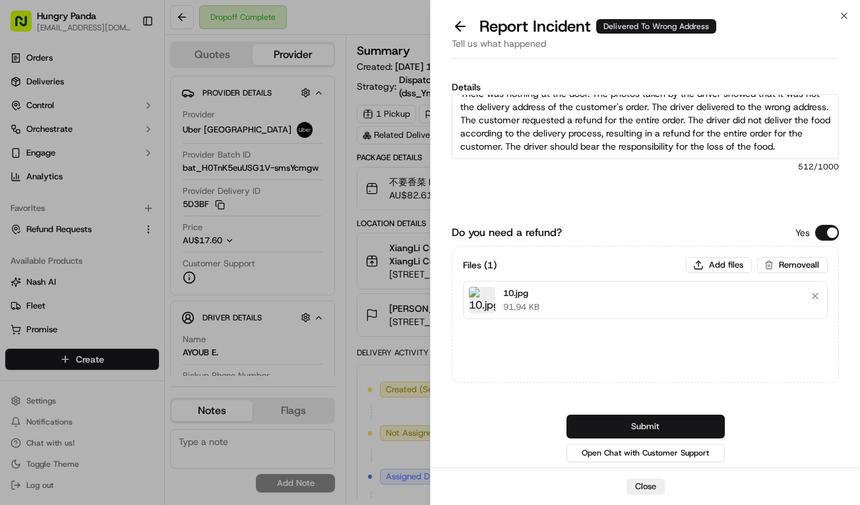
drag, startPoint x: 686, startPoint y: 426, endPoint x: 853, endPoint y: 337, distance: 188.9
click at [687, 425] on button "Submit" at bounding box center [646, 427] width 158 height 24
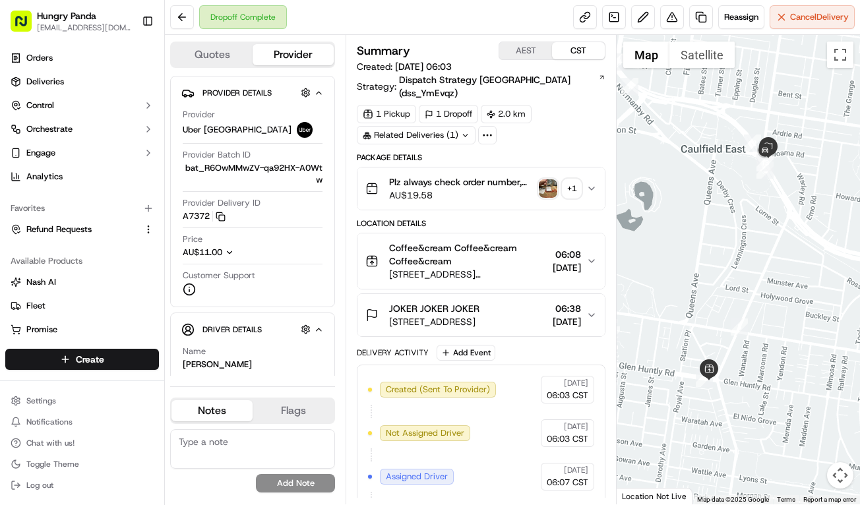
click at [594, 187] on icon "button" at bounding box center [591, 188] width 5 height 3
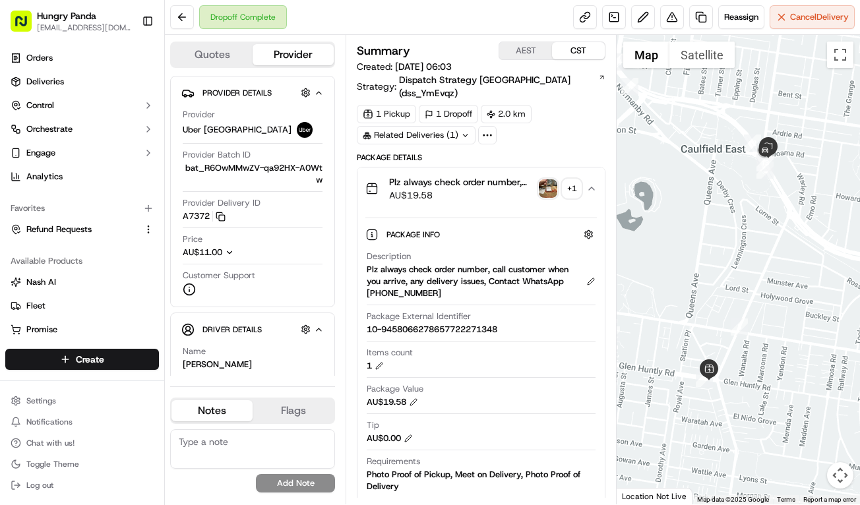
click at [550, 179] on img "button" at bounding box center [548, 188] width 18 height 18
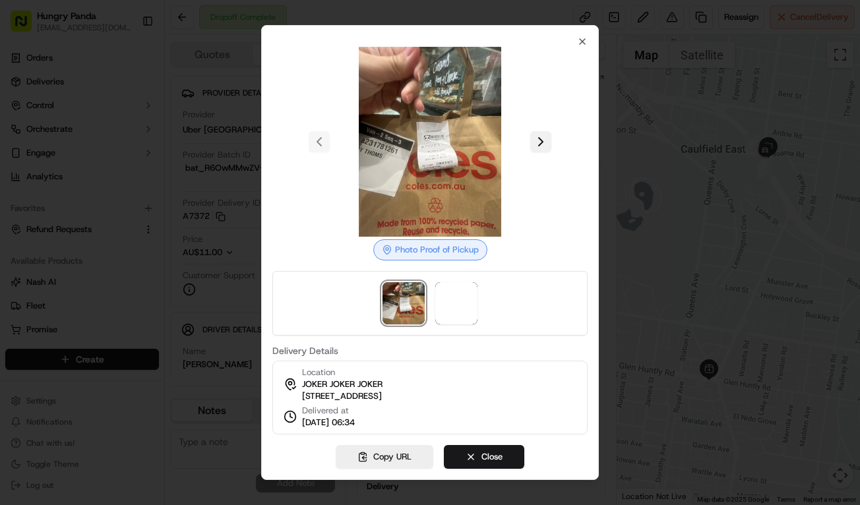
click at [542, 137] on button at bounding box center [540, 141] width 21 height 21
click at [649, 304] on div at bounding box center [430, 252] width 860 height 505
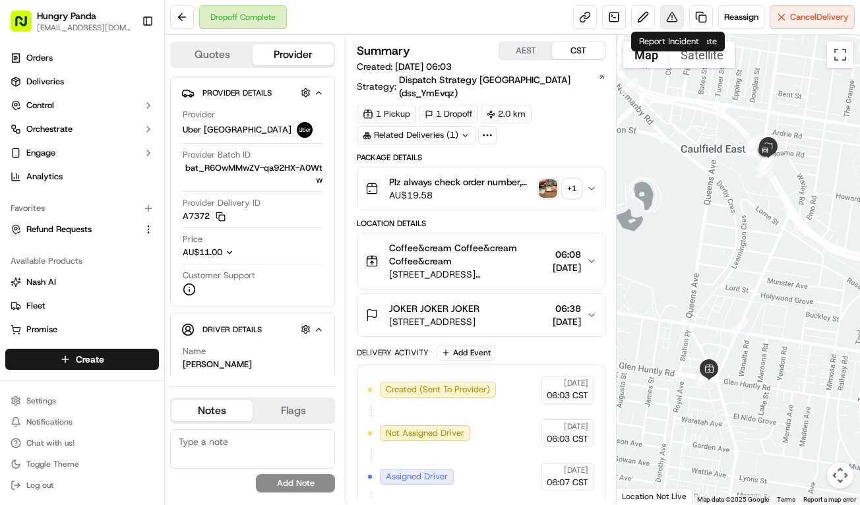
click at [676, 18] on button at bounding box center [672, 17] width 24 height 24
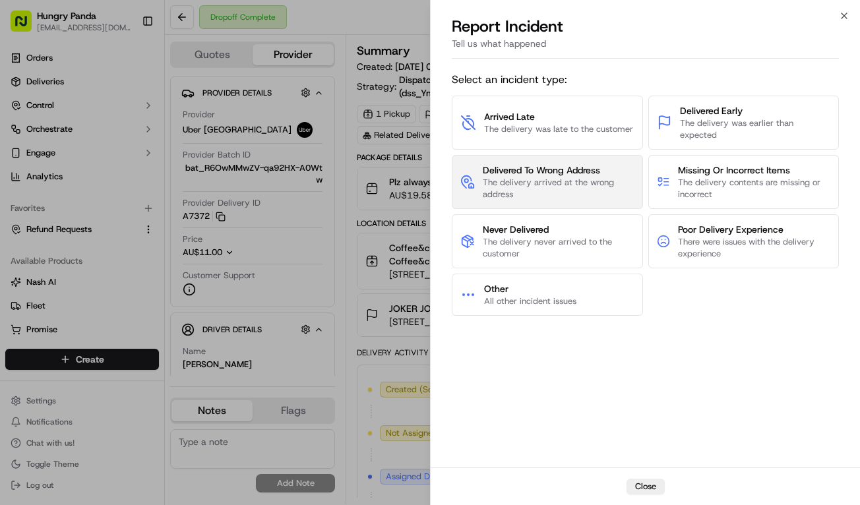
click at [552, 172] on span "Delivered To Wrong Address" at bounding box center [558, 170] width 151 height 13
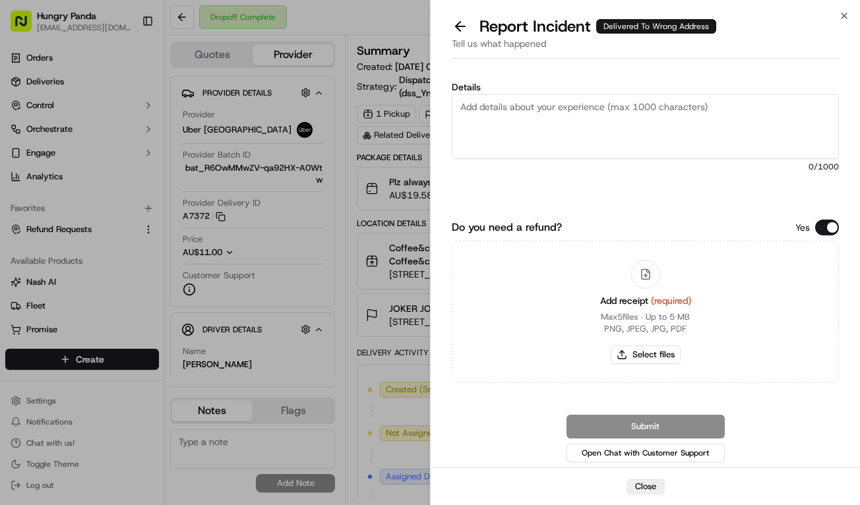
drag, startPoint x: 552, startPoint y: 172, endPoint x: 622, endPoint y: 135, distance: 79.4
click at [618, 125] on textarea "Details" at bounding box center [645, 126] width 387 height 65
paste textarea "The customer reported that they did not receive the food and it was never deliv…"
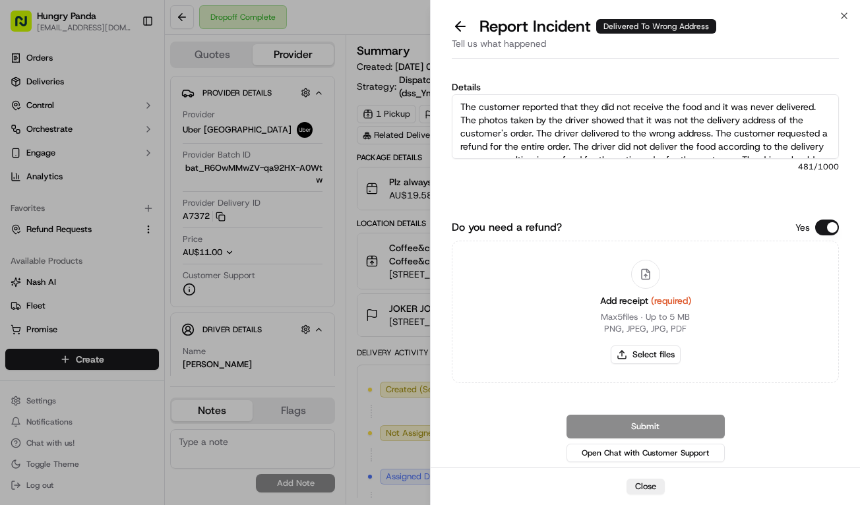
scroll to position [20, 0]
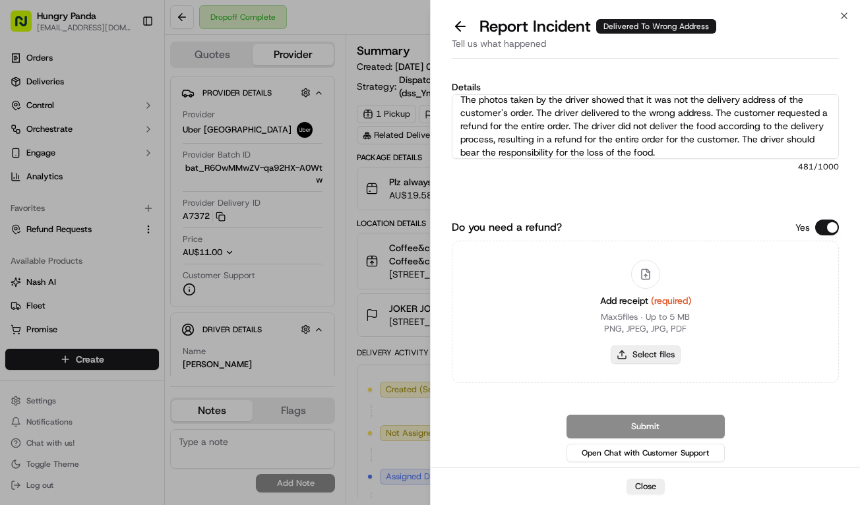
type textarea "The customer reported that they did not receive the food and it was never deliv…"
click at [654, 352] on button "Select files" at bounding box center [646, 355] width 70 height 18
type input "C:\fakepath\11.jpg"
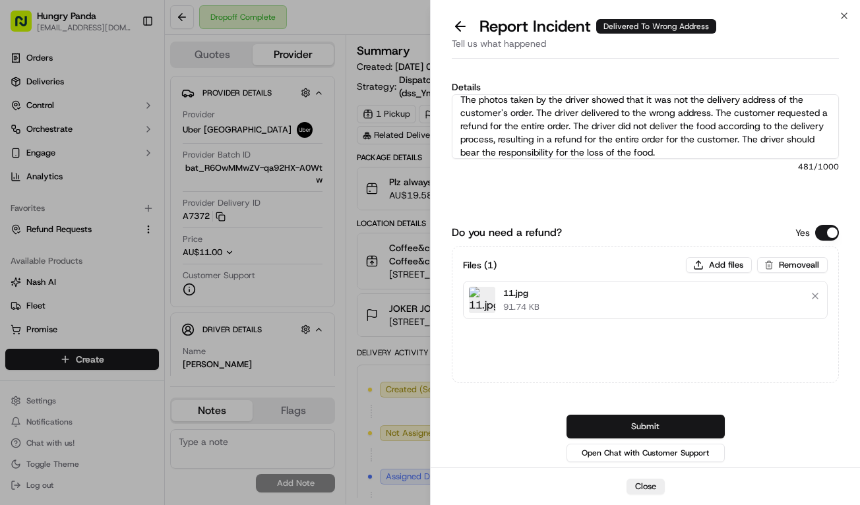
click at [680, 431] on button "Submit" at bounding box center [646, 427] width 158 height 24
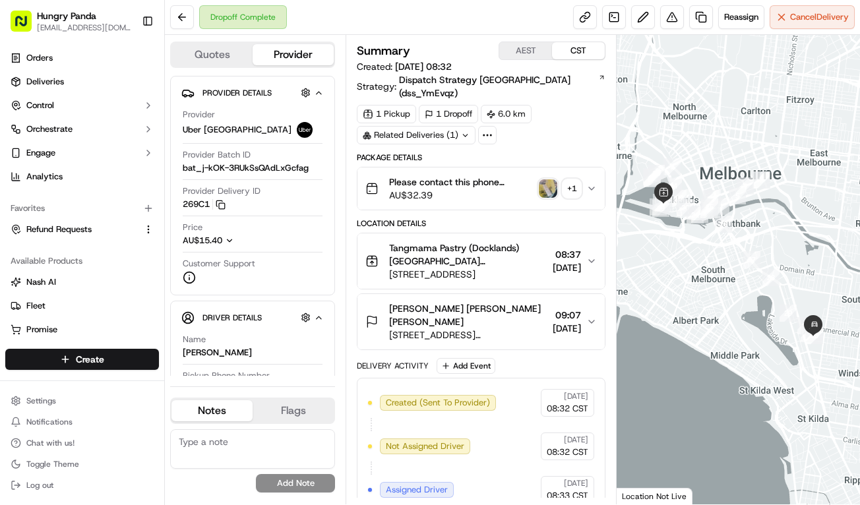
click at [587, 183] on icon "button" at bounding box center [592, 188] width 11 height 11
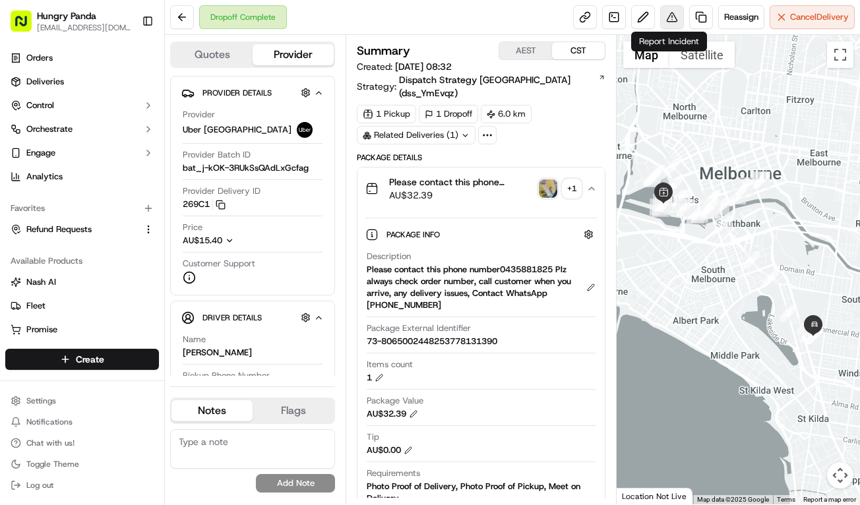
click at [667, 15] on button at bounding box center [672, 17] width 24 height 24
click at [662, 13] on button at bounding box center [672, 17] width 24 height 24
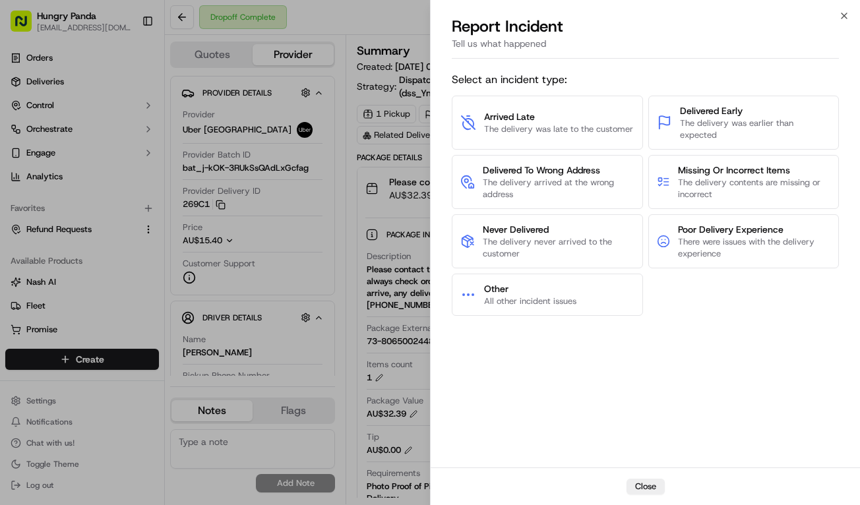
click at [684, 369] on div "Select an incident type: Arrived Late The delivery was late to the customer Del…" at bounding box center [645, 266] width 387 height 399
